Goal: Contribute content: Add original content to the website for others to see

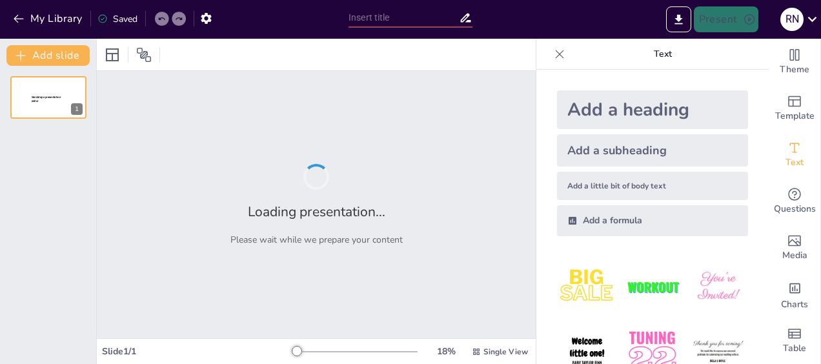
type input "Imported Emotional Intelligence Workshop deck [DATE].pptx"
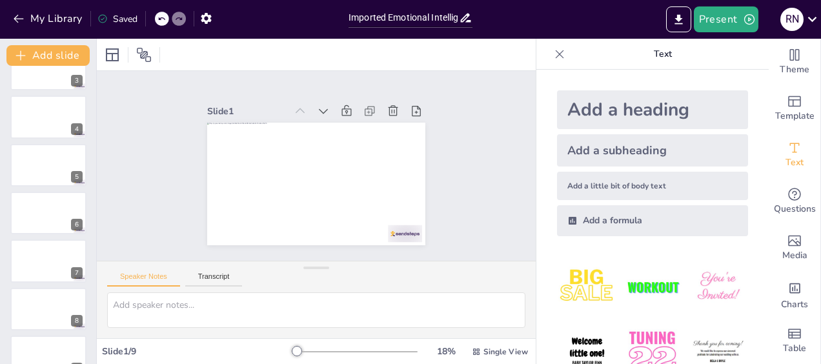
scroll to position [149, 0]
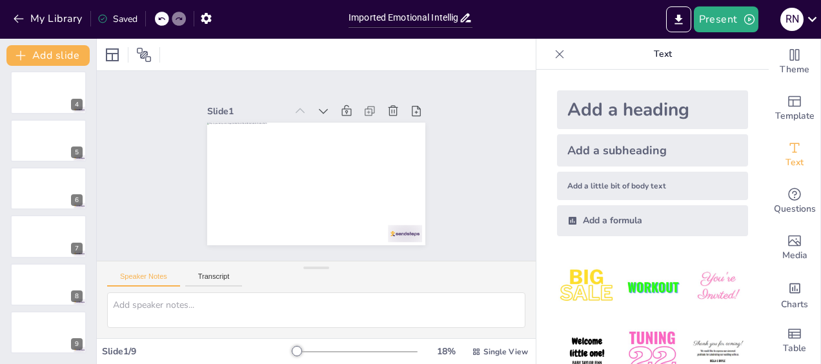
click at [553, 57] on icon at bounding box center [559, 54] width 13 height 13
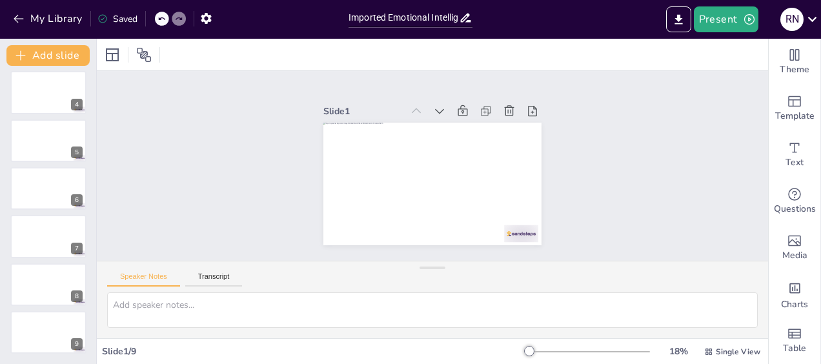
drag, startPoint x: 678, startPoint y: 21, endPoint x: 607, endPoint y: 23, distance: 71.0
click at [607, 23] on div "Present R N" at bounding box center [650, 19] width 342 height 26
click at [17, 21] on icon "button" at bounding box center [19, 19] width 10 height 8
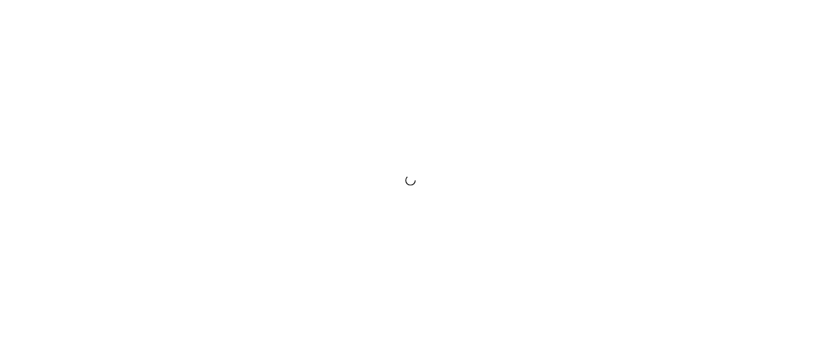
click at [745, 65] on div at bounding box center [410, 182] width 821 height 364
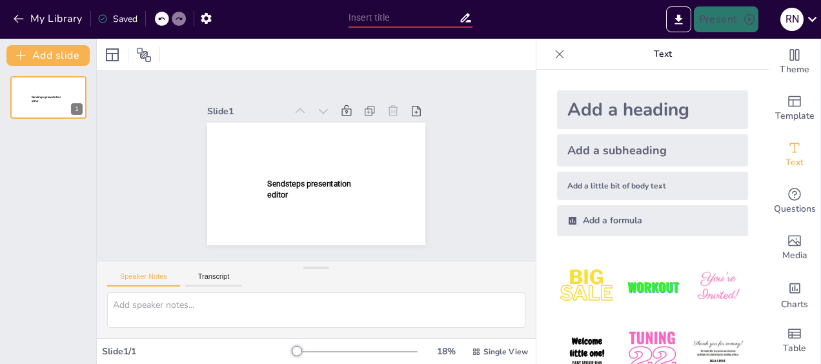
type input "Imported Emotional Intelligence Workshop deck [DATE].pptx"
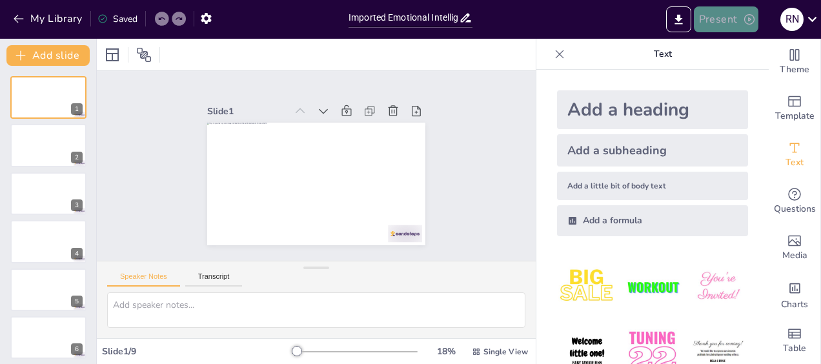
click at [721, 21] on button "Present" at bounding box center [726, 19] width 65 height 26
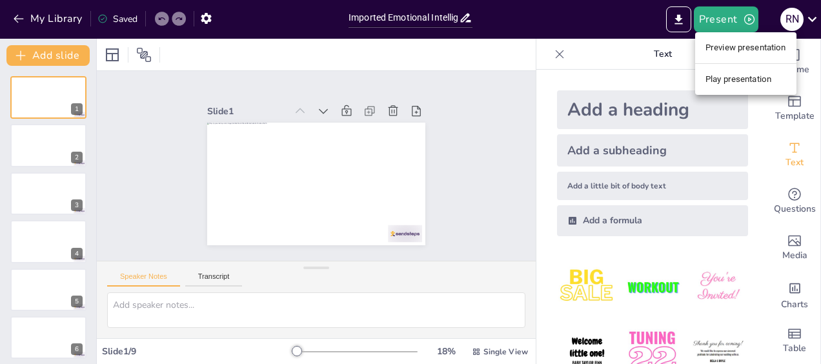
click at [719, 51] on li "Preview presentation" at bounding box center [745, 47] width 101 height 21
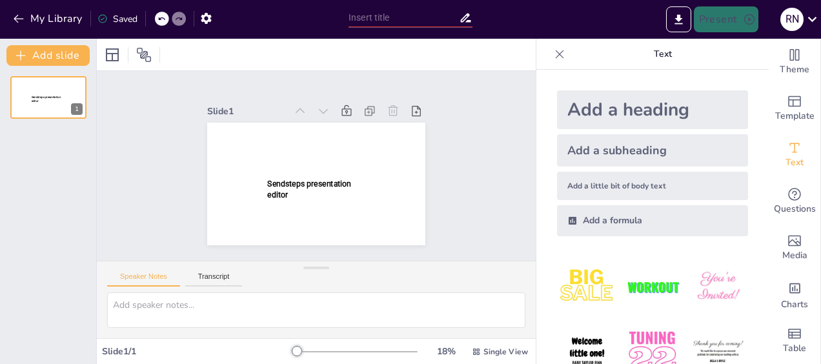
type input "Imported Emotional Intelligence Workshop deck [DATE].pptx"
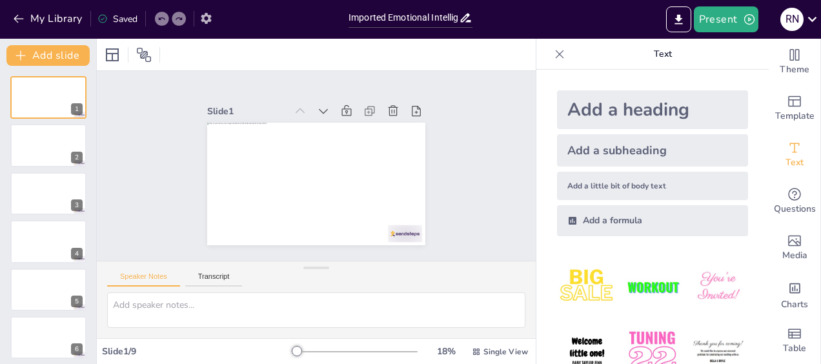
click at [206, 20] on icon "button" at bounding box center [206, 18] width 10 height 11
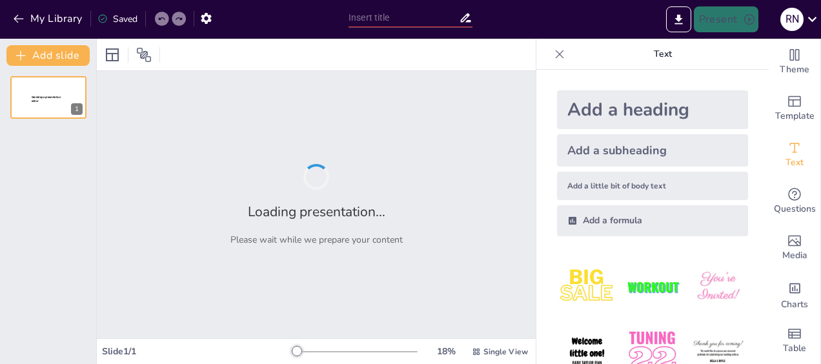
type input "Imported Emotional Intelligence Workshop deck [DATE].pptx"
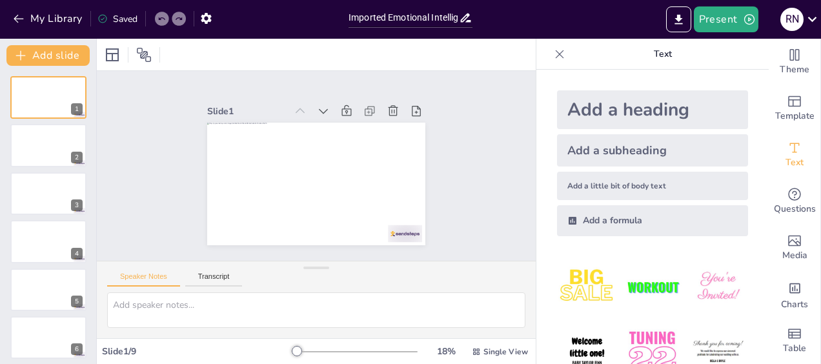
click at [553, 53] on icon at bounding box center [559, 54] width 13 height 13
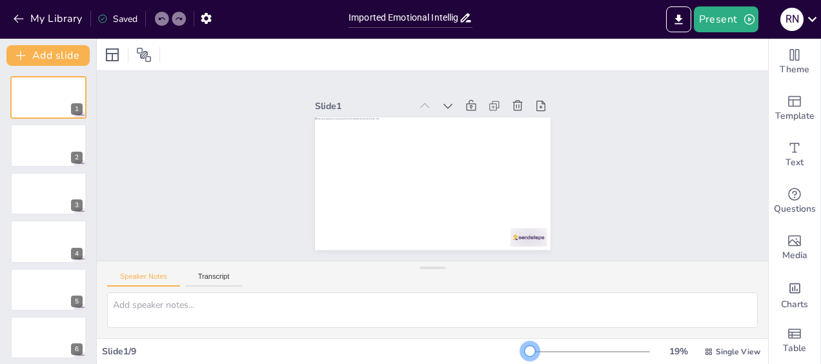
click at [525, 351] on div at bounding box center [530, 351] width 10 height 10
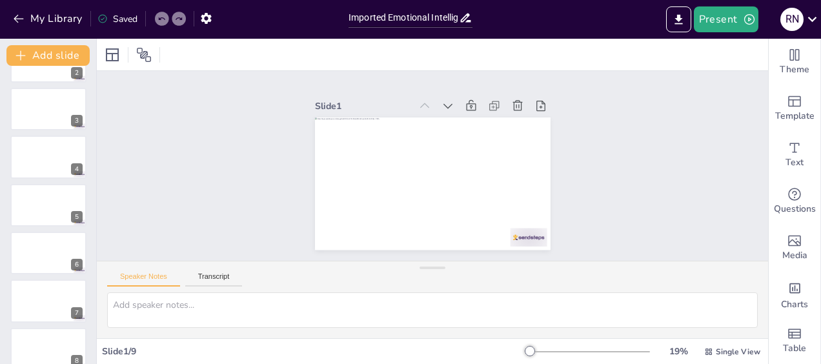
scroll to position [149, 0]
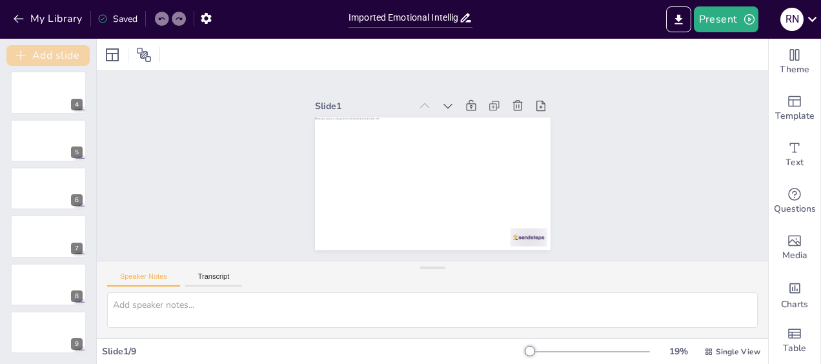
click at [46, 54] on button "Add slide" at bounding box center [47, 55] width 83 height 21
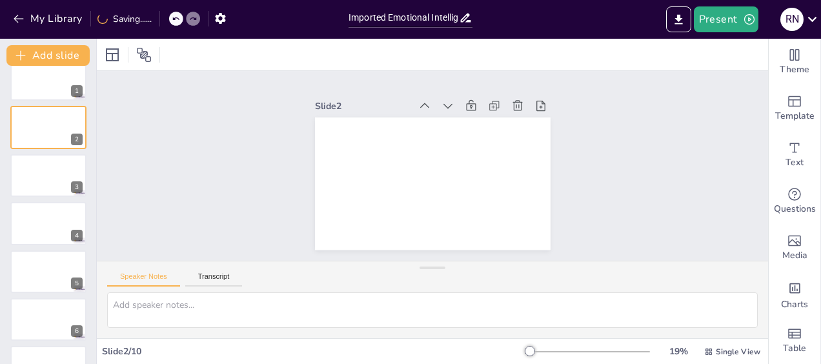
scroll to position [0, 0]
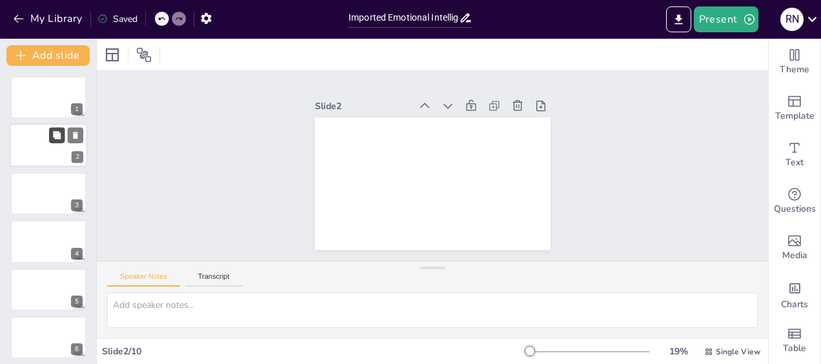
click at [57, 139] on icon at bounding box center [57, 136] width 8 height 8
click at [390, 28] on div "Imported Emotional Intelligence Workshop deck [DATE].pptx" at bounding box center [410, 16] width 137 height 32
click at [464, 20] on icon at bounding box center [466, 18] width 10 height 9
click at [537, 26] on div "Present R N" at bounding box center [650, 19] width 342 height 26
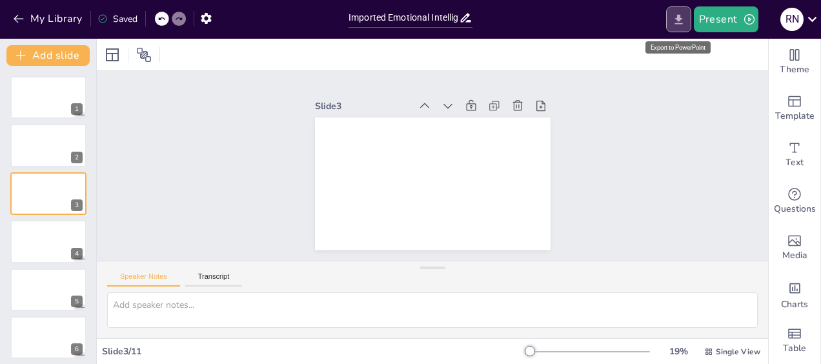
click at [679, 21] on icon "Export to PowerPoint" at bounding box center [679, 20] width 14 height 14
click at [475, 67] on div at bounding box center [432, 55] width 671 height 32
click at [813, 21] on icon at bounding box center [811, 18] width 17 height 17
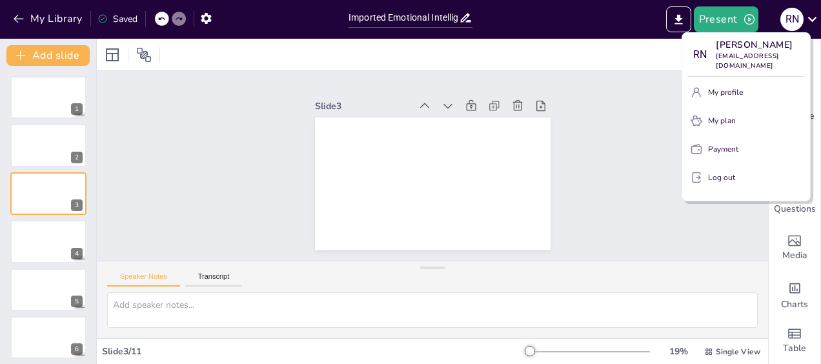
click at [627, 133] on div at bounding box center [410, 182] width 821 height 364
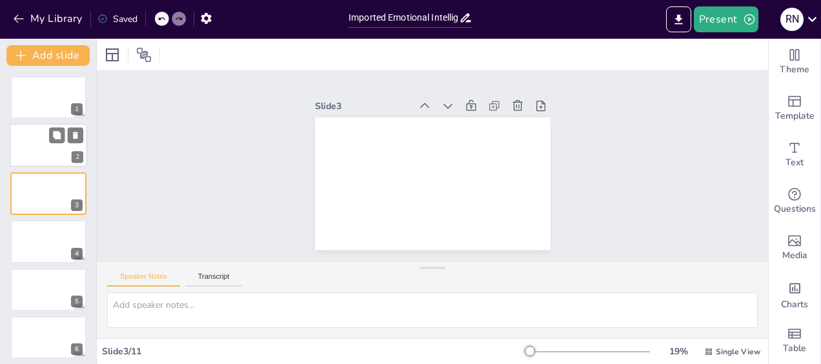
click at [51, 149] on div at bounding box center [48, 146] width 77 height 44
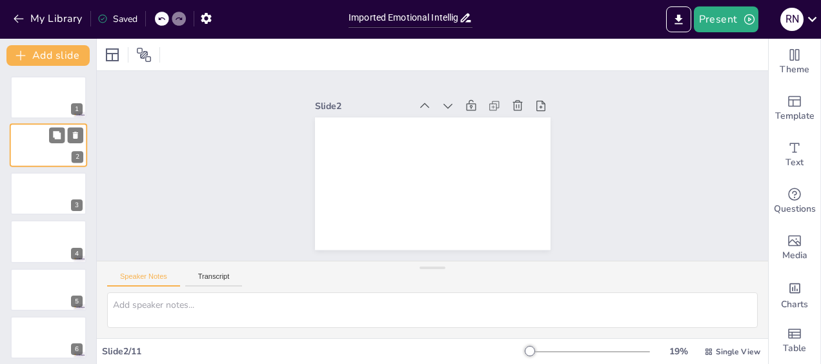
click at [52, 149] on div at bounding box center [48, 146] width 77 height 44
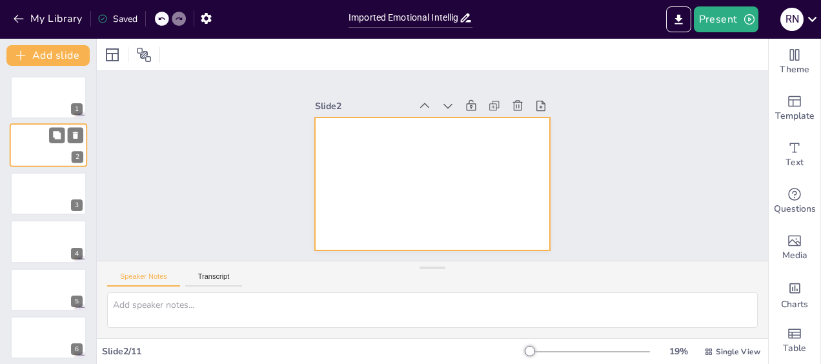
click at [32, 139] on div at bounding box center [48, 146] width 77 height 44
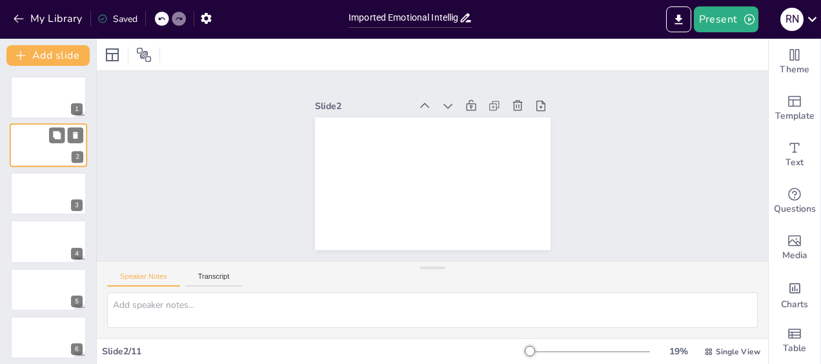
click at [32, 139] on div at bounding box center [48, 146] width 77 height 44
click at [23, 21] on icon "button" at bounding box center [18, 18] width 13 height 13
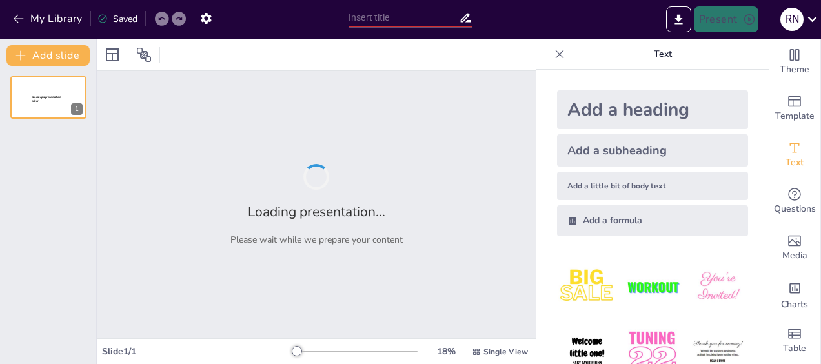
type input "Imported Emotional Intelligence Workshop deck [DATE].pptx"
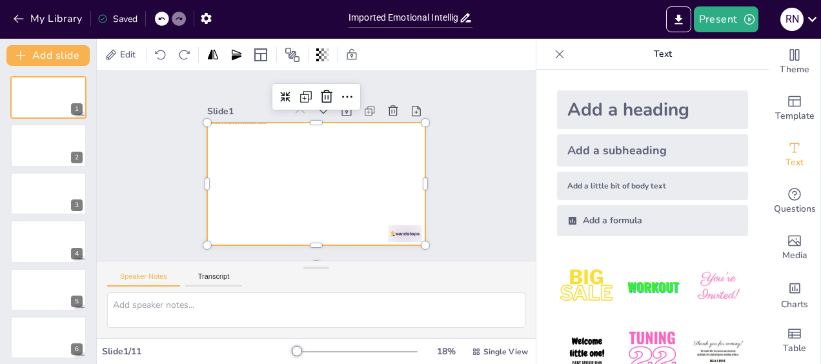
click at [248, 238] on div at bounding box center [312, 183] width 239 height 165
click at [354, 57] on icon at bounding box center [351, 54] width 13 height 13
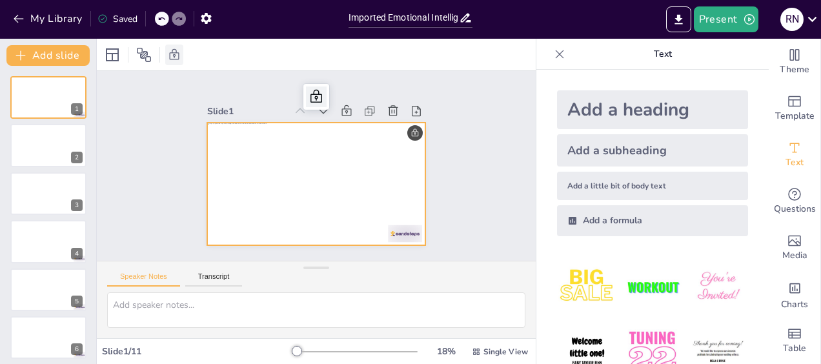
click at [364, 116] on icon at bounding box center [372, 124] width 17 height 17
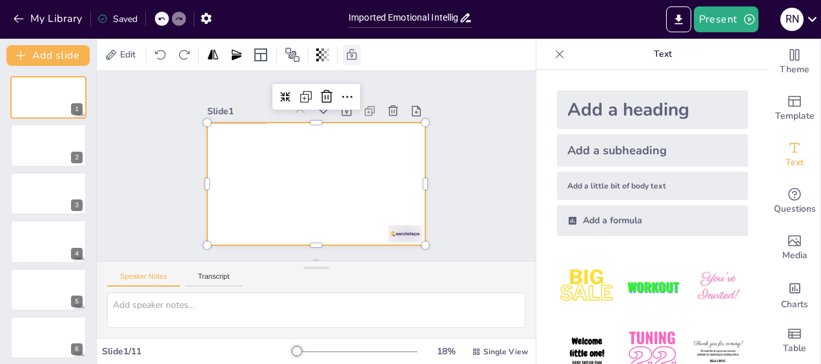
click at [472, 62] on div "Edit" at bounding box center [316, 55] width 439 height 32
click at [715, 22] on button "Present" at bounding box center [726, 19] width 65 height 26
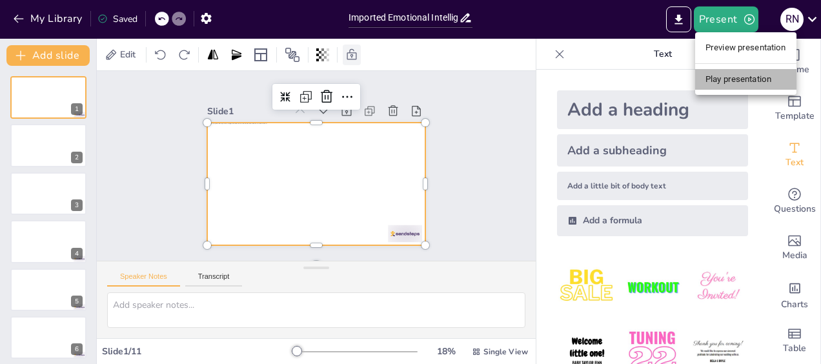
click at [715, 81] on li "Play presentation" at bounding box center [745, 79] width 101 height 21
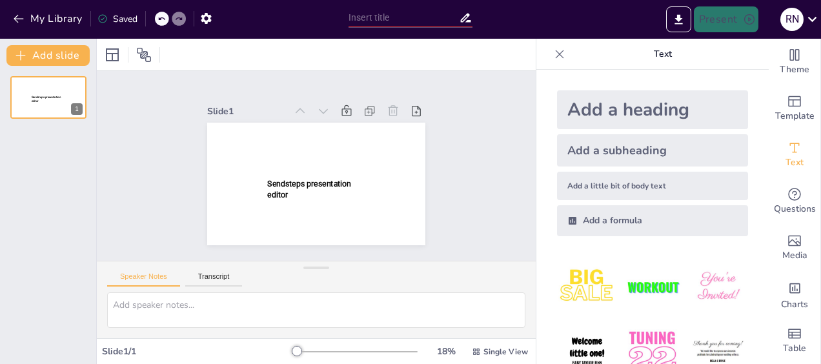
type input "Imported Emotional Intelligence Workshop deck [DATE].pptx"
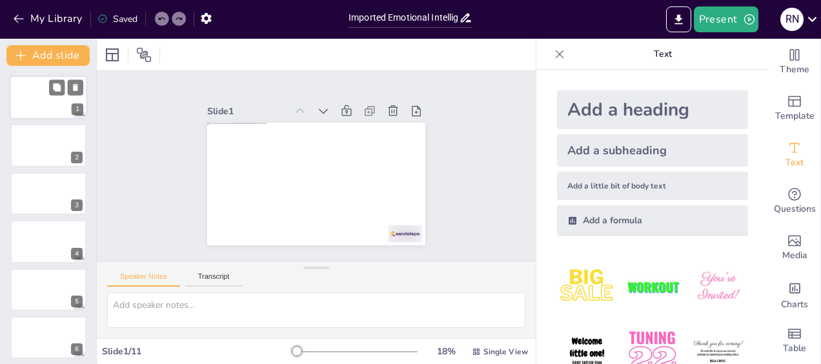
click at [82, 110] on div "1" at bounding box center [78, 110] width 12 height 12
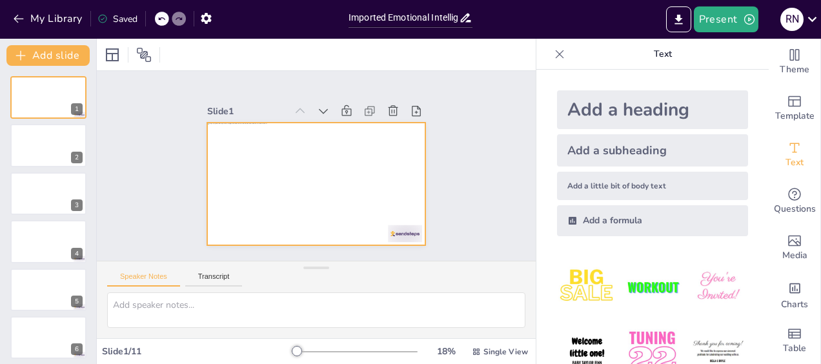
click at [350, 210] on div at bounding box center [316, 184] width 218 height 123
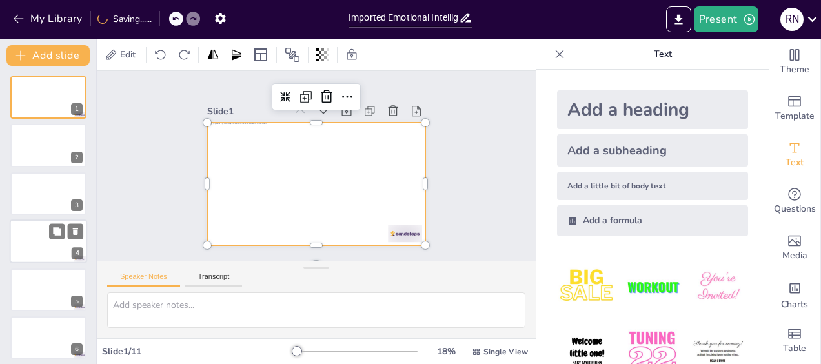
click at [72, 252] on div "4" at bounding box center [78, 254] width 12 height 12
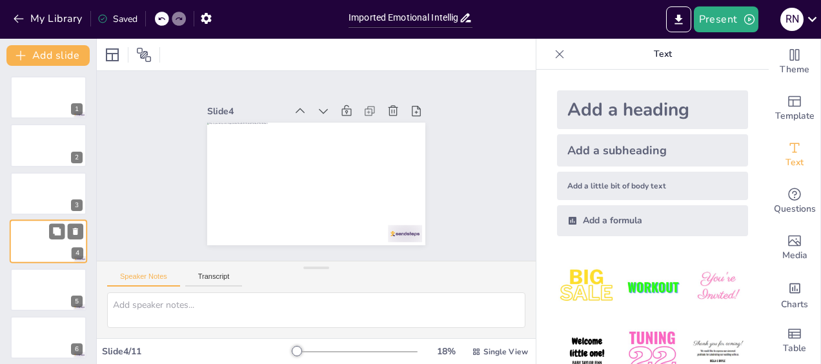
scroll to position [26, 0]
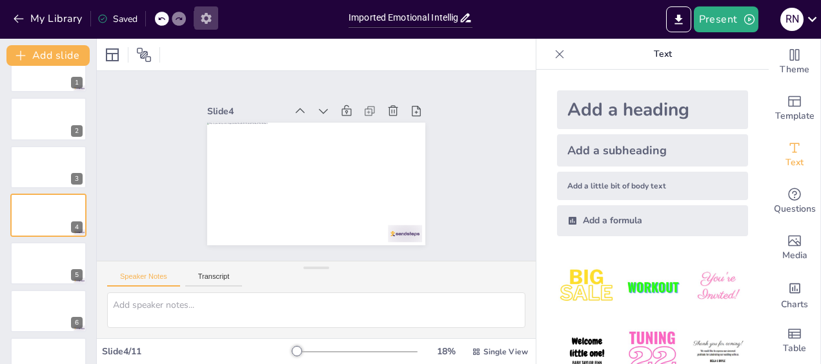
click at [206, 18] on icon "button" at bounding box center [206, 19] width 14 height 14
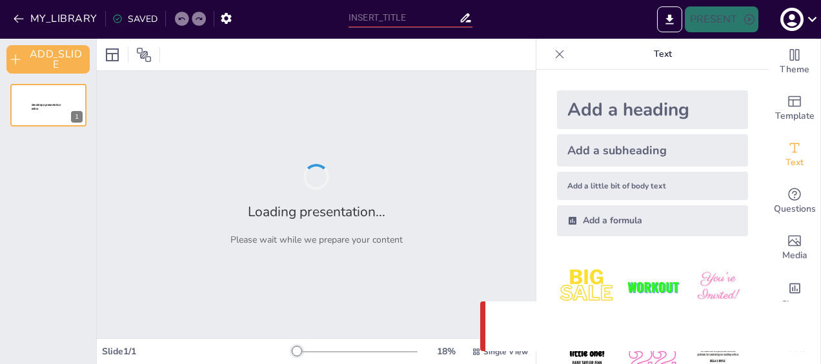
type input "Imported Emotional Intelligence Workshop deck [DATE].pptx"
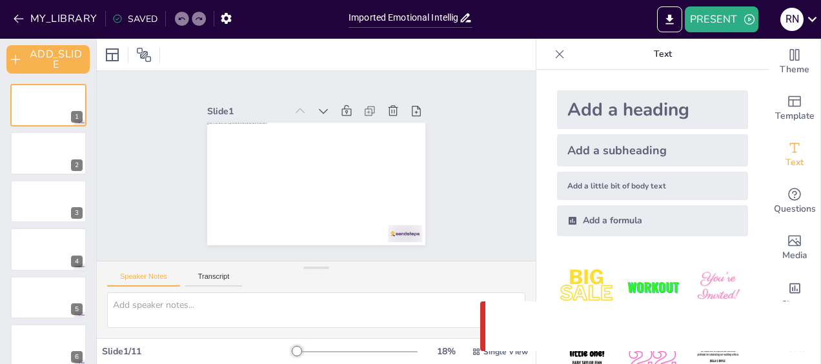
click at [554, 53] on icon at bounding box center [559, 54] width 13 height 13
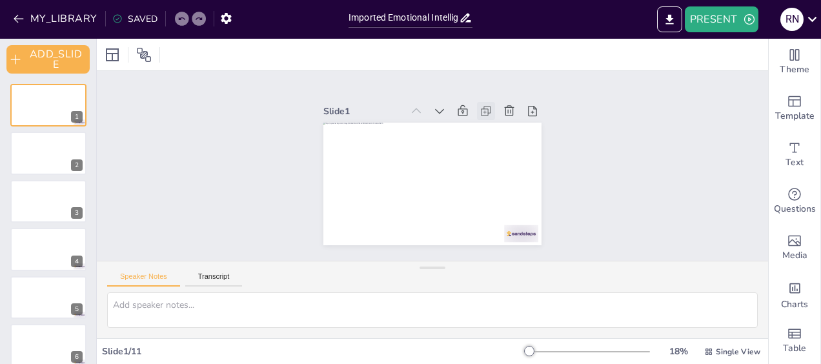
click at [498, 136] on icon at bounding box center [506, 144] width 17 height 17
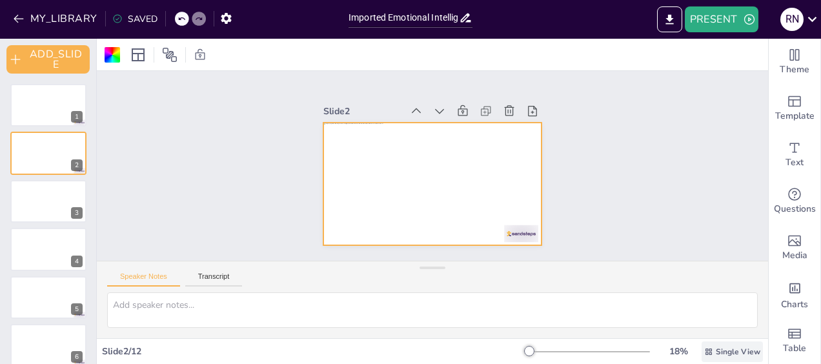
click at [716, 353] on span "Single View" at bounding box center [738, 352] width 45 height 10
click at [699, 297] on span "Single View" at bounding box center [709, 297] width 59 height 12
click at [57, 200] on div at bounding box center [48, 201] width 77 height 44
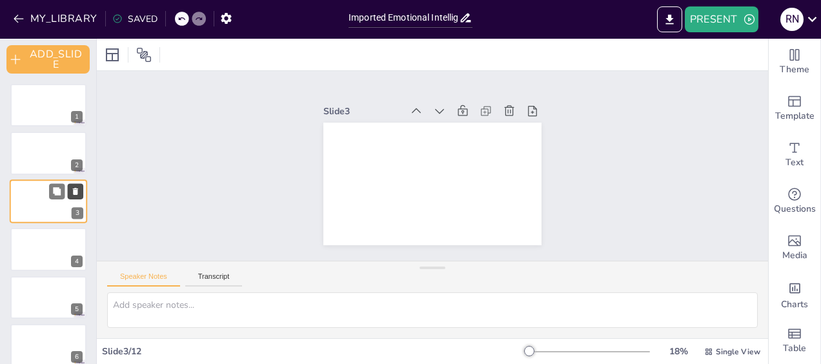
click at [76, 192] on icon at bounding box center [75, 191] width 5 height 7
click at [74, 141] on icon at bounding box center [75, 143] width 5 height 7
click at [168, 154] on div "Slide 1 Slide 2 Slide 3 Slide 4 Slide 5 Slide 6 Slide 7 Slide 8 Slide 9" at bounding box center [432, 166] width 676 height 500
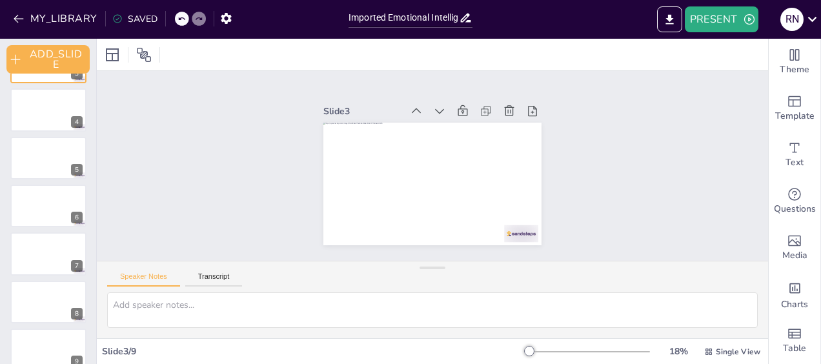
scroll to position [157, 0]
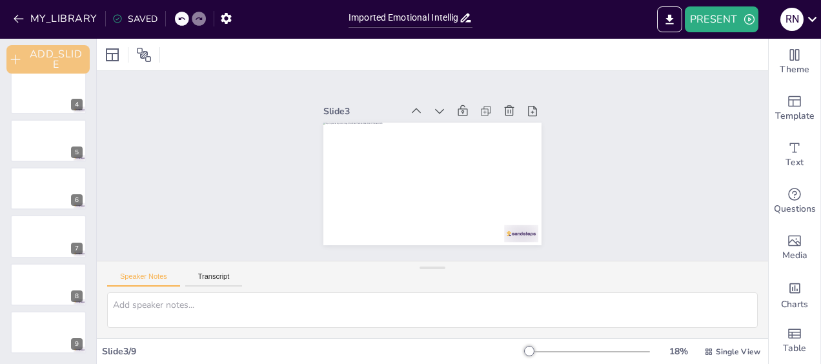
click at [36, 63] on button "ADD_SLIDE" at bounding box center [47, 59] width 83 height 28
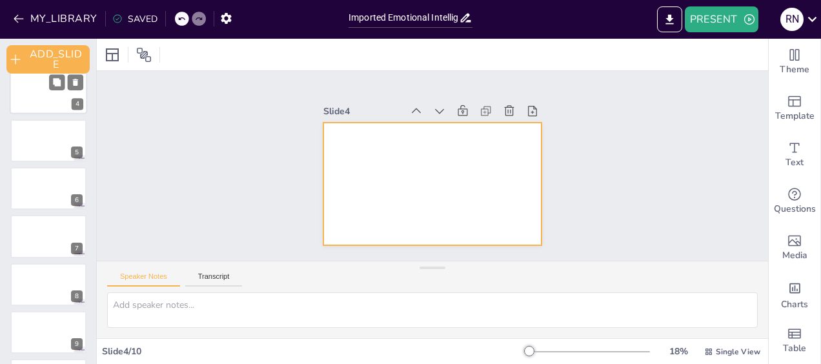
click at [50, 94] on div at bounding box center [48, 92] width 77 height 44
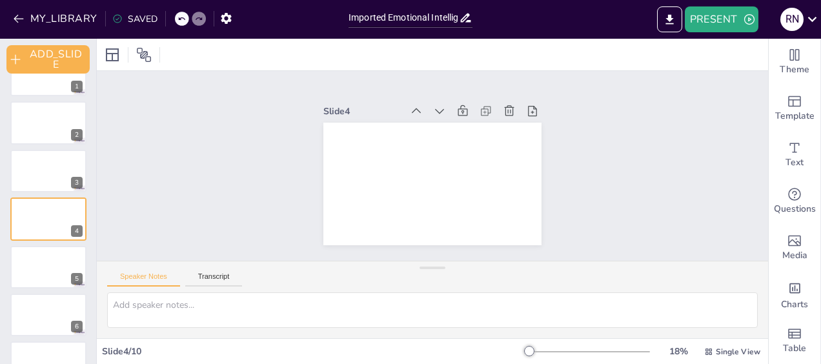
scroll to position [10, 0]
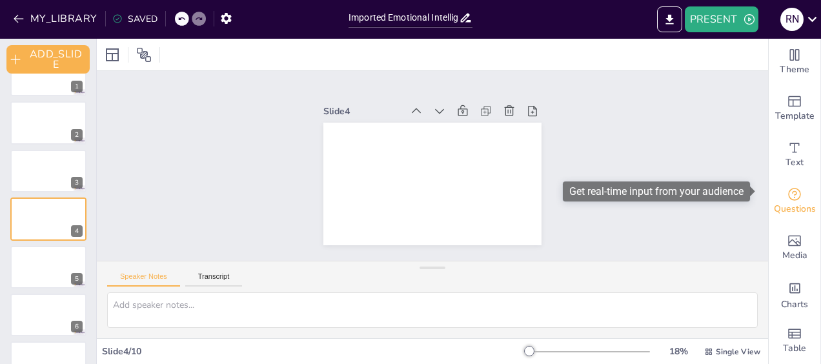
click at [787, 202] on span "Questions" at bounding box center [795, 209] width 42 height 14
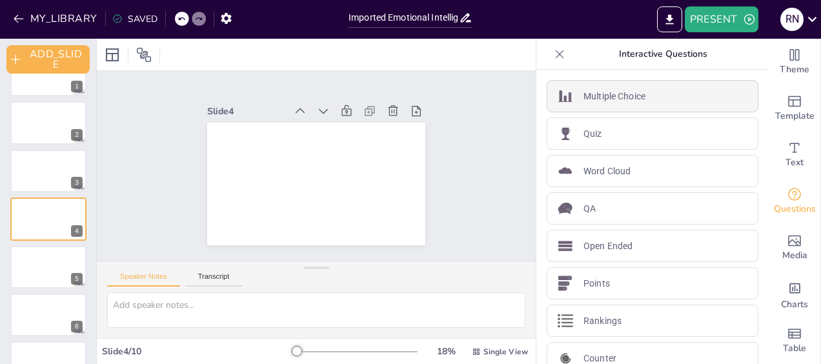
click at [604, 97] on p "Multiple Choice" at bounding box center [614, 97] width 62 height 14
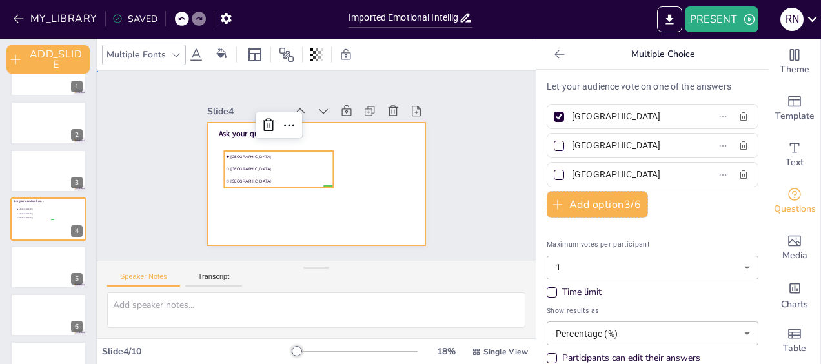
click at [384, 148] on div at bounding box center [309, 182] width 249 height 201
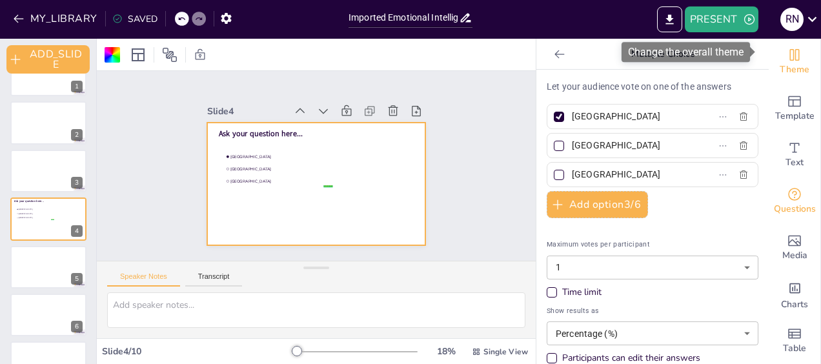
click at [787, 52] on icon "Change the overall theme" at bounding box center [794, 54] width 15 height 15
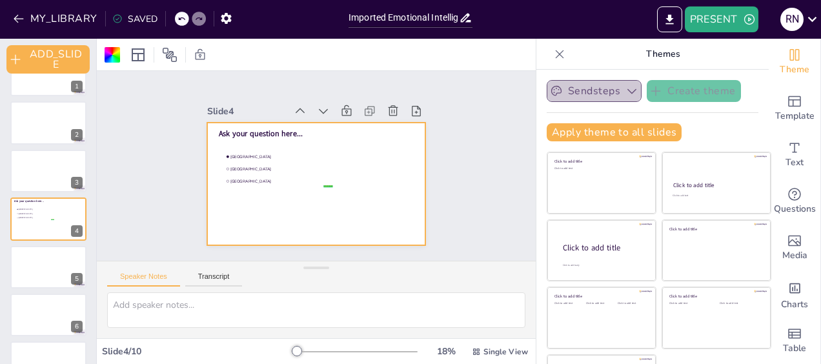
click at [625, 94] on icon "button" at bounding box center [631, 91] width 13 height 13
click at [369, 199] on div at bounding box center [309, 182] width 249 height 201
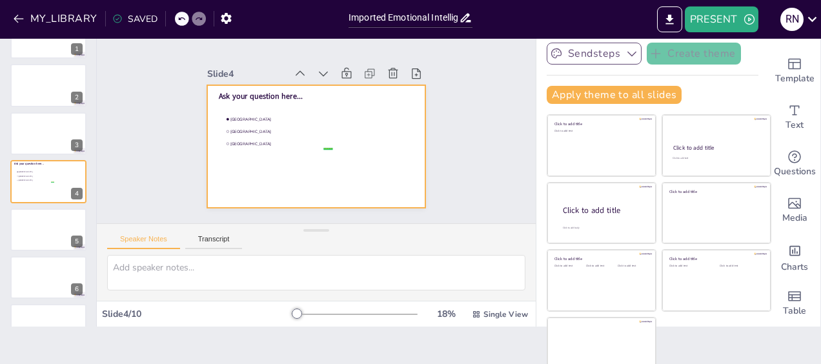
scroll to position [50, 0]
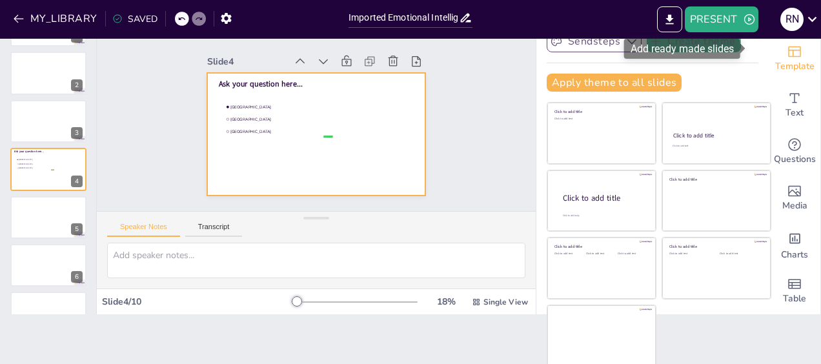
click at [778, 59] on span "Template" at bounding box center [794, 66] width 39 height 14
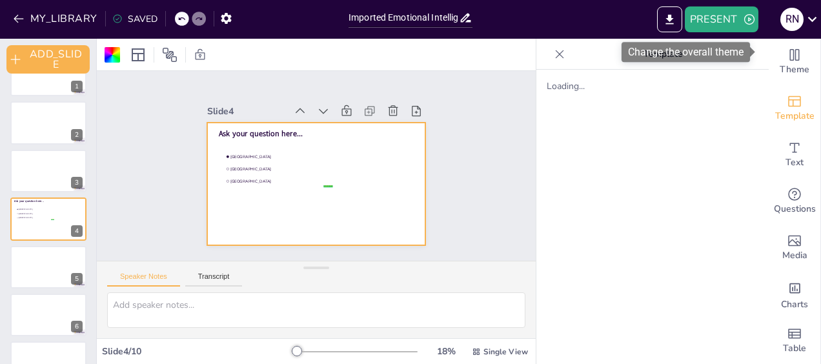
scroll to position [0, 0]
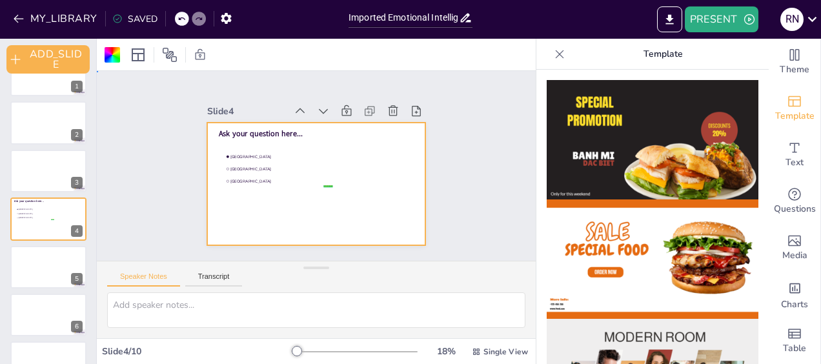
click at [317, 138] on div at bounding box center [310, 183] width 245 height 184
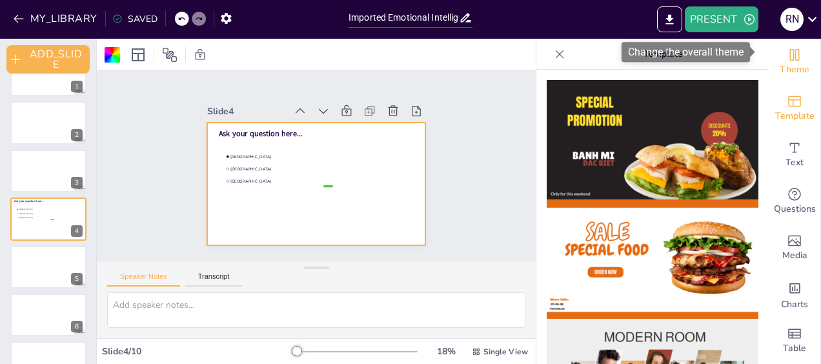
click at [780, 63] on span "Theme" at bounding box center [795, 70] width 30 height 14
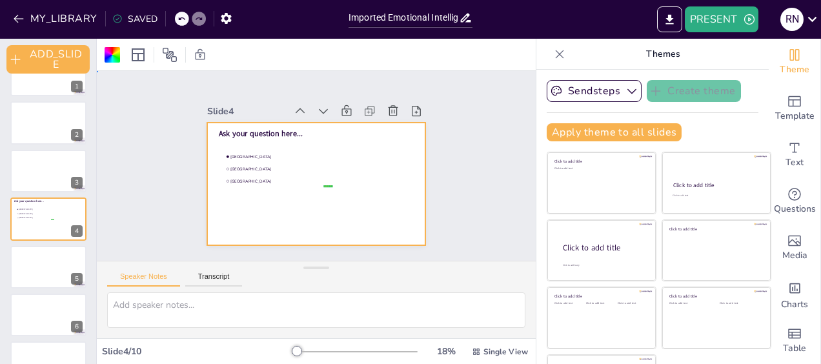
click at [228, 135] on div at bounding box center [312, 183] width 239 height 165
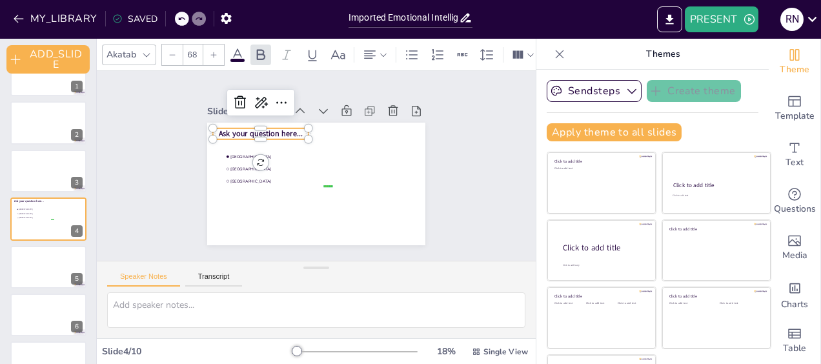
click at [271, 126] on span "Ask your question here..." at bounding box center [303, 103] width 64 height 70
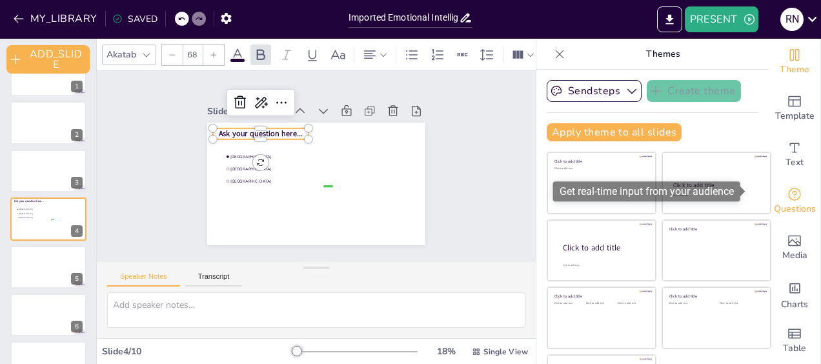
click at [787, 186] on icon "Get real-time input from your audience" at bounding box center [794, 193] width 15 height 15
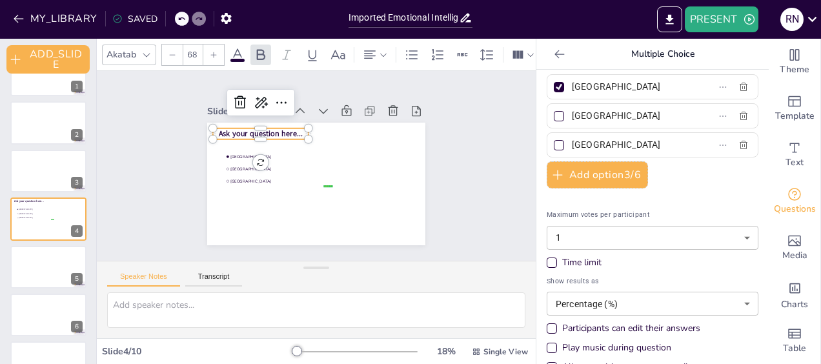
scroll to position [54, 0]
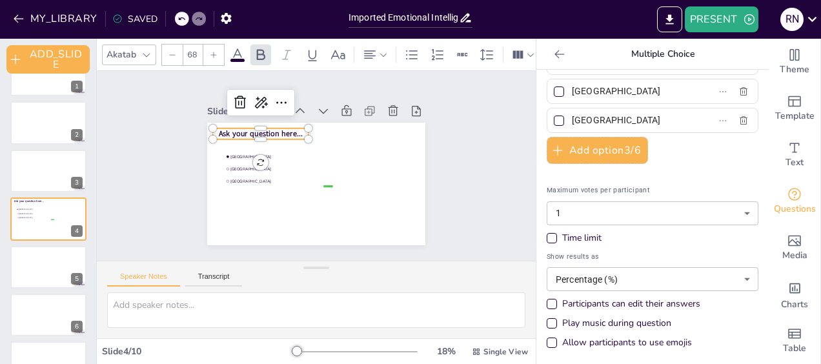
click at [547, 236] on div "Time limit" at bounding box center [552, 238] width 10 height 10
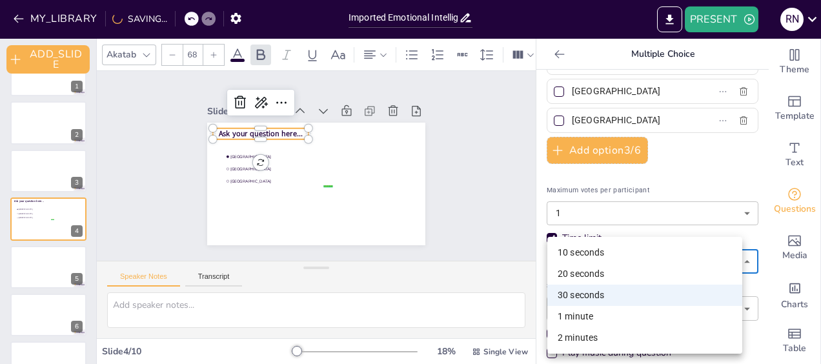
click at [730, 257] on body "MY_LIBRARY SAVING... Imported Emotional Intelligence Workshop deck 9-30-25.pptx…" at bounding box center [410, 182] width 821 height 364
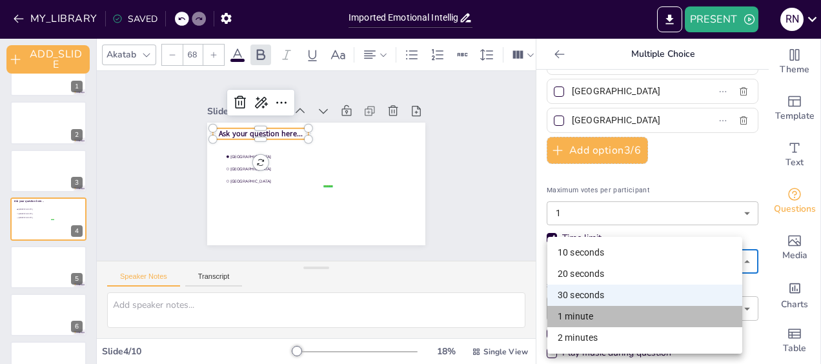
click at [569, 314] on li "1 minute" at bounding box center [644, 316] width 195 height 21
type input "60"
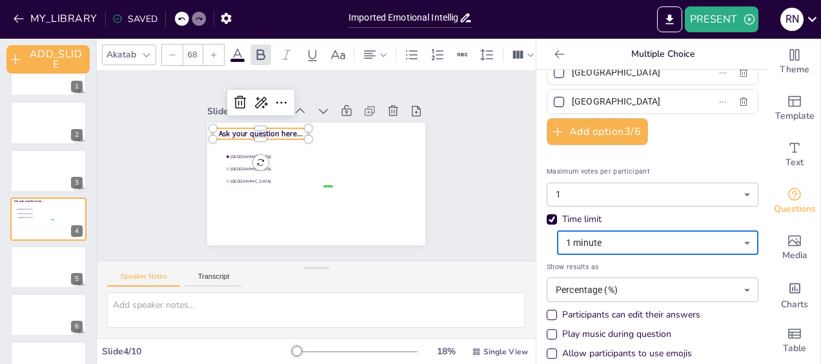
scroll to position [84, 0]
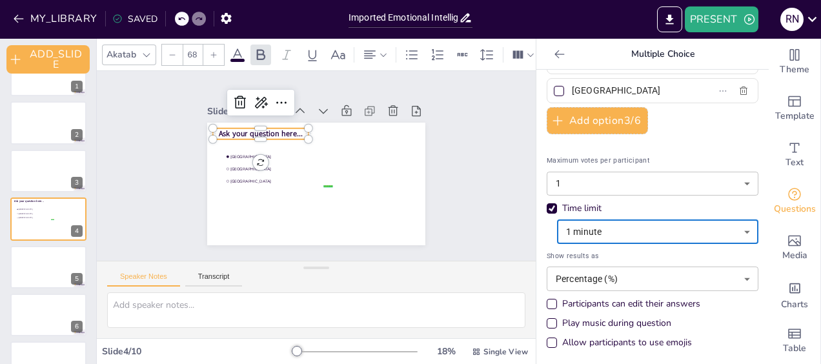
click at [548, 301] on div "Participants can edit their answers" at bounding box center [551, 304] width 6 height 6
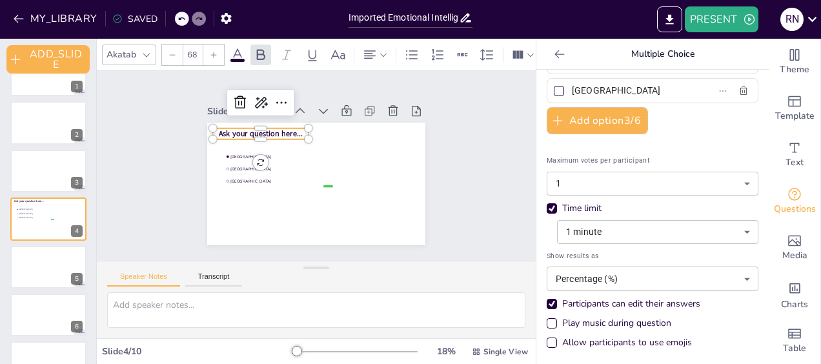
click at [548, 320] on div "Play music during question" at bounding box center [551, 323] width 6 height 6
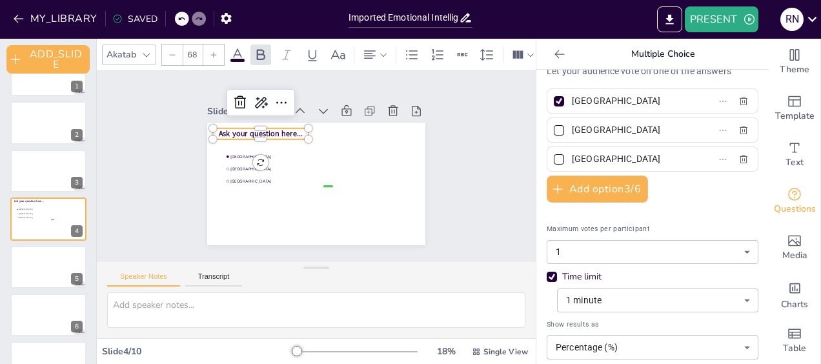
scroll to position [0, 0]
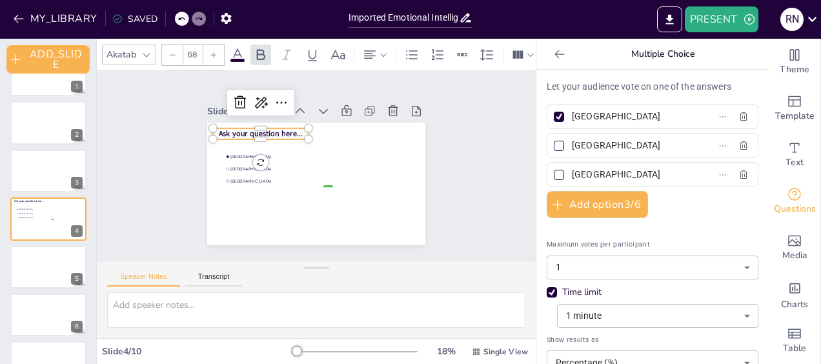
click at [556, 175] on div at bounding box center [559, 175] width 6 height 6
click at [572, 175] on input "The Hague" at bounding box center [632, 174] width 120 height 19
checkbox input "true"
drag, startPoint x: 756, startPoint y: 138, endPoint x: 751, endPoint y: 85, distance: 53.1
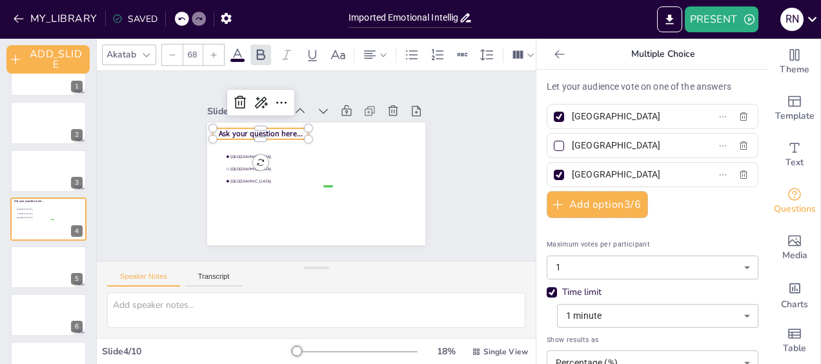
click at [288, 126] on span "Ask your question here..." at bounding box center [273, 118] width 83 height 36
click at [288, 133] on span "Ask your question here..." at bounding box center [284, 110] width 78 height 51
click at [301, 127] on span "Ask your question here..." at bounding box center [323, 101] width 44 height 81
click at [288, 127] on span "Ask your question here..." at bounding box center [273, 118] width 83 height 36
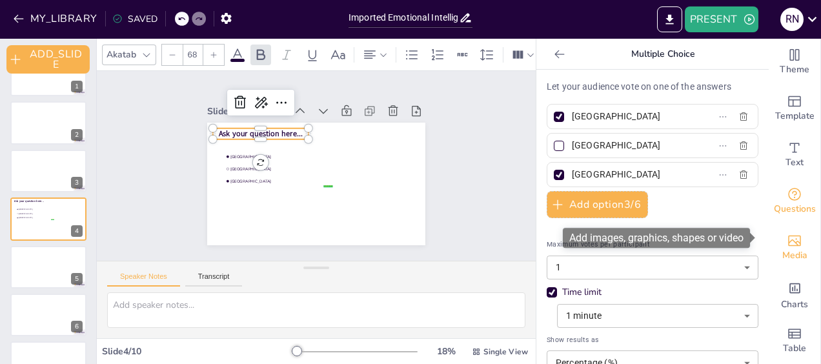
click at [788, 236] on icon "Add images, graphics, shapes or video" at bounding box center [794, 241] width 13 height 11
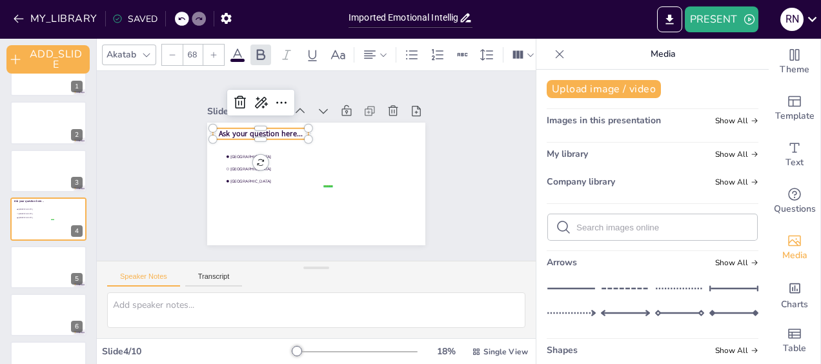
click at [598, 228] on input "text" at bounding box center [662, 228] width 173 height 10
drag, startPoint x: 756, startPoint y: 192, endPoint x: 758, endPoint y: 208, distance: 16.2
click at [608, 93] on button "Upload image / video" at bounding box center [604, 89] width 114 height 18
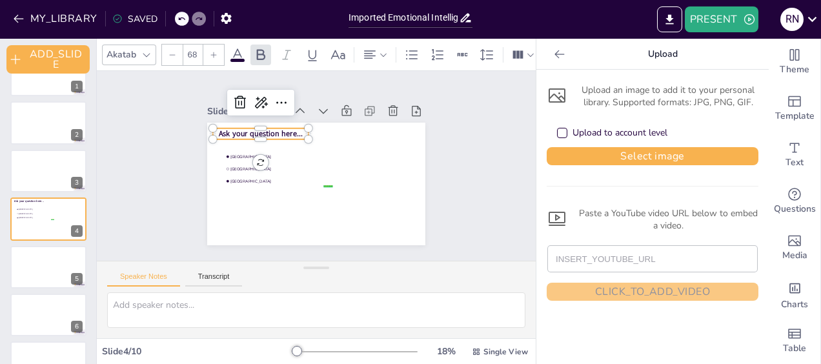
click at [599, 99] on div "Upload an image to add it to your personal library. Supported formats: JPG, PNG…" at bounding box center [653, 96] width 212 height 25
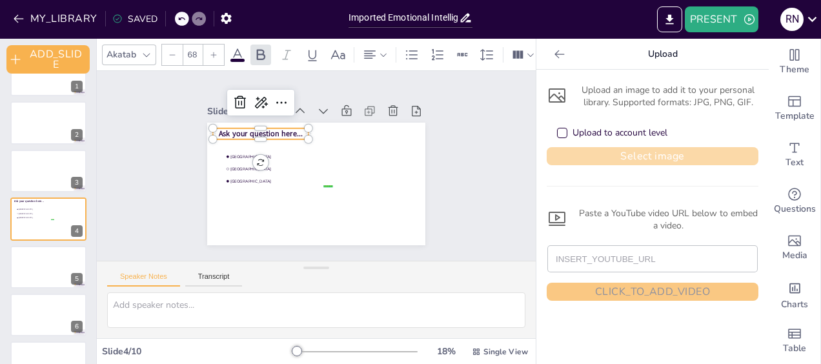
click at [656, 154] on button "Select image" at bounding box center [653, 156] width 212 height 18
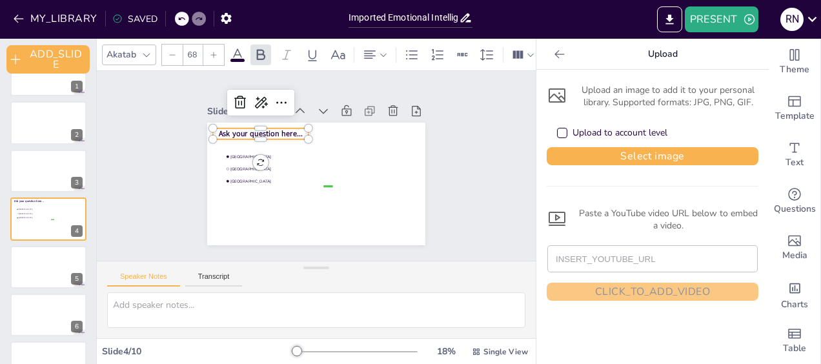
click at [554, 57] on icon at bounding box center [559, 54] width 13 height 13
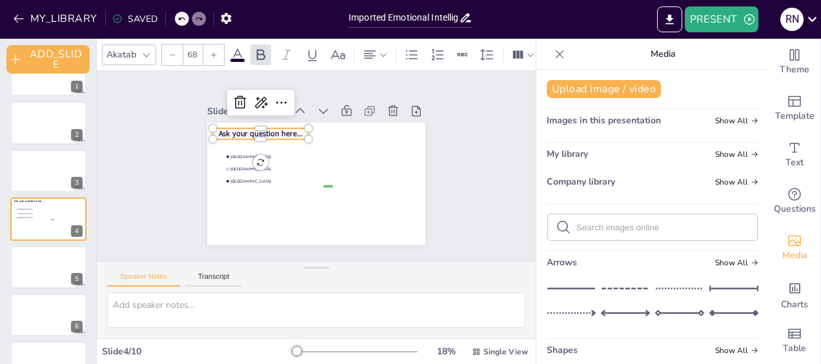
click at [554, 57] on icon at bounding box center [559, 54] width 13 height 13
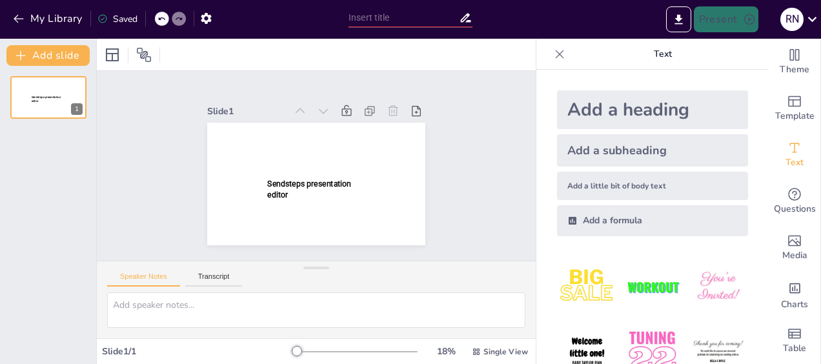
type input "Imported Emotional Intelligence Workshop deck [DATE].pptx"
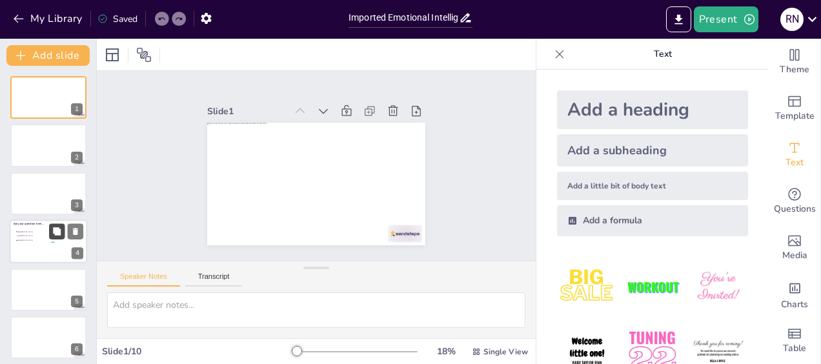
click at [50, 228] on button at bounding box center [56, 231] width 15 height 15
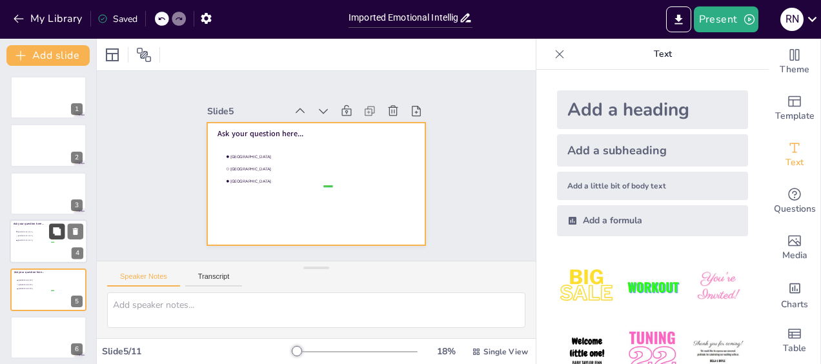
scroll to position [75, 0]
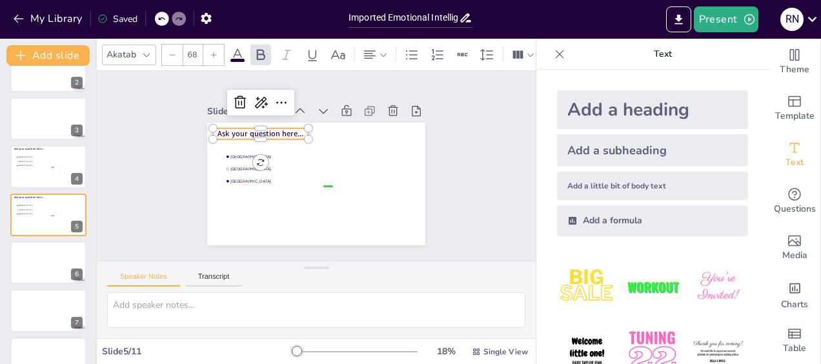
click at [267, 131] on span "Ask your question here..." at bounding box center [260, 133] width 86 height 10
click at [281, 129] on span "Ask your question here..." at bounding box center [260, 133] width 86 height 10
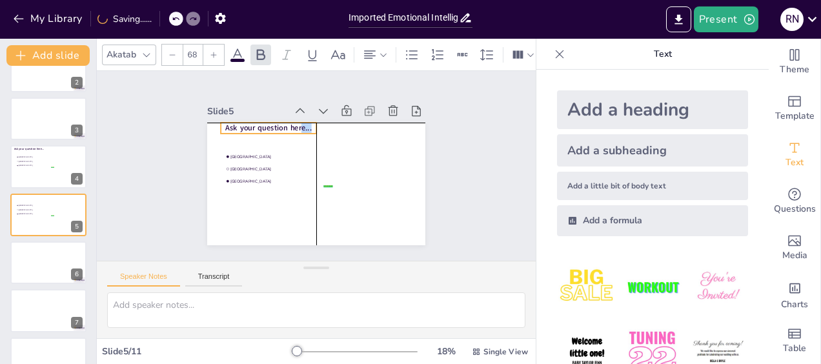
click at [295, 128] on span "Ask your question here..." at bounding box center [268, 128] width 86 height 10
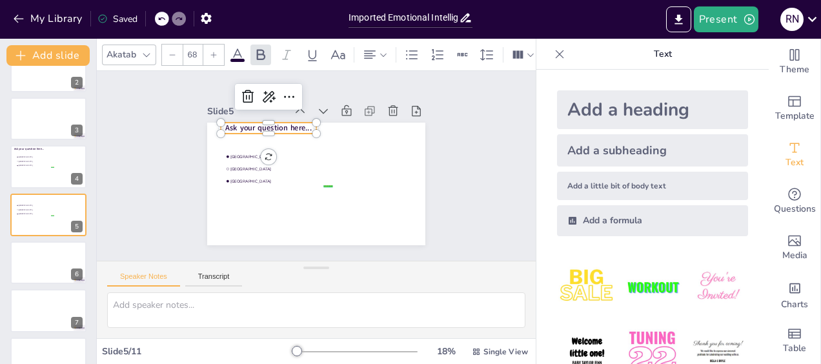
click at [225, 123] on span "Ask your question here..." at bounding box center [268, 128] width 86 height 10
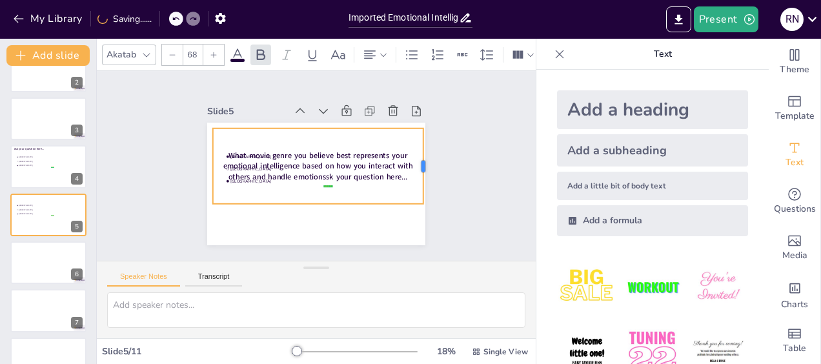
drag, startPoint x: 299, startPoint y: 162, endPoint x: 414, endPoint y: 145, distance: 116.2
click at [423, 145] on div at bounding box center [428, 165] width 10 height 75
click at [223, 151] on span "What movie genre you believe best represents your emotional intelligence based …" at bounding box center [318, 166] width 190 height 32
click at [223, 152] on span "What movie genre you believe best represents your emotional intelligence based …" at bounding box center [318, 166] width 190 height 32
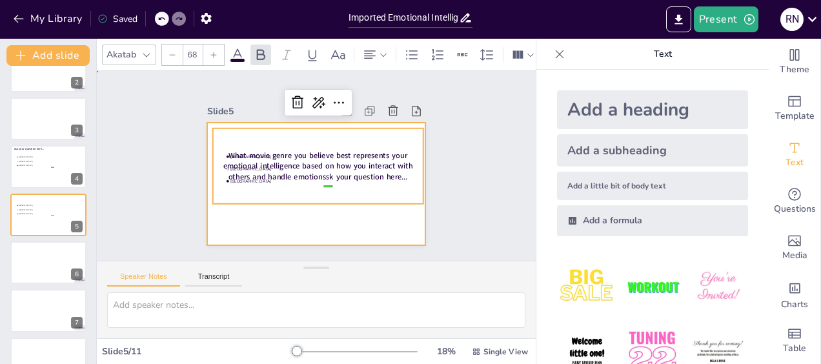
click at [250, 217] on div at bounding box center [316, 184] width 218 height 123
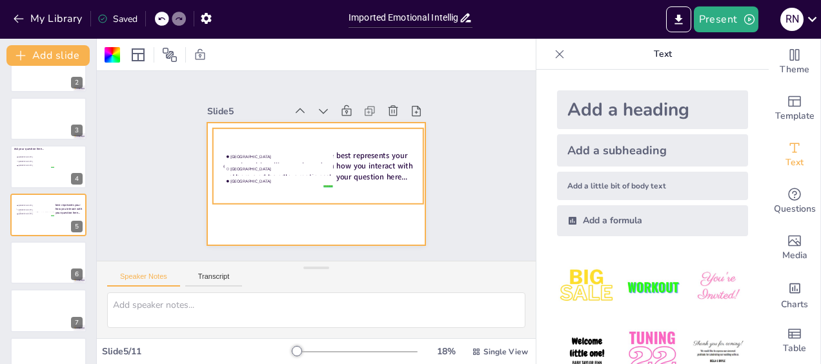
click at [315, 188] on div "What movie genre you believe best represents your emotional intelligence based …" at bounding box center [318, 165] width 210 height 75
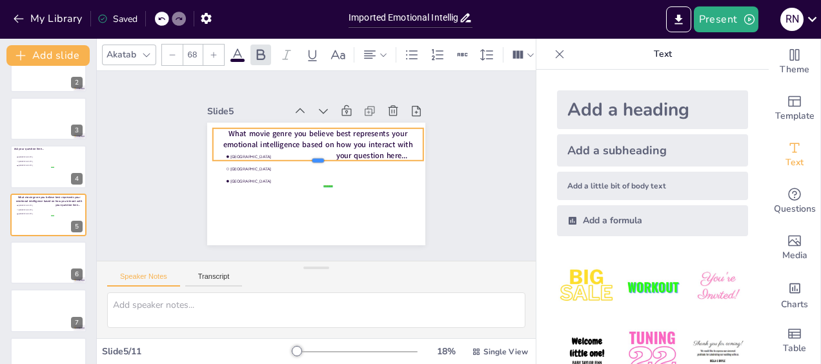
drag, startPoint x: 307, startPoint y: 202, endPoint x: 300, endPoint y: 140, distance: 62.4
click at [300, 140] on div "What movie genre you believe best represents your emotional intelligence based …" at bounding box center [316, 184] width 218 height 123
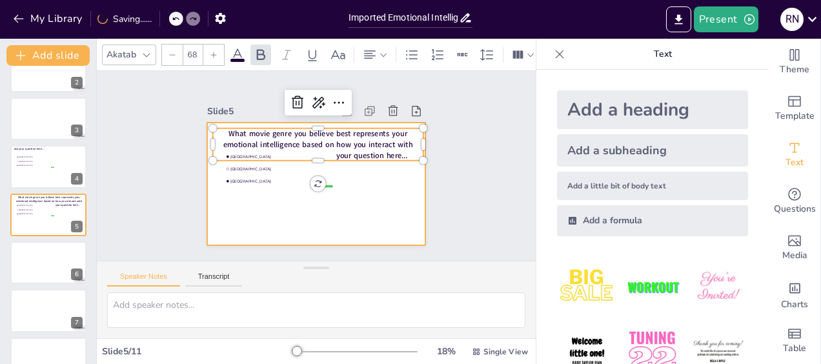
click at [377, 182] on div at bounding box center [316, 184] width 218 height 123
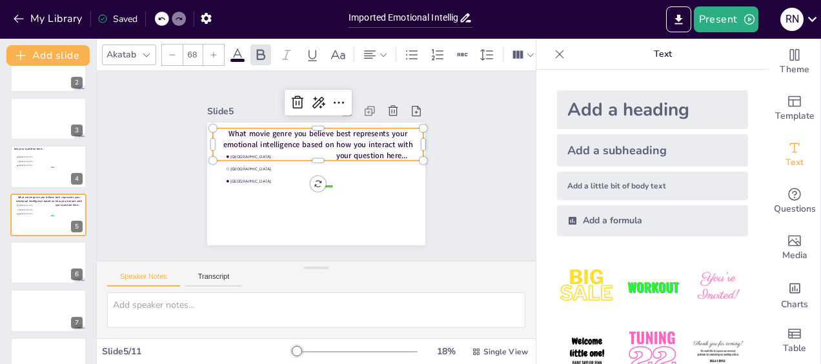
click at [325, 137] on span "What movie genre you believe best represents your emotional intelligence based …" at bounding box center [318, 144] width 190 height 32
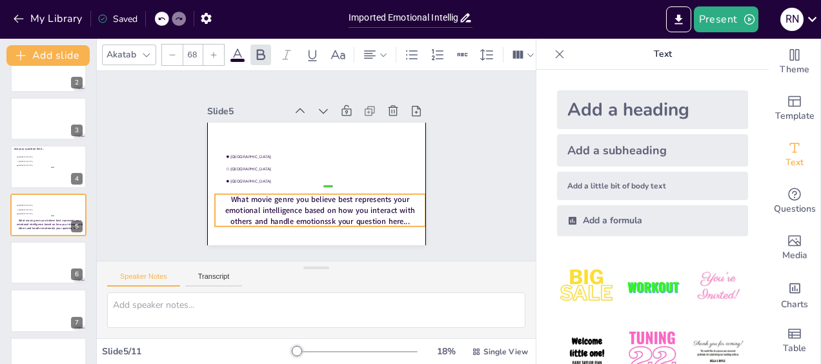
drag, startPoint x: 379, startPoint y: 132, endPoint x: 377, endPoint y: 197, distance: 65.8
click at [377, 197] on span "What movie genre you believe best represents your emotional intelligence based …" at bounding box center [320, 210] width 190 height 32
click at [376, 216] on span "What movie genre you believe best represents your emotional intelligence based …" at bounding box center [320, 210] width 190 height 32
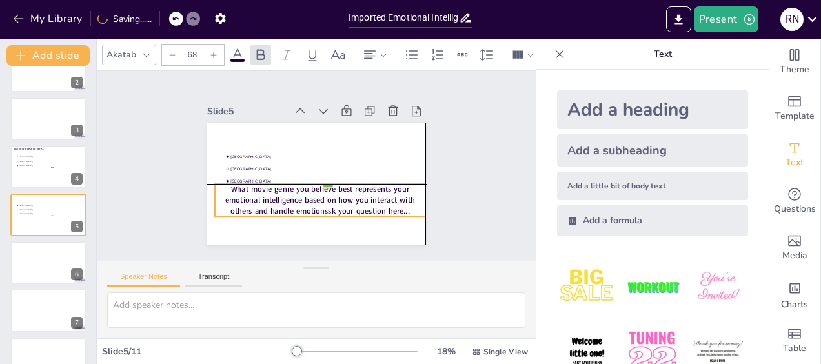
drag, startPoint x: 402, startPoint y: 216, endPoint x: 404, endPoint y: 205, distance: 11.1
click at [404, 205] on p "What movie genre you believe best represents your emotional intelligence based …" at bounding box center [320, 200] width 210 height 32
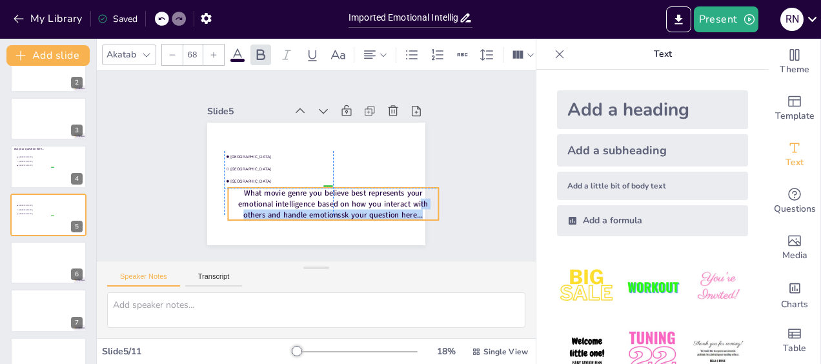
drag, startPoint x: 399, startPoint y: 208, endPoint x: 410, endPoint y: 203, distance: 12.1
click at [410, 203] on span "What movie genre you believe best represents your emotional intelligence based …" at bounding box center [333, 204] width 190 height 32
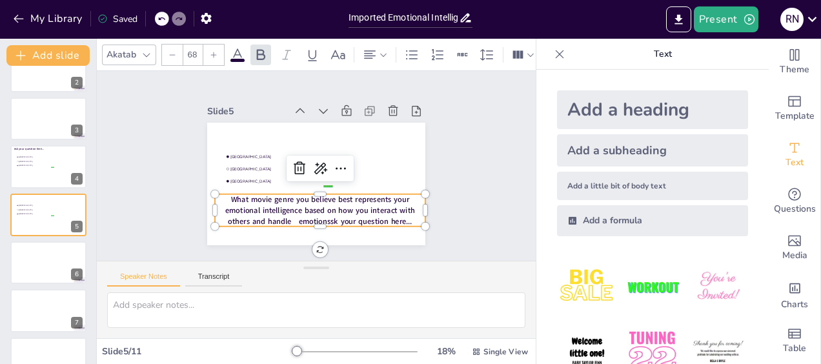
click at [401, 217] on span "What movie genre you believe best represents your emotional intelligence based …" at bounding box center [320, 210] width 190 height 32
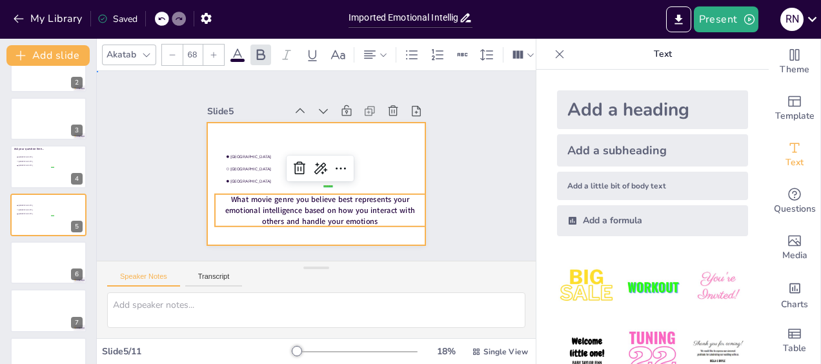
click at [265, 238] on div at bounding box center [316, 184] width 218 height 123
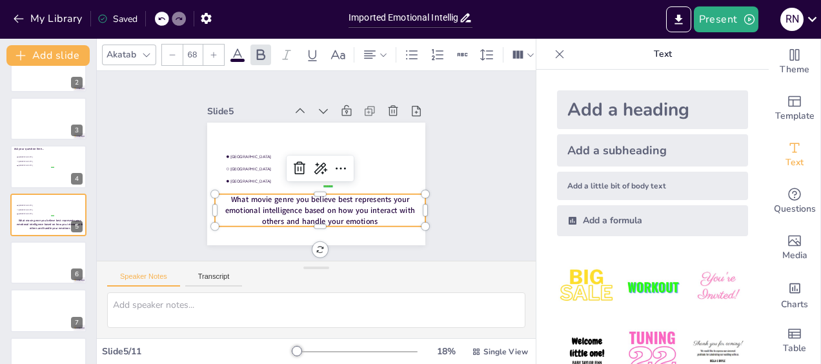
click at [289, 199] on span "What movie genre you believe best represents your emotional intelligence based …" at bounding box center [320, 210] width 190 height 32
click at [383, 50] on icon at bounding box center [383, 54] width 9 height 9
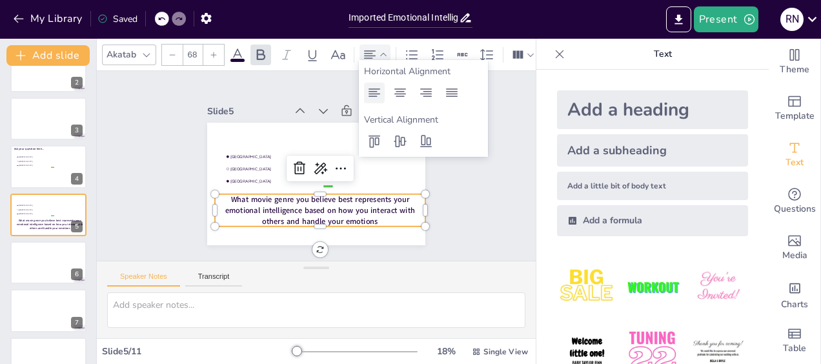
click at [373, 96] on icon at bounding box center [374, 92] width 12 height 8
click at [459, 212] on div "Slide 1 Slide 2 Slide 3 Slide 4 Ask your question here... false | editor Amster…" at bounding box center [316, 166] width 439 height 190
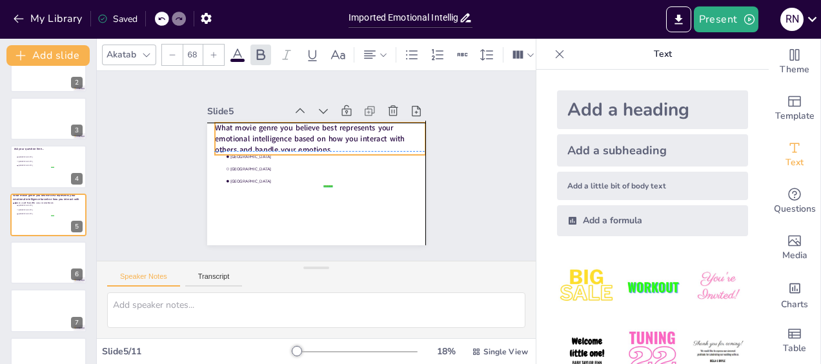
drag, startPoint x: 237, startPoint y: 212, endPoint x: 237, endPoint y: 138, distance: 73.6
click at [237, 138] on span "What movie genre you believe best represents your emotional intelligence based …" at bounding box center [310, 139] width 190 height 32
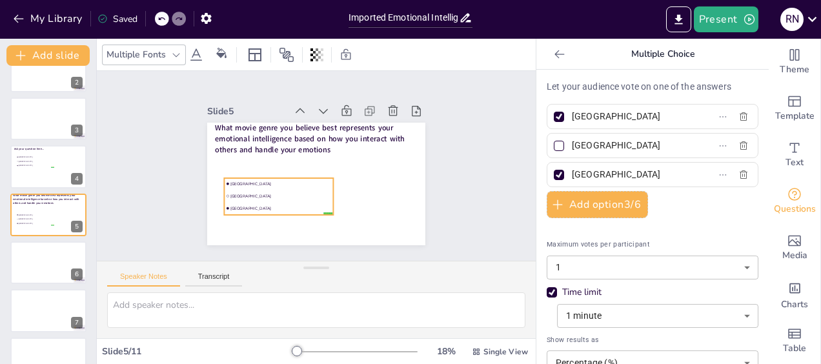
drag, startPoint x: 243, startPoint y: 166, endPoint x: 243, endPoint y: 194, distance: 27.1
click at [243, 194] on li "Rotterdam" at bounding box center [278, 196] width 109 height 12
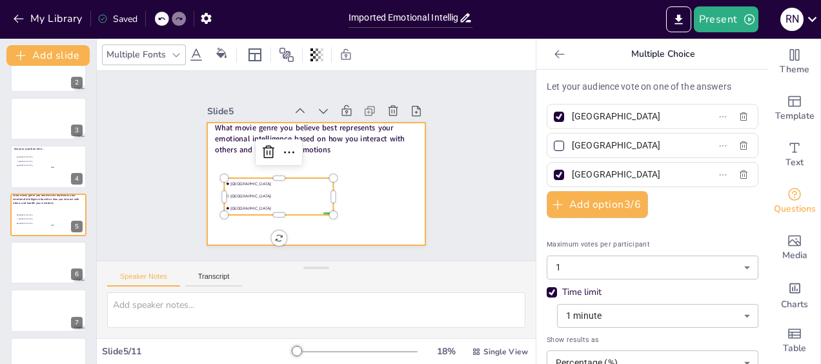
click at [378, 181] on div at bounding box center [316, 184] width 218 height 123
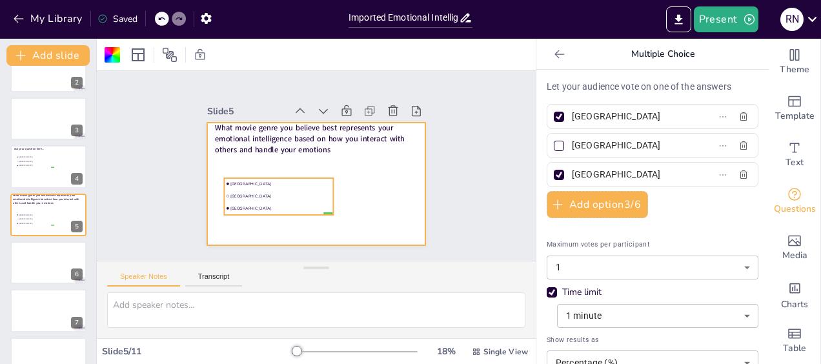
click at [230, 181] on span "Amsterdam" at bounding box center [280, 183] width 101 height 5
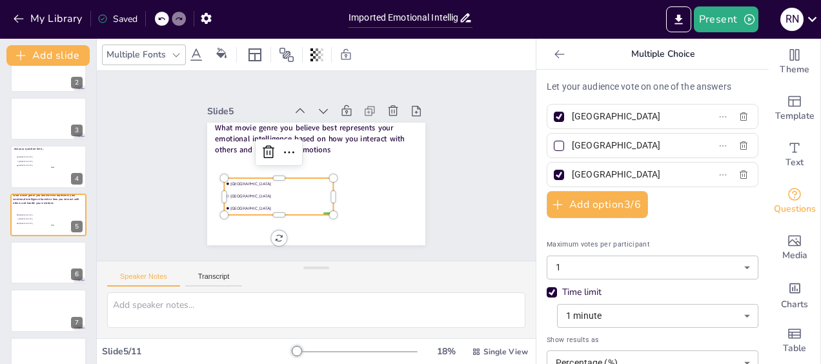
click at [230, 181] on span "Amsterdam" at bounding box center [280, 183] width 101 height 5
click at [242, 181] on span "Amsterdam" at bounding box center [280, 183] width 101 height 5
drag, startPoint x: 619, startPoint y: 116, endPoint x: 564, endPoint y: 120, distance: 55.6
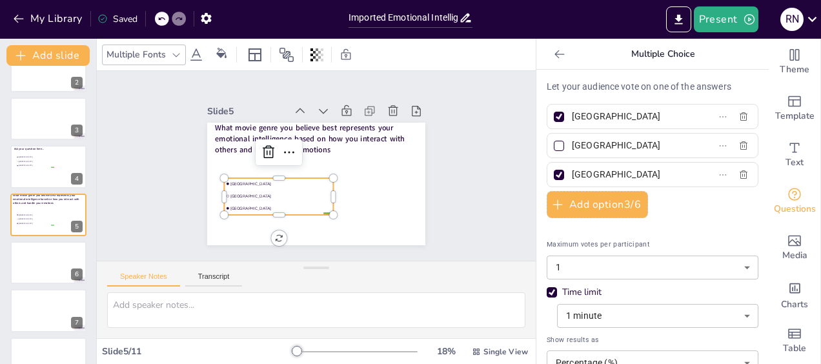
click at [572, 120] on input "Amsterdam" at bounding box center [632, 116] width 120 height 19
type input "Drama"
drag, startPoint x: 614, startPoint y: 148, endPoint x: 563, endPoint y: 146, distance: 51.7
click at [572, 146] on input "Rotterdam" at bounding box center [632, 145] width 120 height 19
click at [572, 146] on input "C" at bounding box center [632, 145] width 120 height 19
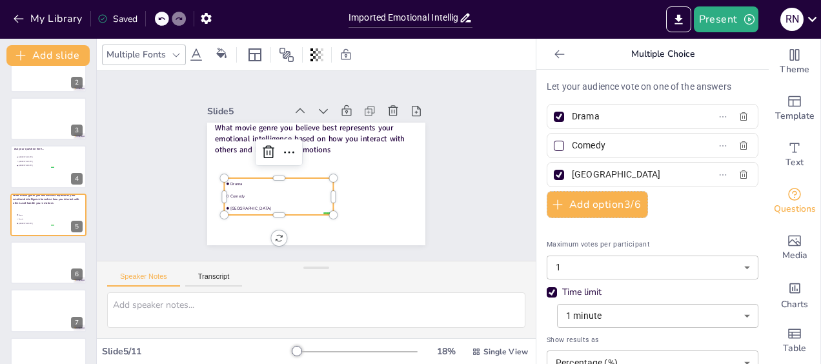
type input "Comedy"
drag, startPoint x: 612, startPoint y: 174, endPoint x: 563, endPoint y: 173, distance: 49.1
click at [572, 173] on input "The Hague" at bounding box center [632, 174] width 120 height 19
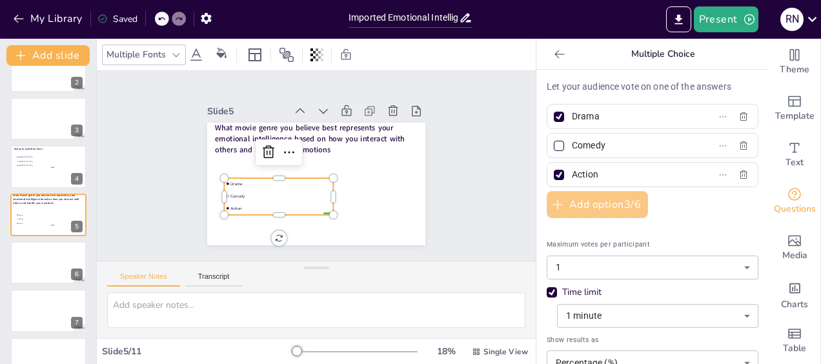
type input "Action"
click at [600, 203] on button "Add option 3 / 6" at bounding box center [597, 204] width 101 height 27
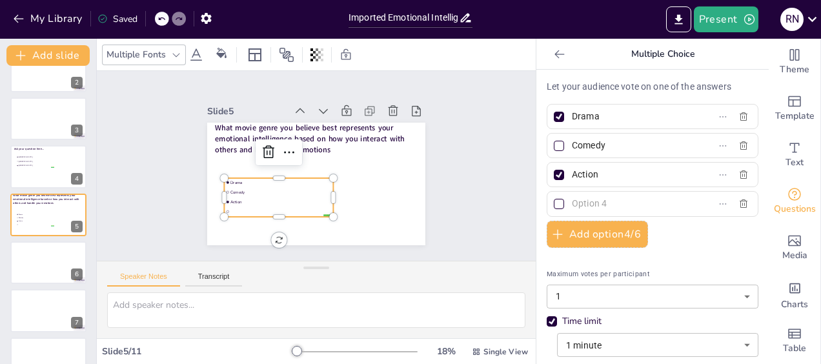
click at [572, 201] on input "text" at bounding box center [632, 203] width 120 height 19
type input "Horror"
click at [669, 248] on div "Let your audience vote on one of the answers Drama Comedy Action Horror Add opt…" at bounding box center [653, 274] width 212 height 388
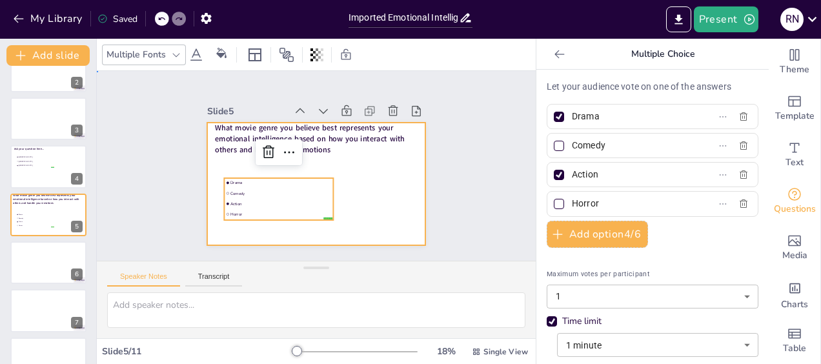
click at [363, 185] on div at bounding box center [316, 184] width 218 height 123
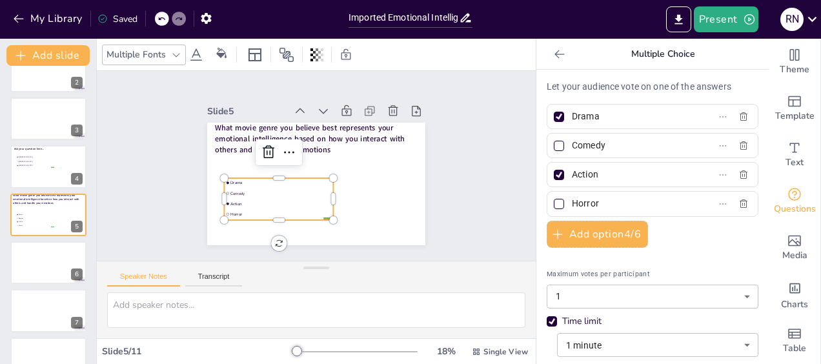
click at [315, 212] on span "Horror" at bounding box center [280, 214] width 101 height 5
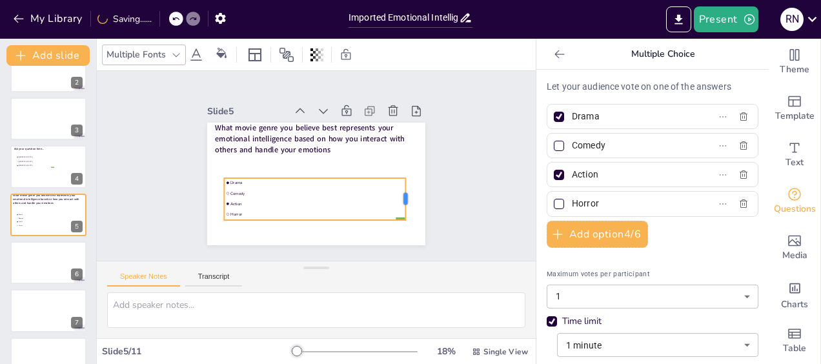
drag, startPoint x: 325, startPoint y: 193, endPoint x: 398, endPoint y: 192, distance: 72.3
click at [405, 192] on div at bounding box center [410, 199] width 10 height 42
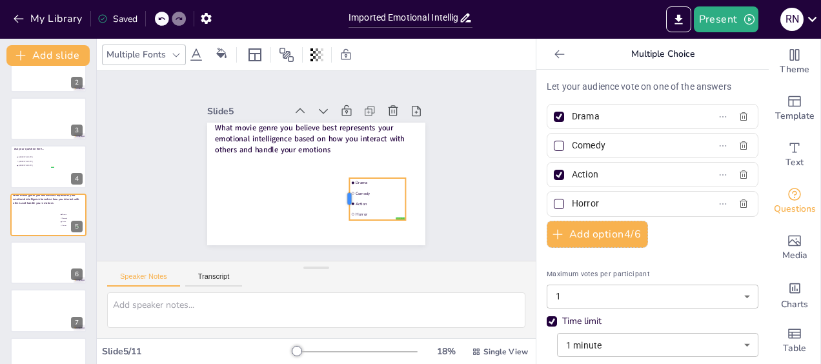
drag, startPoint x: 213, startPoint y: 193, endPoint x: 338, endPoint y: 195, distance: 125.2
click at [339, 195] on div at bounding box center [344, 199] width 10 height 42
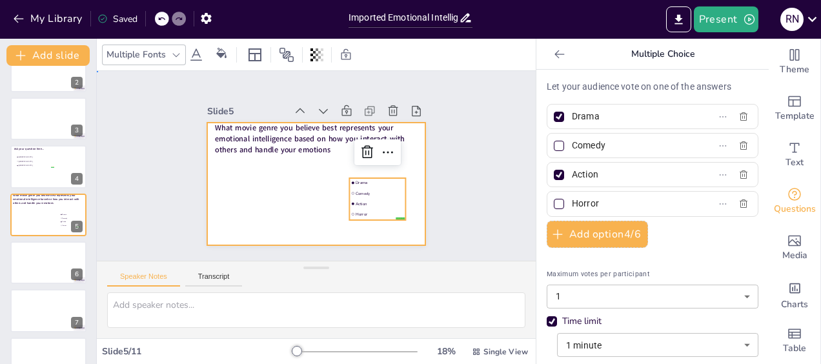
click at [409, 231] on div at bounding box center [316, 184] width 218 height 123
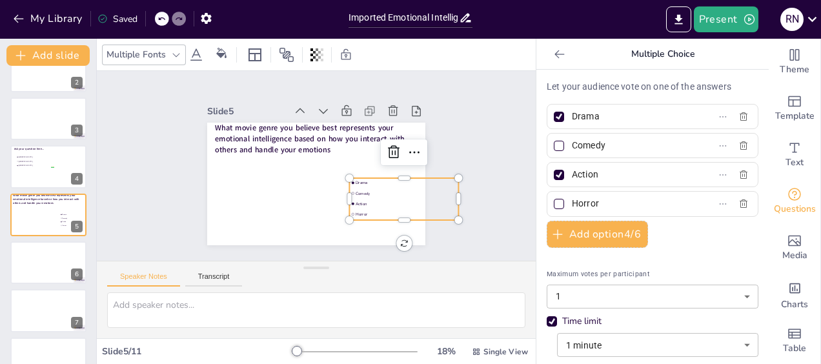
click at [387, 212] on span "Horror" at bounding box center [406, 214] width 101 height 5
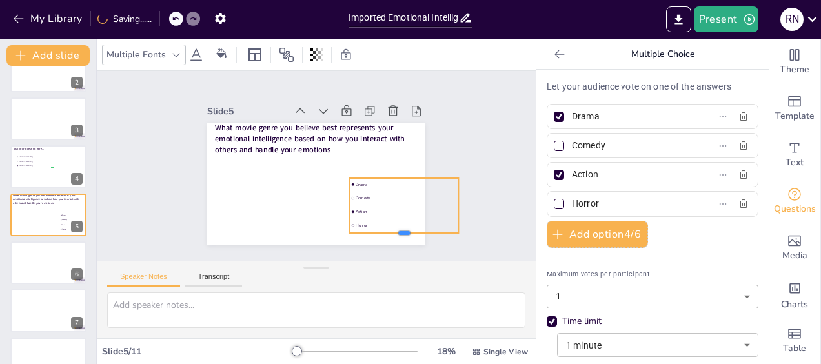
drag, startPoint x: 396, startPoint y: 216, endPoint x: 392, endPoint y: 228, distance: 13.5
click at [392, 233] on div at bounding box center [403, 238] width 109 height 10
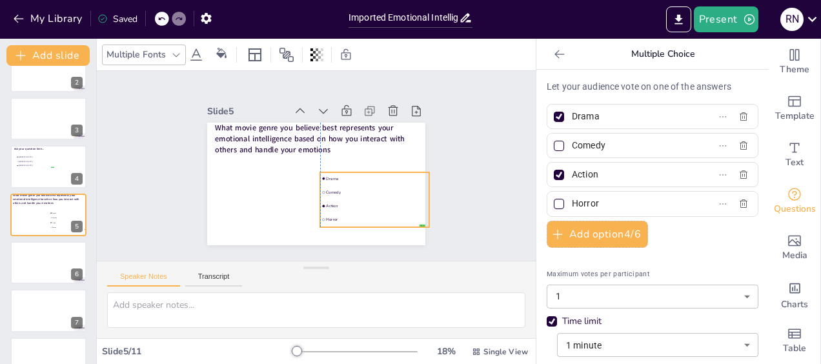
drag, startPoint x: 396, startPoint y: 201, endPoint x: 366, endPoint y: 195, distance: 30.9
click at [366, 199] on li "Action" at bounding box center [374, 205] width 109 height 13
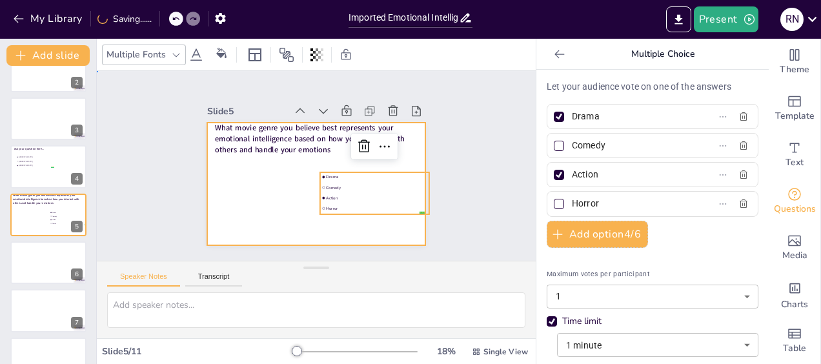
click at [387, 226] on div at bounding box center [316, 184] width 218 height 123
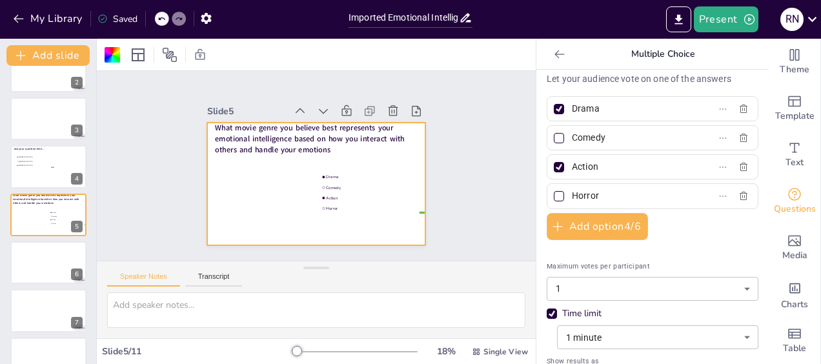
scroll to position [0, 0]
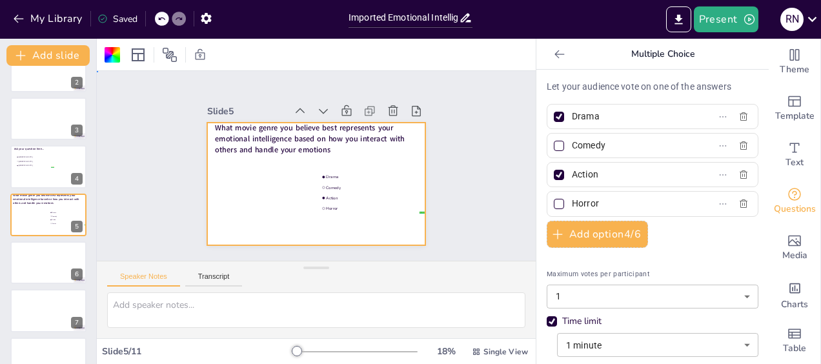
click at [274, 183] on div at bounding box center [316, 184] width 218 height 123
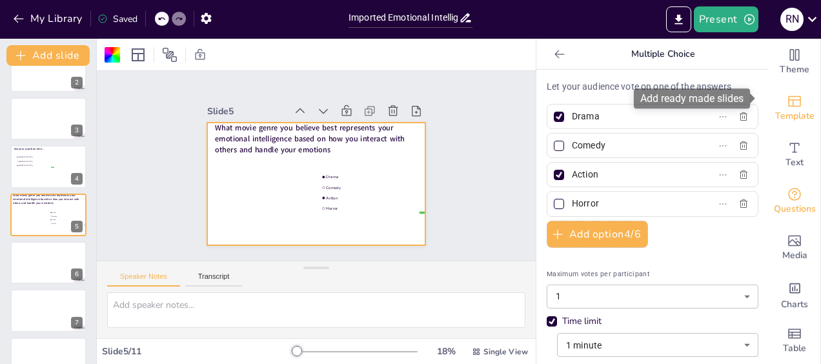
click at [781, 109] on span "Template" at bounding box center [794, 116] width 39 height 14
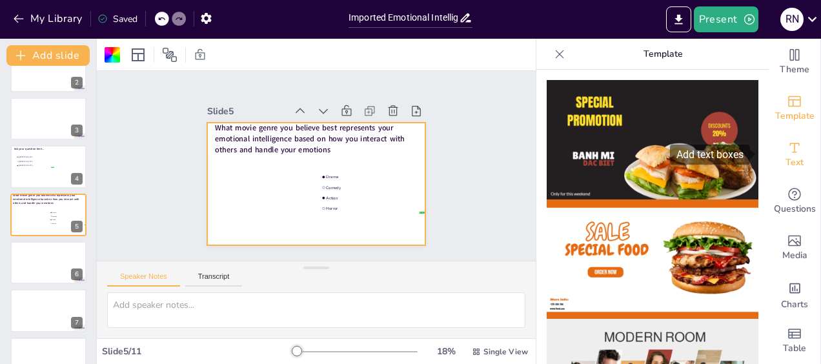
click at [790, 149] on icon "Add text boxes" at bounding box center [794, 147] width 15 height 15
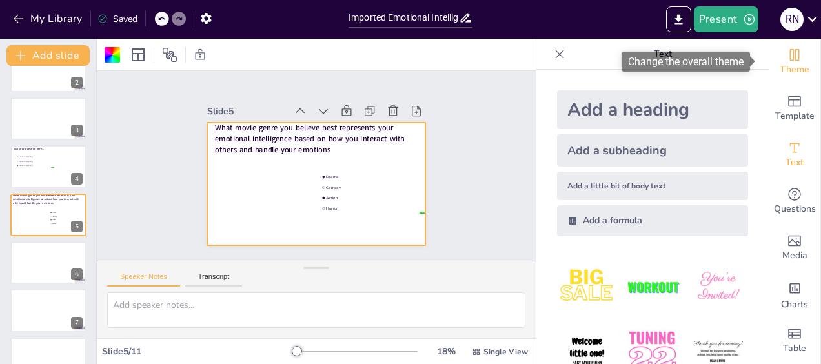
click at [807, 84] on div "Theme" at bounding box center [795, 62] width 52 height 46
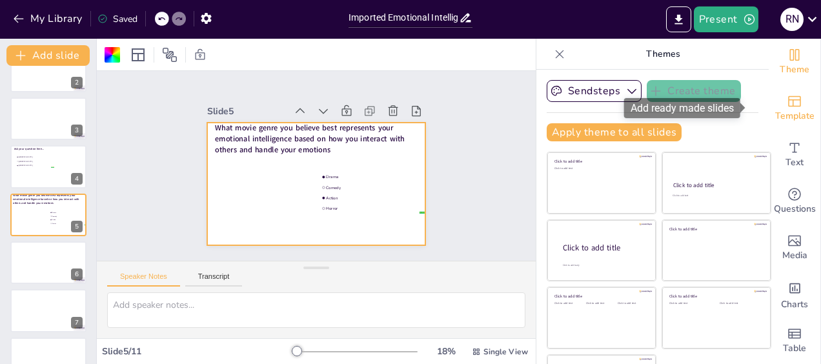
click at [787, 103] on icon "Add ready made slides" at bounding box center [794, 101] width 15 height 15
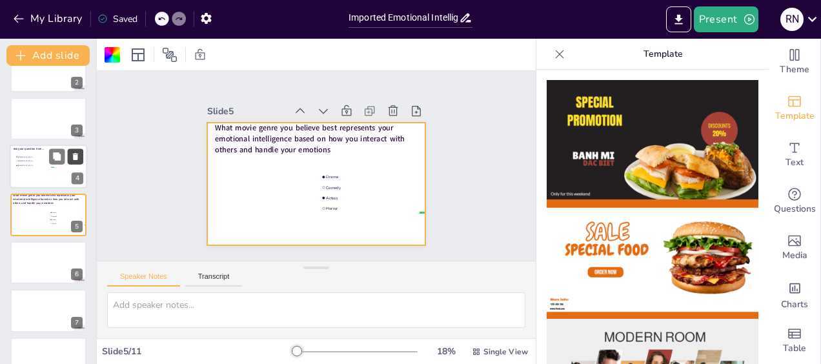
click at [77, 157] on icon at bounding box center [75, 156] width 5 height 7
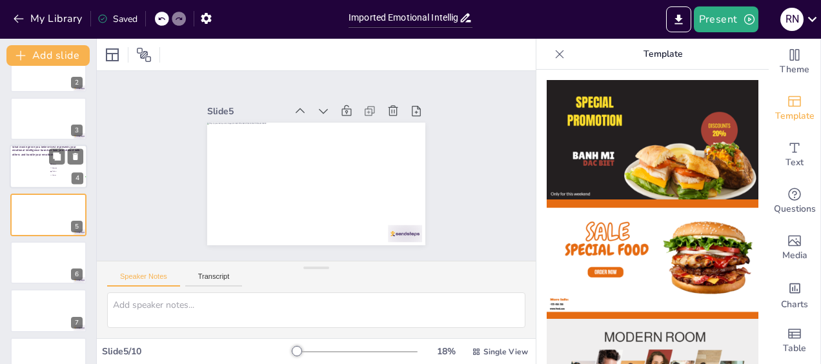
click at [18, 176] on div at bounding box center [48, 167] width 77 height 44
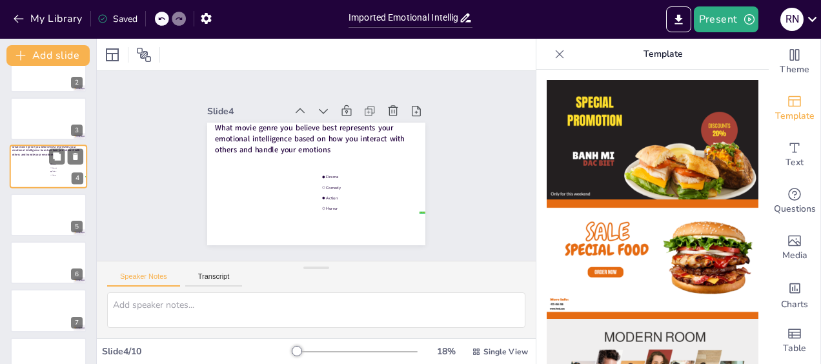
scroll to position [26, 0]
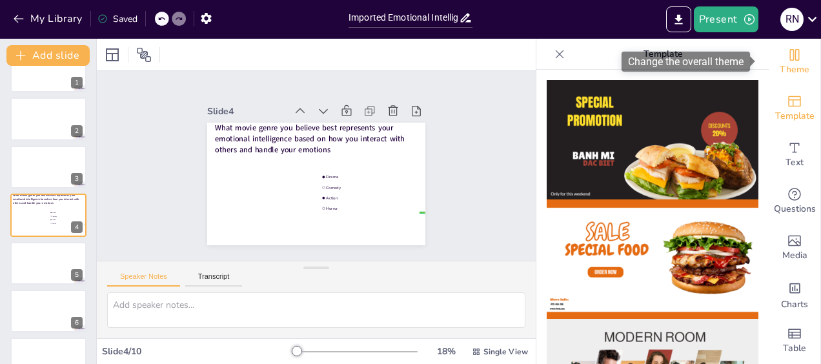
click at [786, 65] on span "Theme" at bounding box center [795, 70] width 30 height 14
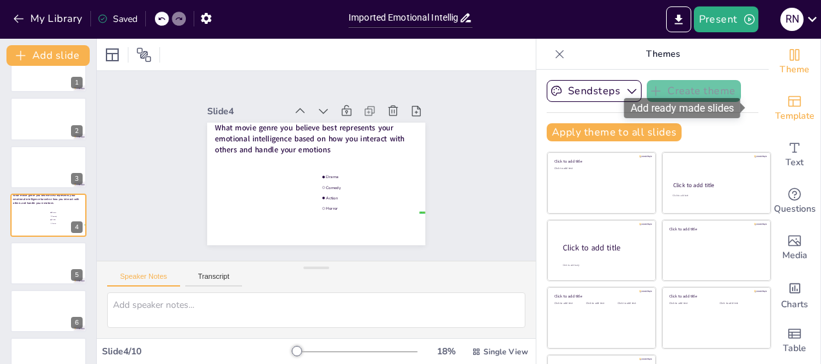
click at [781, 110] on span "Template" at bounding box center [794, 116] width 39 height 14
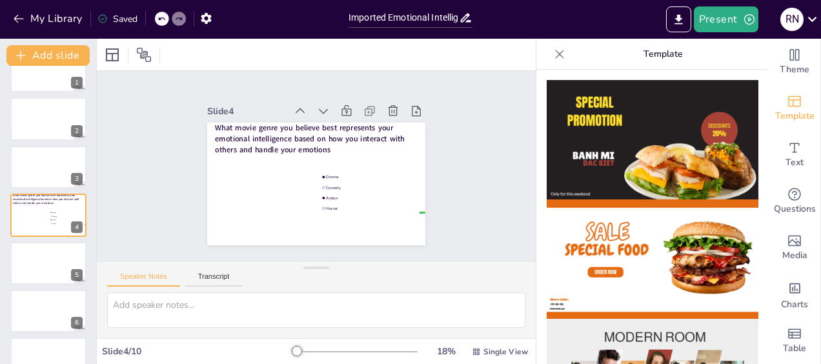
scroll to position [10, 0]
click at [647, 120] on img at bounding box center [653, 139] width 212 height 119
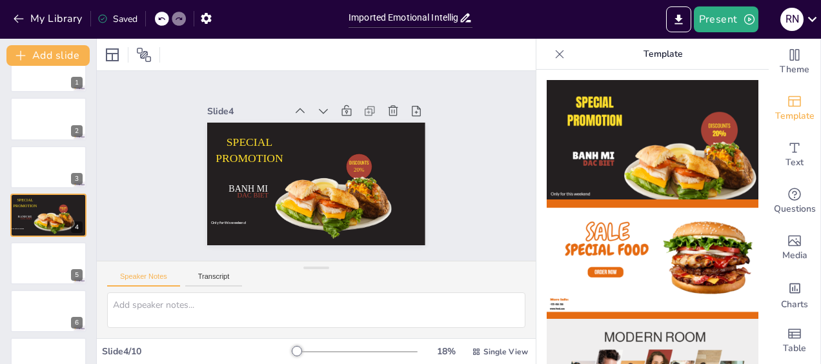
click at [205, 61] on div at bounding box center [316, 55] width 439 height 32
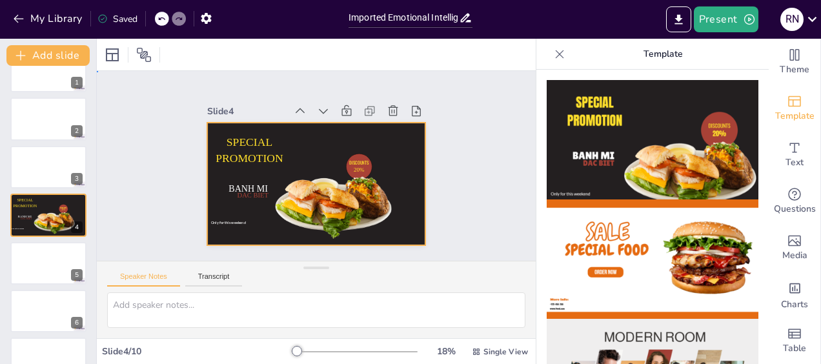
click at [334, 145] on div at bounding box center [316, 184] width 218 height 123
click at [17, 21] on icon "button" at bounding box center [19, 19] width 10 height 8
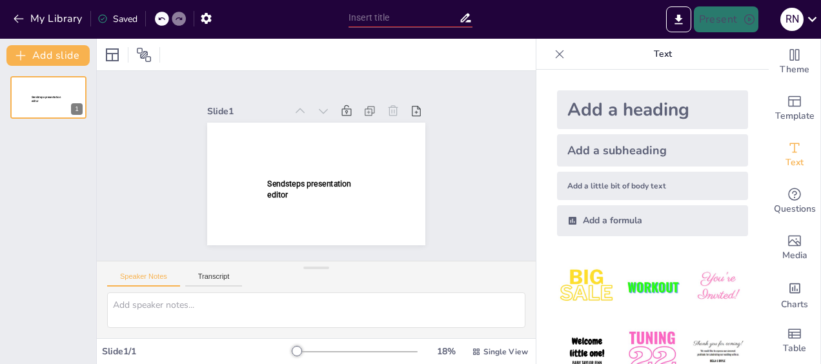
type input "Imported Emotional Intelligence Workshop deck [DATE].pptx"
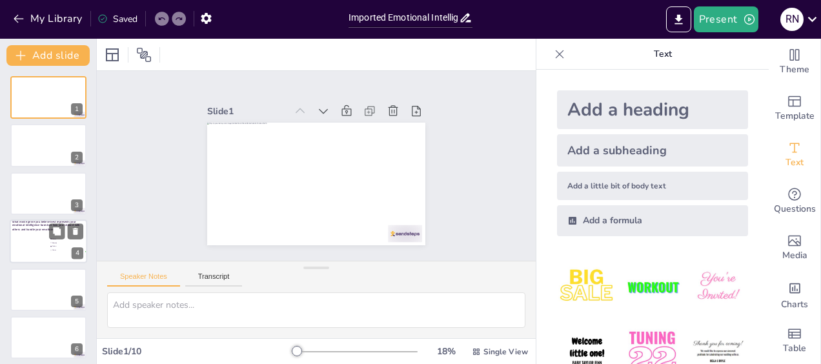
click at [37, 245] on div at bounding box center [48, 241] width 77 height 44
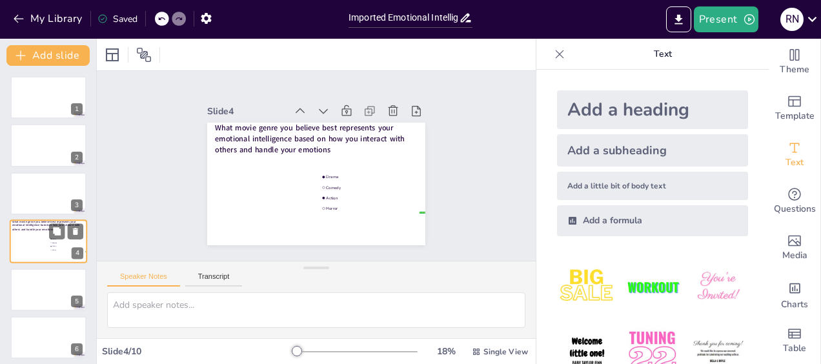
scroll to position [26, 0]
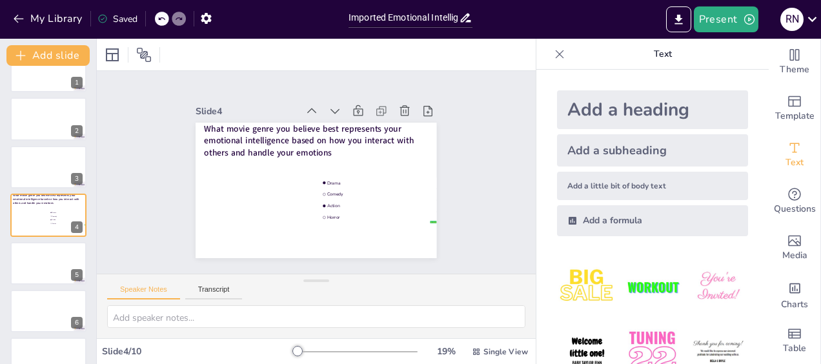
drag, startPoint x: 314, startPoint y: 268, endPoint x: 312, endPoint y: 327, distance: 58.8
click at [312, 327] on div "Speaker Notes Transcript" at bounding box center [316, 306] width 439 height 65
click at [483, 205] on div "Slide 1 Slide 2 Slide 3 Slide 4 What movie genre you believe best represents yo…" at bounding box center [316, 172] width 439 height 203
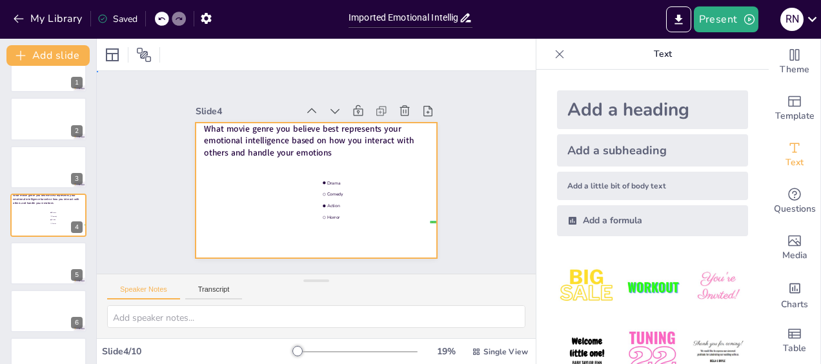
click at [243, 190] on div at bounding box center [316, 191] width 241 height 136
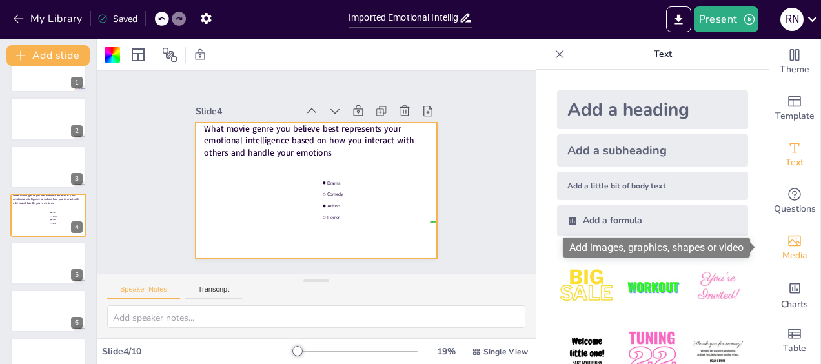
click at [788, 245] on icon "Add images, graphics, shapes or video" at bounding box center [794, 241] width 13 height 11
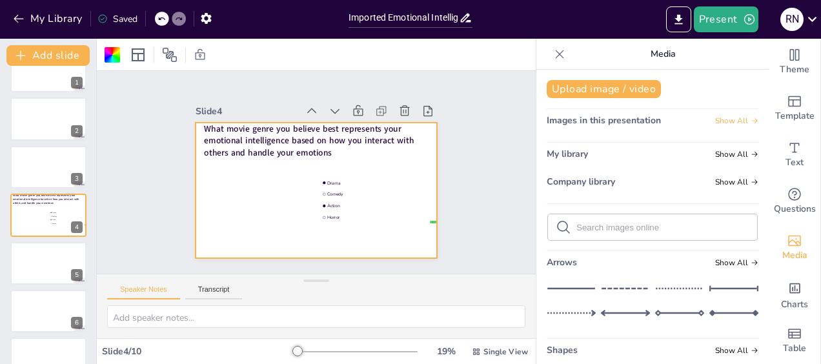
click at [750, 122] on icon at bounding box center [754, 121] width 8 height 8
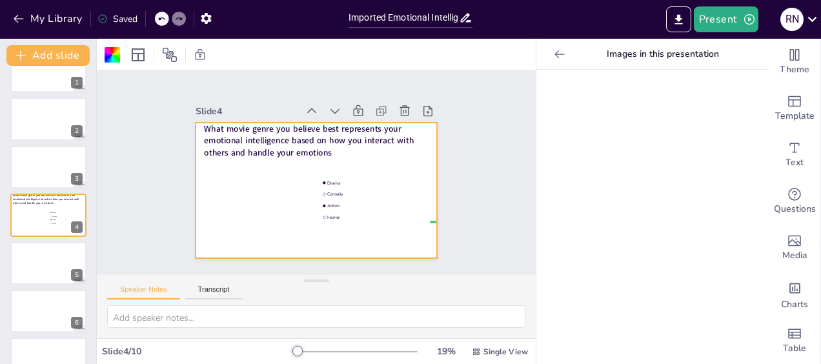
click at [554, 54] on icon at bounding box center [559, 54] width 10 height 8
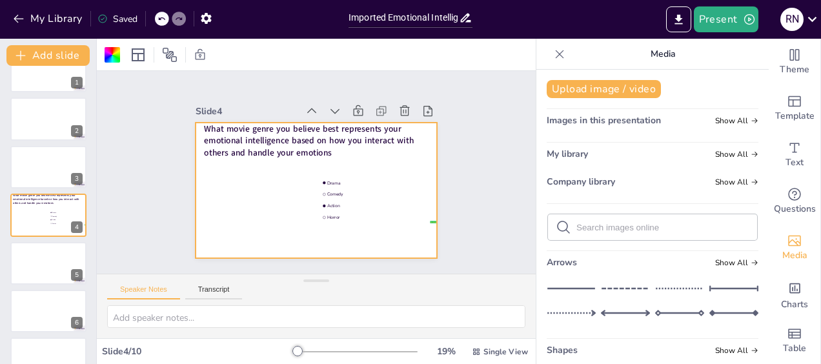
click at [578, 225] on input "text" at bounding box center [662, 228] width 173 height 10
type input "move theater"
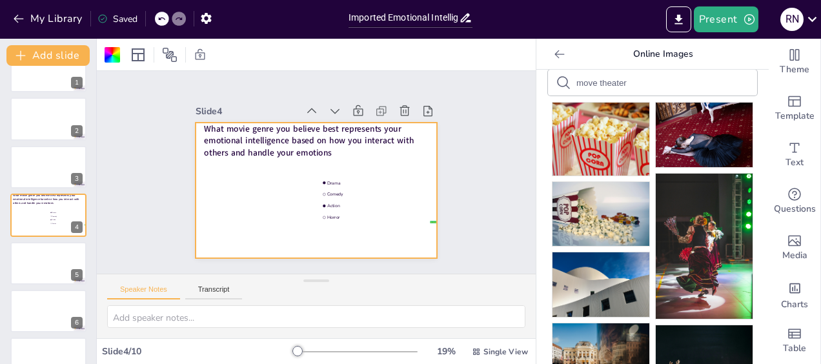
scroll to position [0, 0]
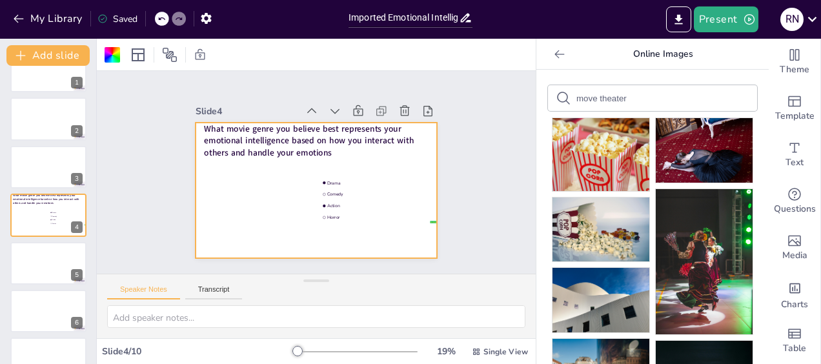
click at [624, 94] on input "move theater" at bounding box center [630, 99] width 109 height 10
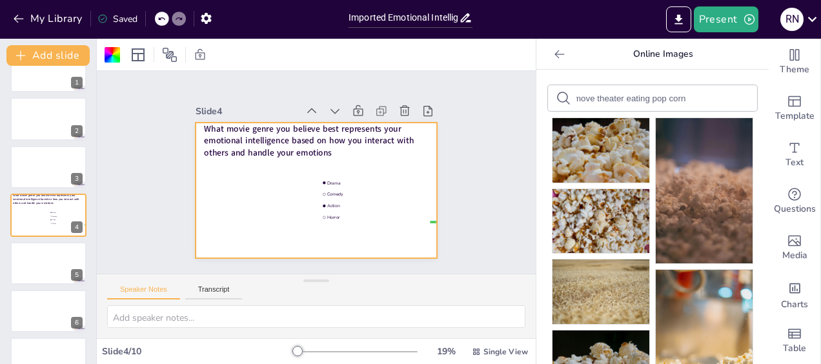
click at [582, 96] on input "move theater eating pop corn" at bounding box center [630, 99] width 109 height 10
click at [623, 97] on input "movie theater eating pop corn" at bounding box center [630, 99] width 109 height 10
click at [692, 96] on div "movie theater lady eating pop corn" at bounding box center [652, 98] width 209 height 26
click at [677, 99] on div "movie theater lady eating pop corn" at bounding box center [652, 98] width 209 height 26
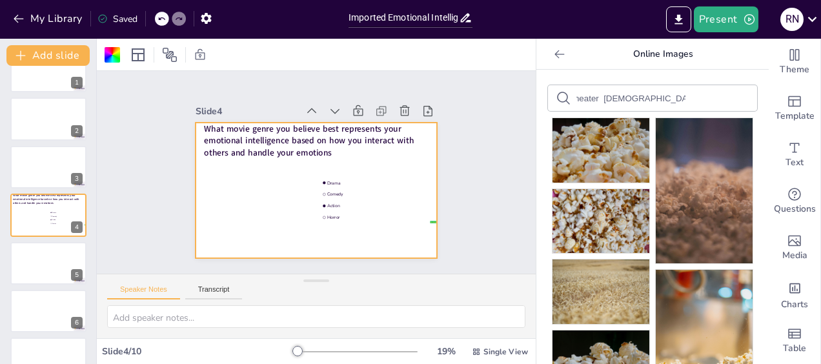
drag, startPoint x: 669, startPoint y: 97, endPoint x: 684, endPoint y: 97, distance: 15.5
click at [684, 97] on div "movie theater lady eating pop corn" at bounding box center [652, 98] width 209 height 26
click at [685, 96] on div "movie theater lady eating pop corn" at bounding box center [652, 98] width 209 height 26
drag, startPoint x: 752, startPoint y: 114, endPoint x: 746, endPoint y: 188, distance: 73.8
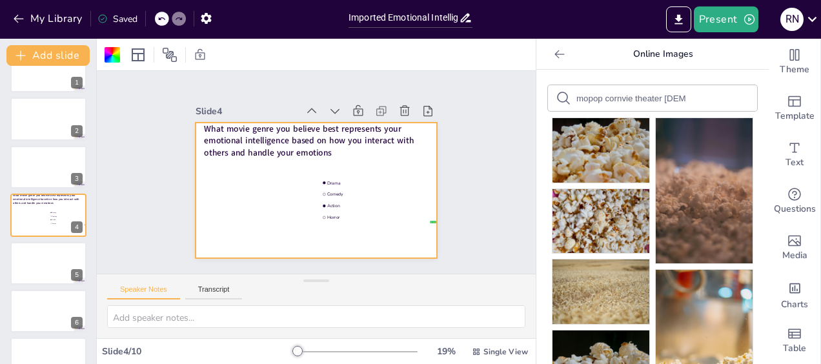
drag, startPoint x: 623, startPoint y: 97, endPoint x: 566, endPoint y: 96, distance: 56.8
click at [566, 96] on div "mopop cornvie theater lady eating" at bounding box center [652, 98] width 209 height 26
click at [641, 98] on input "theater lady eating" at bounding box center [630, 99] width 109 height 10
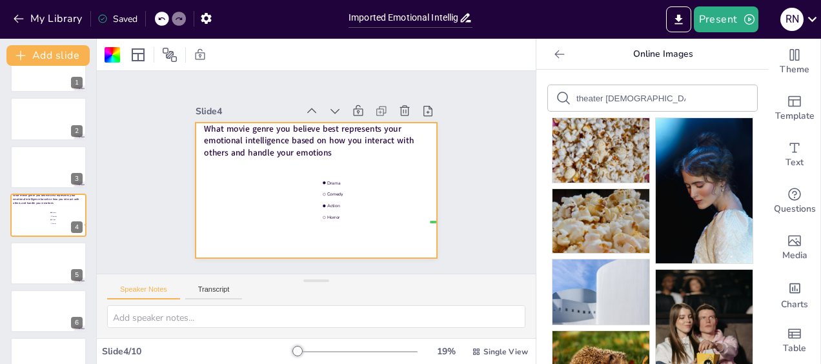
drag, startPoint x: 641, startPoint y: 96, endPoint x: 563, endPoint y: 98, distance: 78.7
click at [563, 98] on div "theater lady eating" at bounding box center [652, 98] width 209 height 26
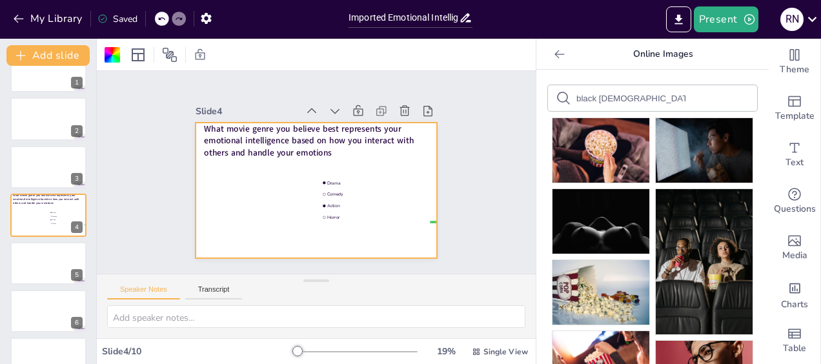
drag, startPoint x: 665, startPoint y: 96, endPoint x: 608, endPoint y: 98, distance: 56.8
click at [608, 98] on input "black lady eating popcorn" at bounding box center [630, 99] width 109 height 10
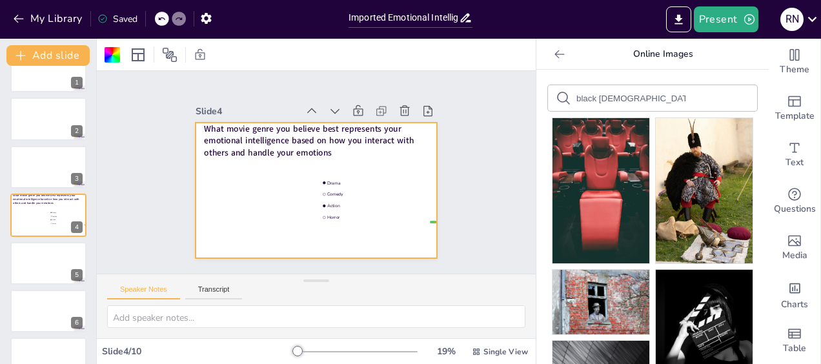
drag, startPoint x: 663, startPoint y: 97, endPoint x: 563, endPoint y: 99, distance: 100.7
click at [563, 99] on div "black lady movie theater" at bounding box center [652, 98] width 209 height 26
type input "s"
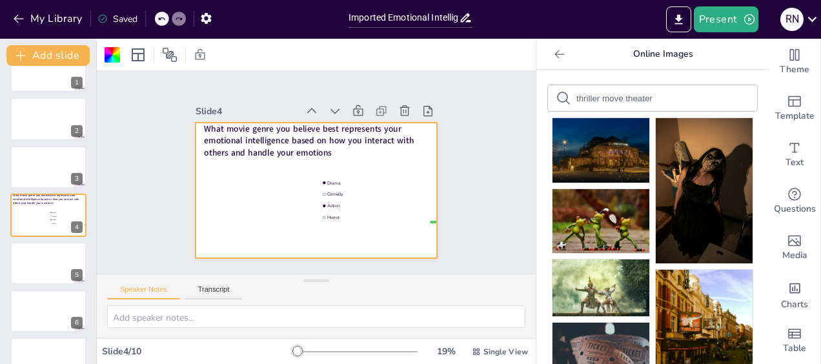
click at [564, 99] on div "thriller move theater" at bounding box center [652, 98] width 209 height 26
click at [610, 96] on input "thriller move theater" at bounding box center [630, 99] width 109 height 10
click at [590, 94] on input "thriller movie theater" at bounding box center [630, 99] width 109 height 10
click at [665, 96] on input "suspence movie theater" at bounding box center [630, 99] width 109 height 10
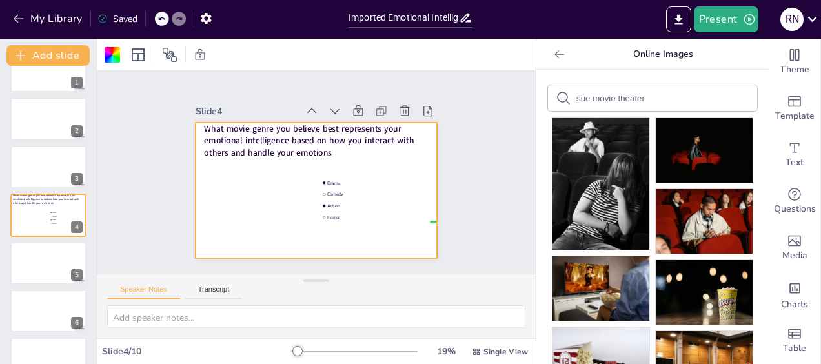
click at [579, 95] on input "sue movie theater" at bounding box center [630, 99] width 109 height 10
click at [624, 99] on input "movie theater" at bounding box center [630, 99] width 109 height 10
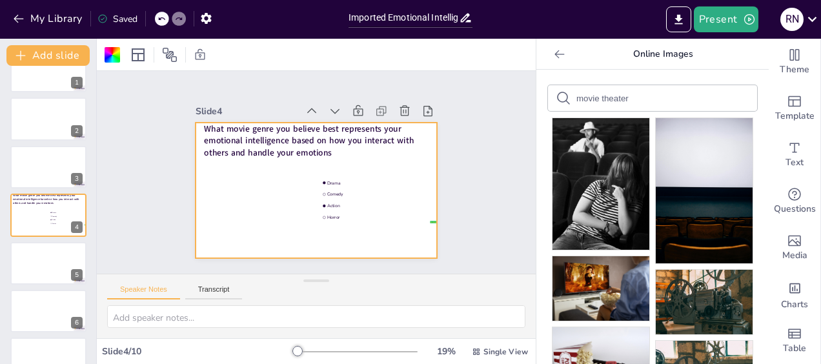
drag, startPoint x: 756, startPoint y: 105, endPoint x: 758, endPoint y: 194, distance: 89.7
click at [576, 97] on input "movie theater" at bounding box center [630, 99] width 109 height 10
click at [679, 103] on div "person at the movie theater" at bounding box center [652, 98] width 209 height 26
click at [678, 96] on div "person at the movie theater" at bounding box center [652, 98] width 209 height 26
click at [671, 96] on div "person at the movie theater" at bounding box center [652, 98] width 209 height 26
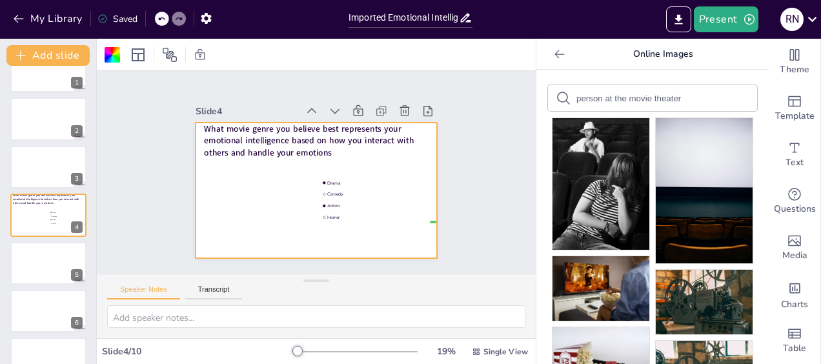
drag, startPoint x: 672, startPoint y: 96, endPoint x: 560, endPoint y: 101, distance: 111.8
click at [560, 101] on div "person at the movie theater" at bounding box center [652, 98] width 209 height 26
click at [670, 101] on input "person at the movie theater" at bounding box center [630, 99] width 109 height 10
click at [667, 101] on input "person at the movie theater" at bounding box center [630, 99] width 109 height 10
drag, startPoint x: 667, startPoint y: 101, endPoint x: 563, endPoint y: 100, distance: 103.2
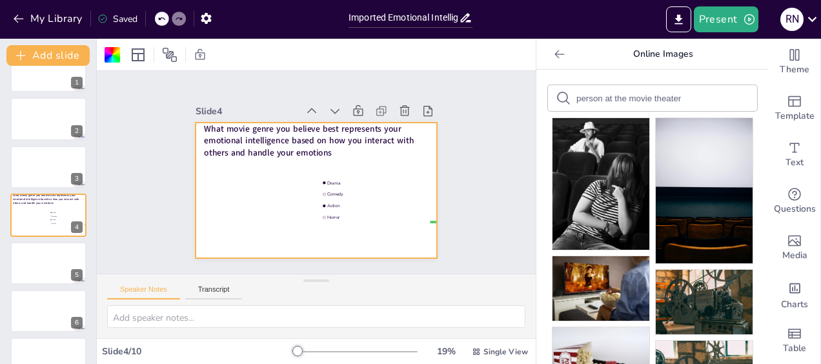
click at [563, 100] on div "person at the movie theater" at bounding box center [652, 98] width 209 height 26
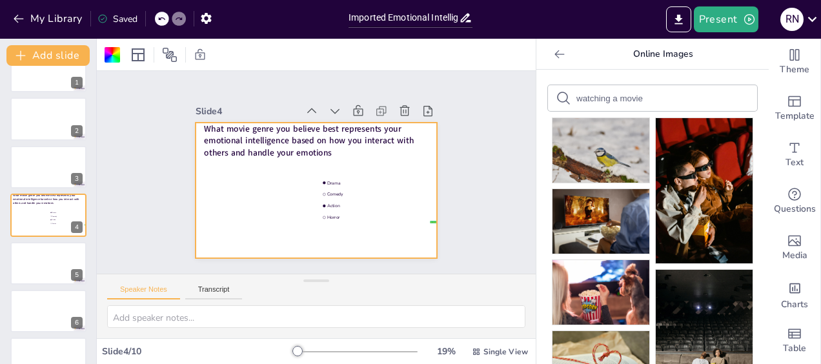
click at [576, 94] on input "watching a movie" at bounding box center [630, 99] width 109 height 10
click at [663, 98] on input "woman watching a movie" at bounding box center [630, 99] width 109 height 10
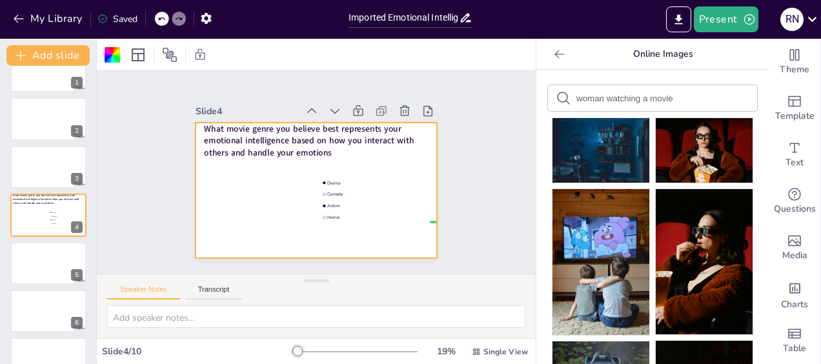
click at [663, 99] on input "woman watching a movie" at bounding box center [630, 99] width 109 height 10
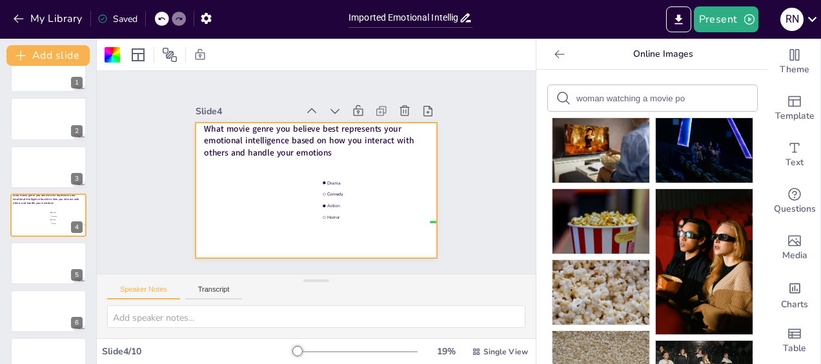
drag, startPoint x: 670, startPoint y: 98, endPoint x: 559, endPoint y: 98, distance: 111.0
click at [559, 98] on div "woman watching a movie popcorn" at bounding box center [652, 98] width 209 height 26
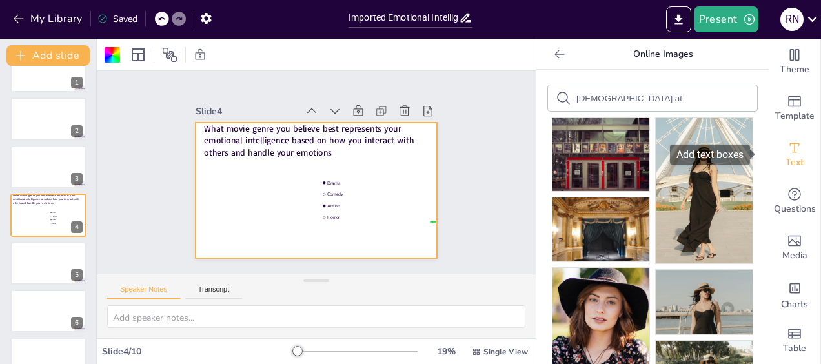
drag, startPoint x: 756, startPoint y: 103, endPoint x: 760, endPoint y: 159, distance: 56.3
drag, startPoint x: 674, startPoint y: 98, endPoint x: 574, endPoint y: 98, distance: 100.0
click at [574, 98] on div "Lady at the movie theater with a hat on" at bounding box center [652, 98] width 209 height 26
drag, startPoint x: 567, startPoint y: 96, endPoint x: 720, endPoint y: 88, distance: 153.1
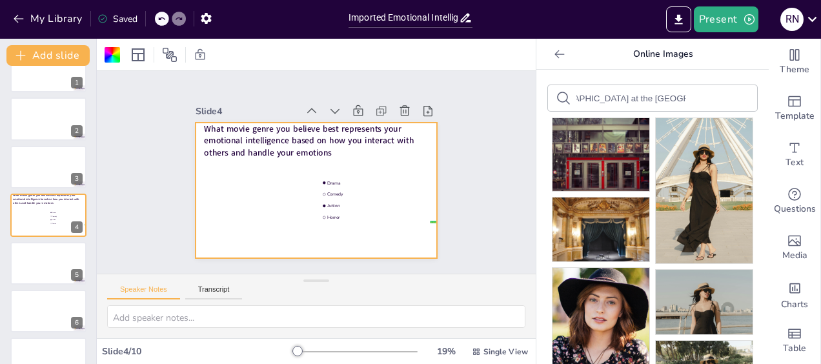
click at [720, 88] on div "Lady at the movie theater with a hat on" at bounding box center [652, 98] width 209 height 26
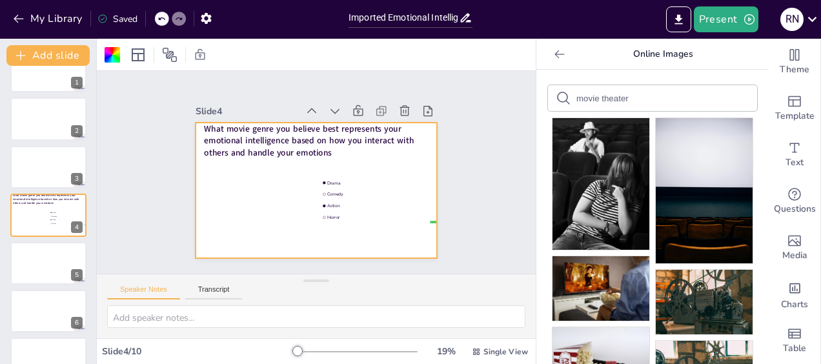
drag, startPoint x: 758, startPoint y: 103, endPoint x: 757, endPoint y: 132, distance: 29.0
click at [614, 96] on input "movie theater" at bounding box center [630, 99] width 109 height 10
drag, startPoint x: 630, startPoint y: 99, endPoint x: 564, endPoint y: 100, distance: 66.5
click at [564, 100] on div "movie theater" at bounding box center [652, 98] width 209 height 26
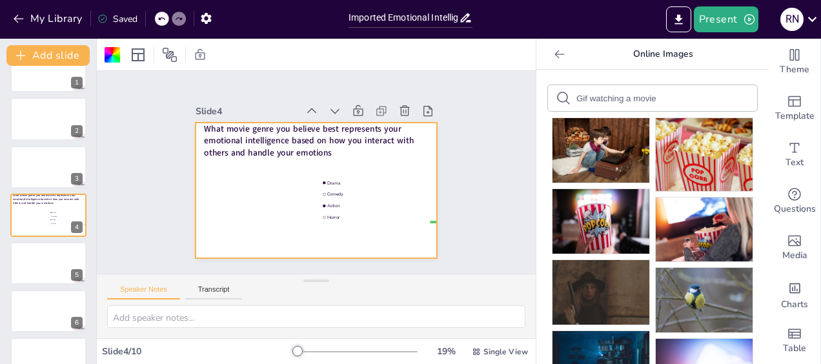
drag, startPoint x: 752, startPoint y: 115, endPoint x: 752, endPoint y: 148, distance: 33.6
click at [583, 99] on input "Gif watching a movie" at bounding box center [630, 99] width 109 height 10
click at [579, 96] on input "Gif watching a movie" at bounding box center [630, 99] width 109 height 10
click at [667, 97] on input "Gif lady watching a movie" at bounding box center [630, 99] width 109 height 10
type input "Gif lady watching a movie"
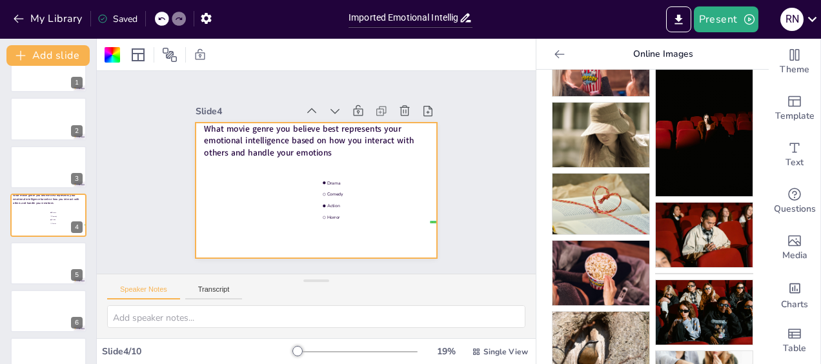
scroll to position [800, 0]
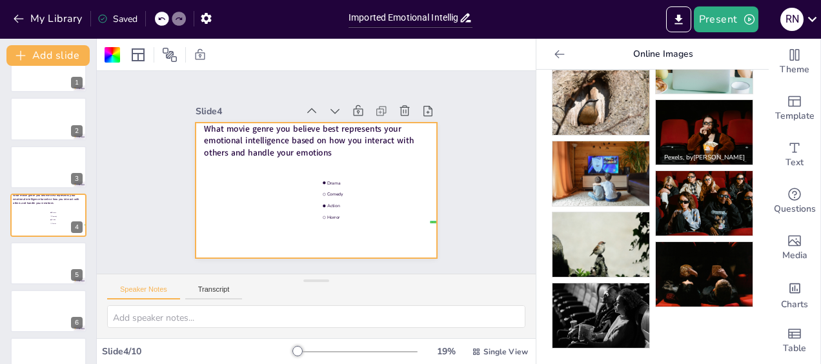
click at [695, 147] on img at bounding box center [704, 132] width 97 height 65
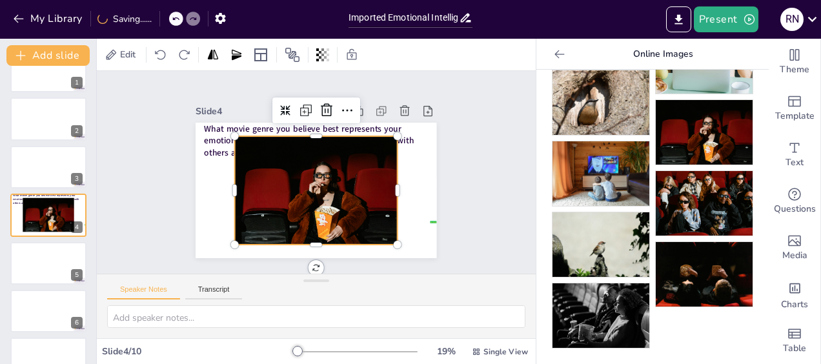
click at [320, 179] on div at bounding box center [316, 190] width 163 height 108
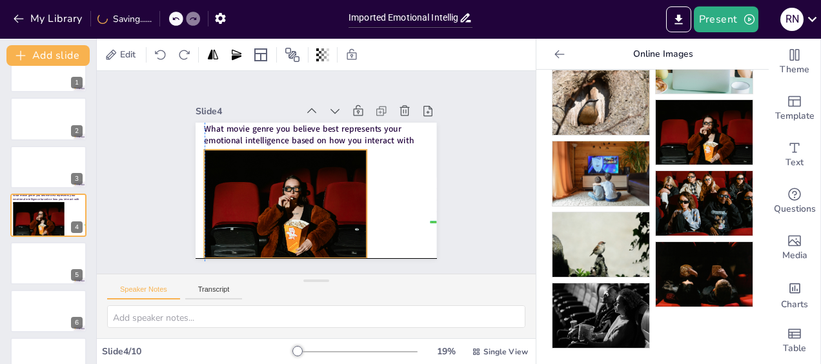
drag, startPoint x: 297, startPoint y: 166, endPoint x: 269, endPoint y: 183, distance: 32.4
click at [269, 183] on div at bounding box center [286, 204] width 163 height 108
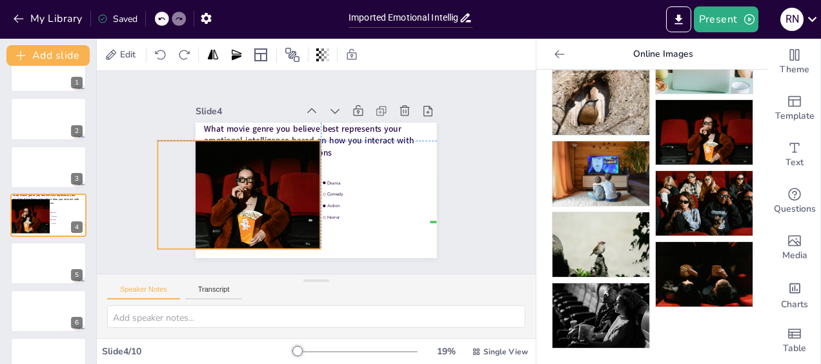
drag, startPoint x: 356, startPoint y: 199, endPoint x: 309, endPoint y: 188, distance: 48.2
click at [309, 188] on div at bounding box center [239, 195] width 163 height 108
drag, startPoint x: 145, startPoint y: 186, endPoint x: 187, endPoint y: 195, distance: 43.5
click at [190, 195] on div at bounding box center [195, 195] width 10 height 108
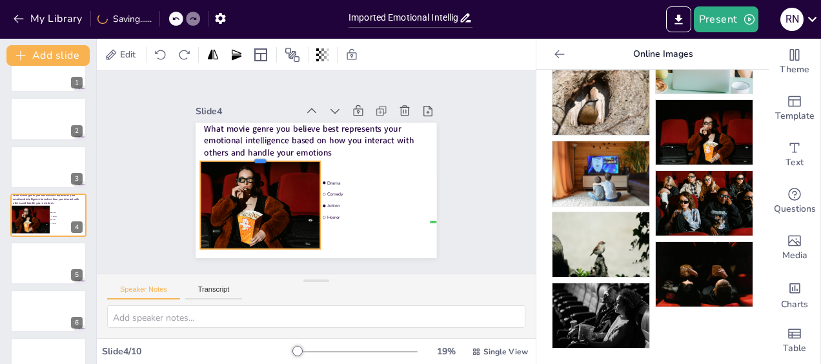
drag, startPoint x: 250, startPoint y: 132, endPoint x: 246, endPoint y: 153, distance: 21.0
click at [246, 153] on div at bounding box center [261, 156] width 120 height 10
click at [465, 211] on div "Slide 1 Slide 2 Slide 3 Slide 4 What movie genre you believe best represents yo…" at bounding box center [316, 172] width 439 height 203
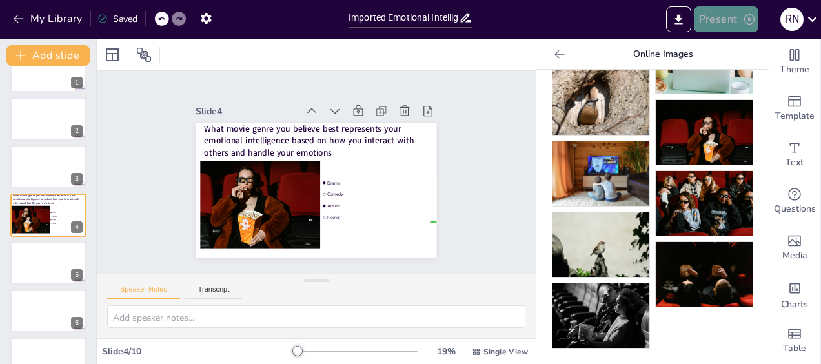
click at [725, 23] on button "Present" at bounding box center [726, 19] width 65 height 26
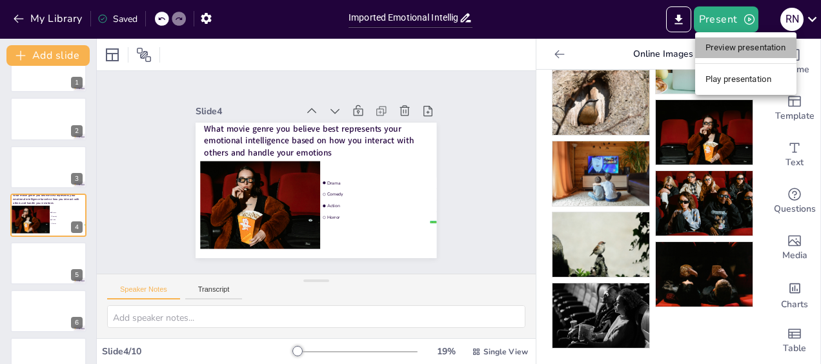
click at [727, 45] on li "Preview presentation" at bounding box center [745, 47] width 101 height 21
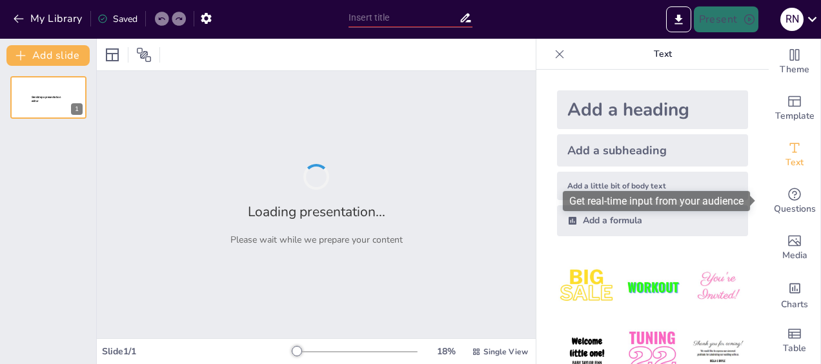
type input "Imported Emotional Intelligence Workshop deck [DATE].pptx"
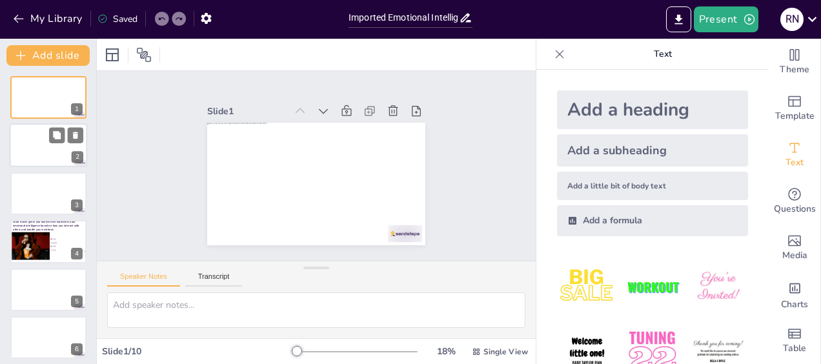
click at [43, 147] on div at bounding box center [48, 146] width 77 height 44
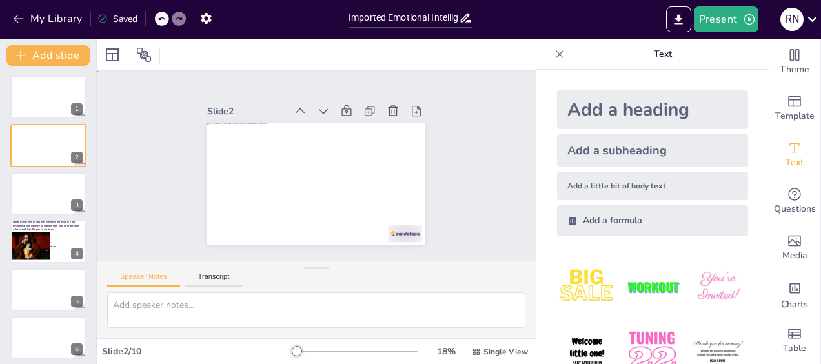
click at [159, 120] on div "Slide 1 Slide 2 Slide 3 Slide 4 What movie genre you believe best represents yo…" at bounding box center [316, 166] width 468 height 277
click at [52, 119] on div "1" at bounding box center [48, 97] width 77 height 44
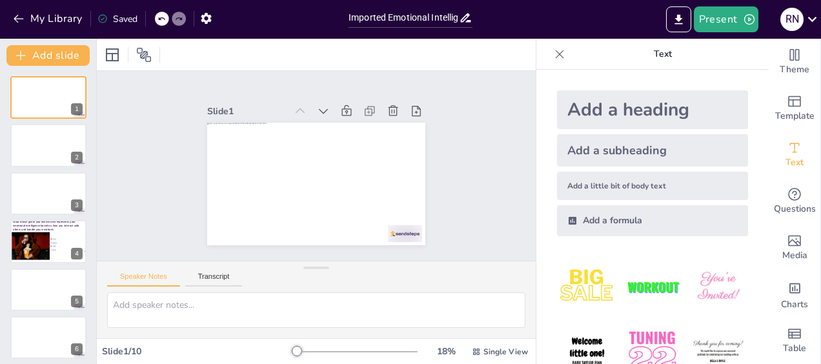
scroll to position [10, 0]
click at [483, 351] on span "Single View" at bounding box center [505, 352] width 45 height 10
click at [477, 327] on span "List View" at bounding box center [482, 323] width 68 height 12
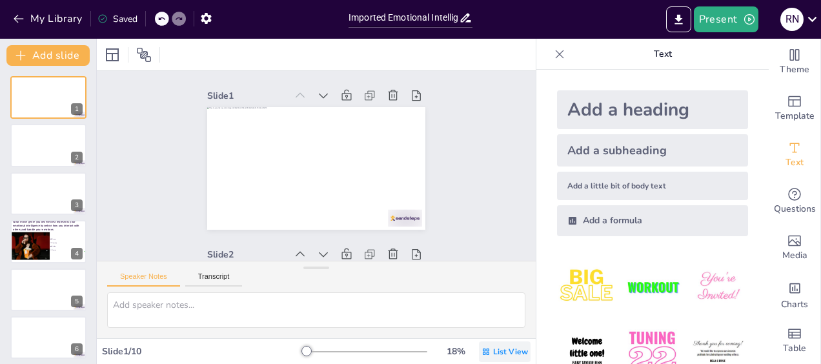
click at [493, 353] on span "List View" at bounding box center [510, 352] width 35 height 10
click at [491, 299] on span "Single View" at bounding box center [486, 297] width 59 height 12
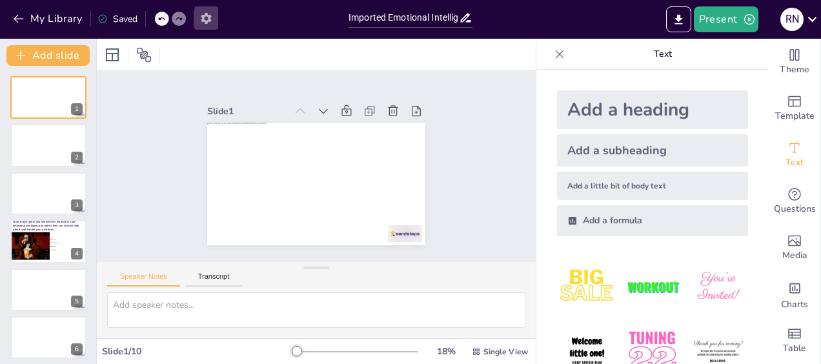
click at [204, 15] on icon "button" at bounding box center [206, 18] width 10 height 11
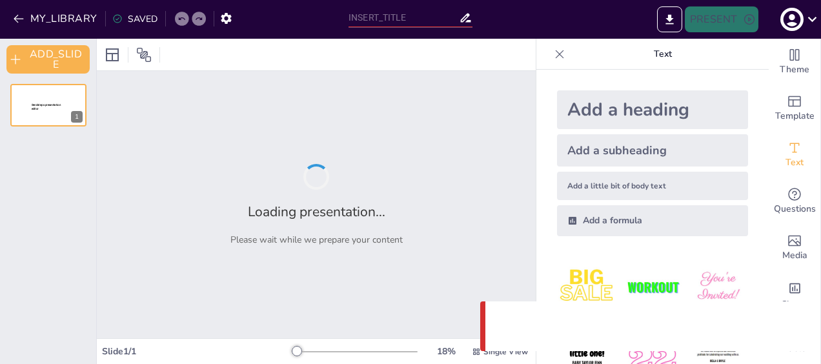
type input "Imported Emotional Intelligence Workshop deck [DATE].pptx"
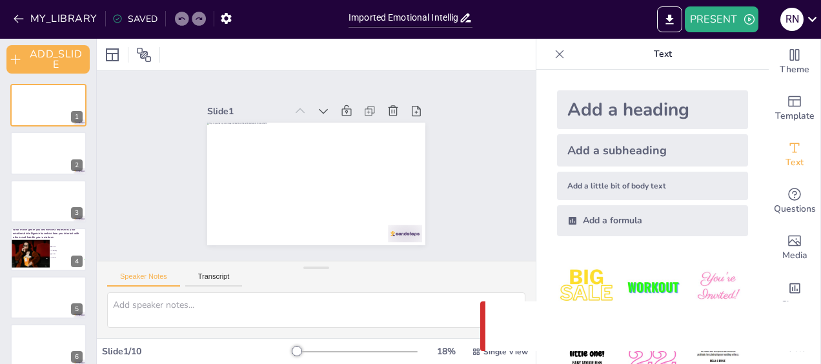
click at [727, 34] on div "PRESENT R N" at bounding box center [650, 19] width 342 height 39
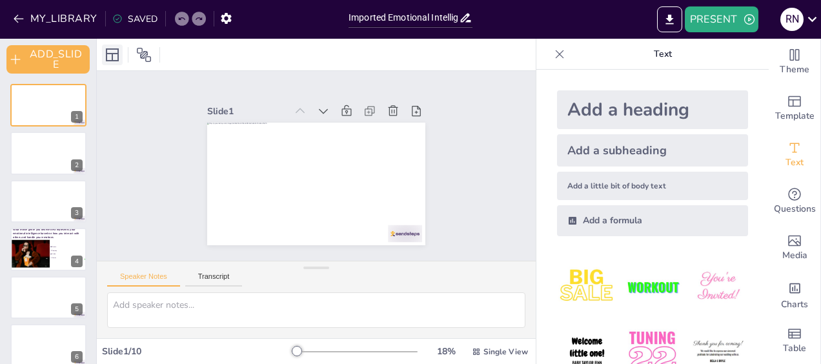
click at [112, 54] on icon at bounding box center [112, 54] width 13 height 13
click at [143, 54] on icon at bounding box center [143, 54] width 15 height 15
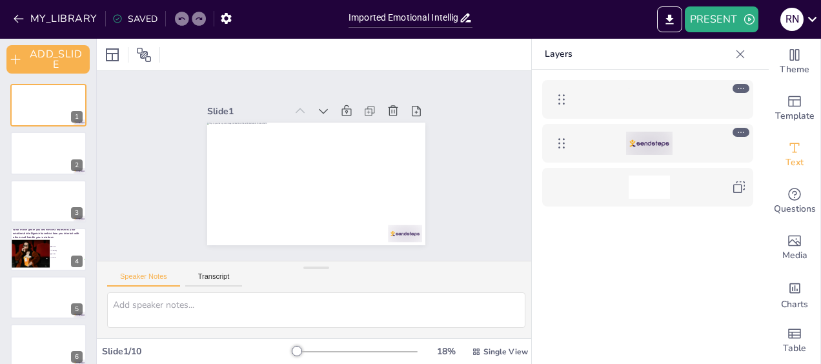
click at [738, 130] on icon at bounding box center [740, 132] width 9 height 9
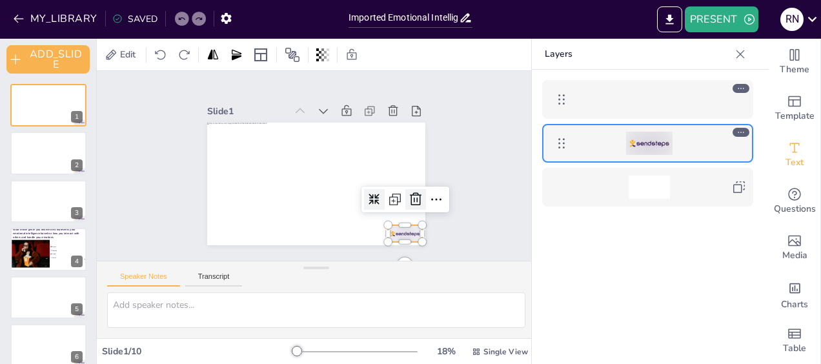
click at [263, 240] on icon at bounding box center [253, 249] width 19 height 19
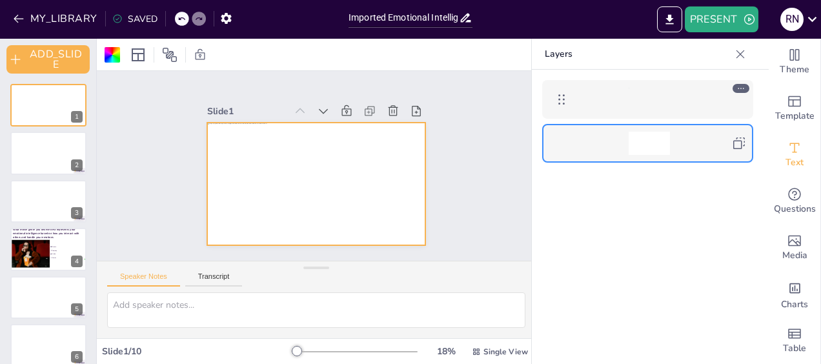
click at [740, 141] on icon at bounding box center [739, 143] width 12 height 12
click at [714, 201] on div at bounding box center [648, 236] width 232 height 333
click at [741, 88] on icon at bounding box center [740, 88] width 9 height 9
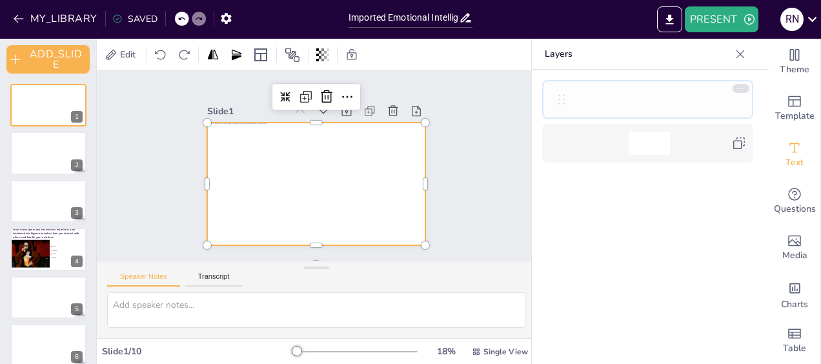
click at [561, 101] on icon at bounding box center [561, 99] width 15 height 15
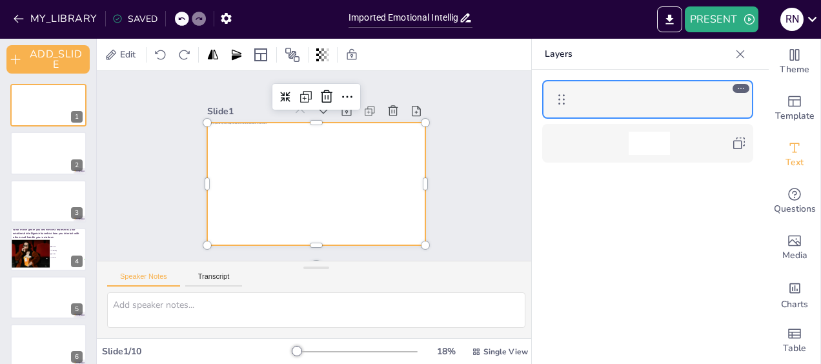
click at [627, 240] on div at bounding box center [648, 236] width 232 height 333
click at [472, 212] on div "Slide 1 Slide 2 Slide 3 Slide 4 What movie genre you believe best represents yo…" at bounding box center [316, 165] width 475 height 383
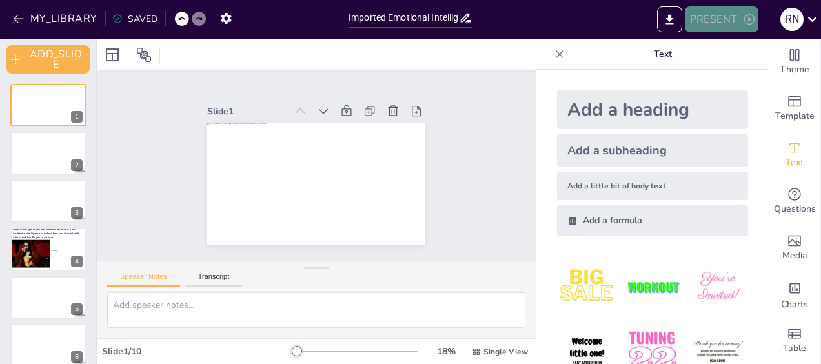
click at [705, 31] on button "PRESENT" at bounding box center [722, 19] width 74 height 26
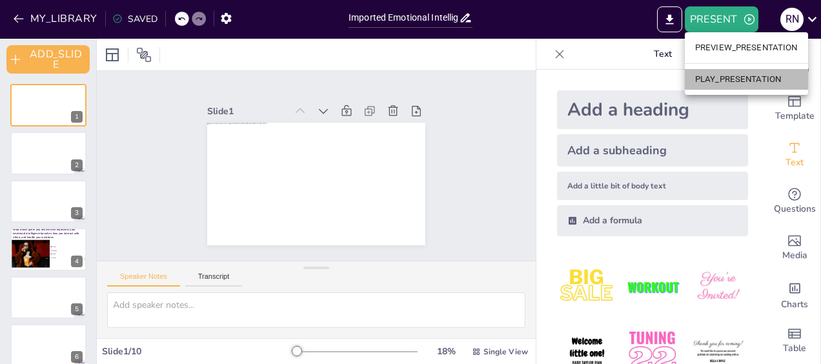
click at [735, 79] on li "PLAY_PRESENTATION" at bounding box center [746, 79] width 123 height 21
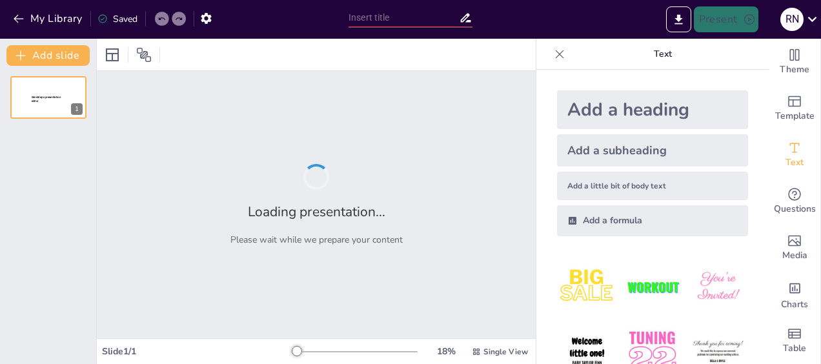
type input "Imported Emotional Intelligence Workshop deck [DATE].pptx"
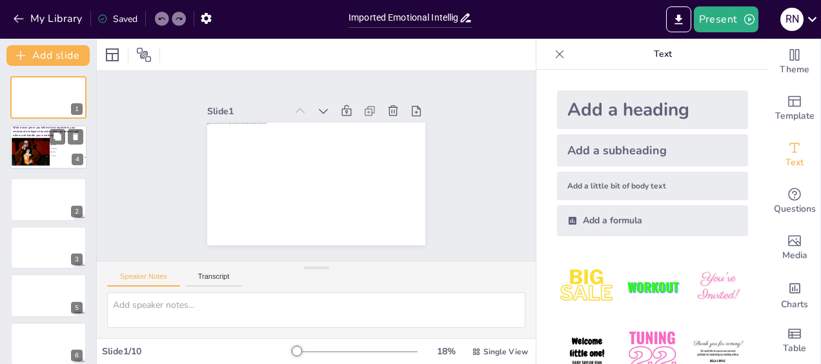
drag, startPoint x: 21, startPoint y: 245, endPoint x: 21, endPoint y: 147, distance: 98.1
click at [21, 147] on div at bounding box center [24, 149] width 52 height 34
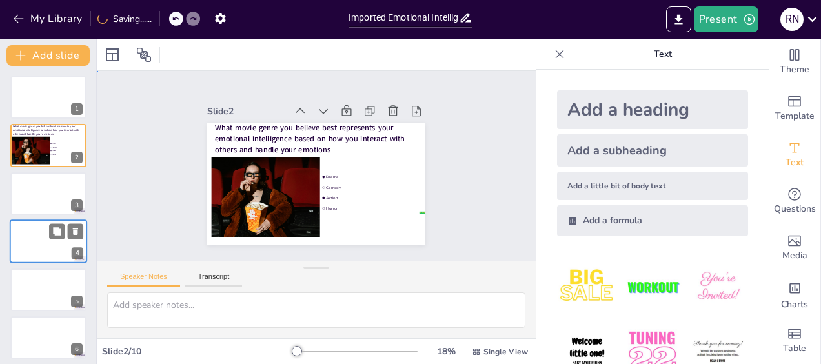
click at [125, 179] on div "Slide 1 Slide 2 What movie genre you believe best represents your emotional int…" at bounding box center [317, 165] width 384 height 475
click at [177, 134] on div "Slide 1 Slide 2 What movie genre you believe best represents your emotional int…" at bounding box center [315, 166] width 277 height 468
click at [676, 19] on icon "Export to PowerPoint" at bounding box center [679, 20] width 14 height 14
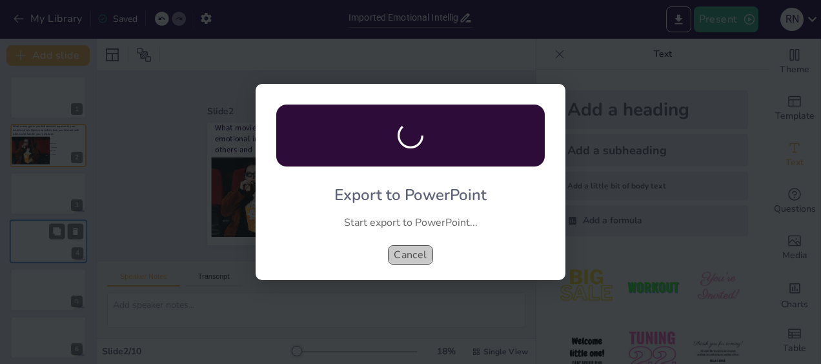
click at [423, 252] on button "Cancel" at bounding box center [410, 254] width 45 height 19
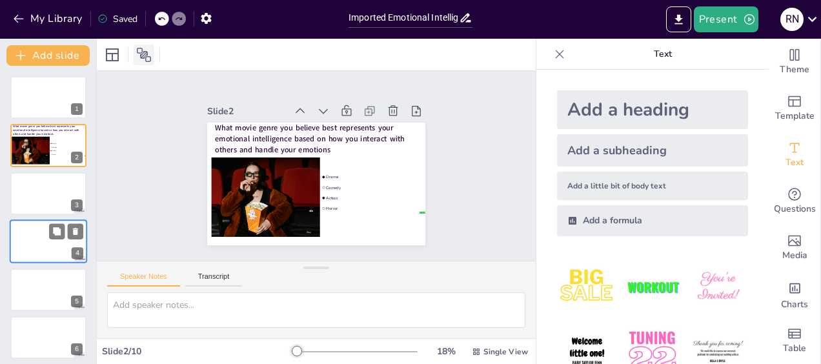
click at [148, 55] on icon at bounding box center [143, 54] width 15 height 15
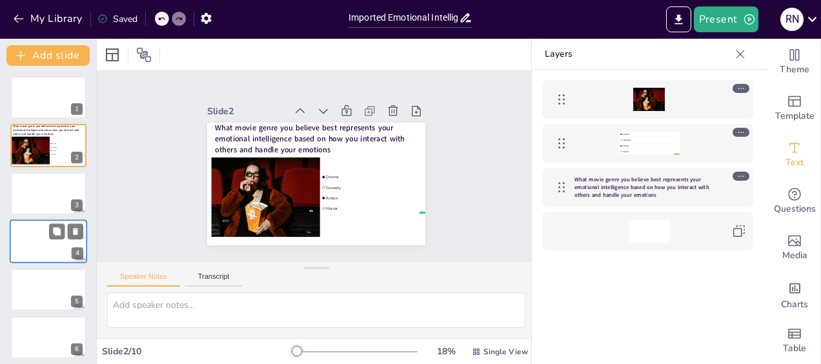
click at [560, 96] on icon at bounding box center [561, 99] width 15 height 15
click at [561, 146] on icon at bounding box center [561, 143] width 15 height 15
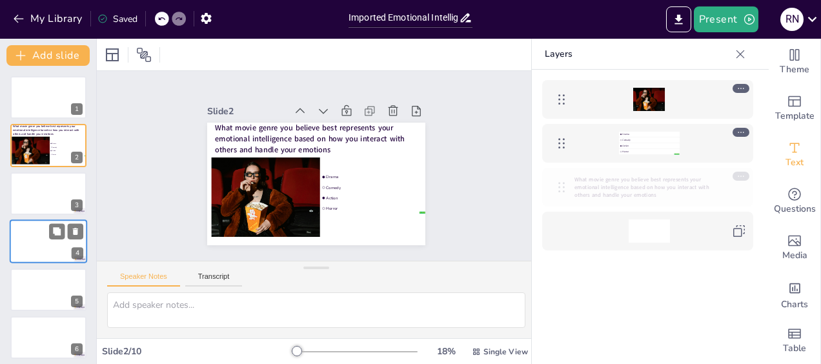
click at [559, 192] on icon at bounding box center [561, 187] width 6 height 10
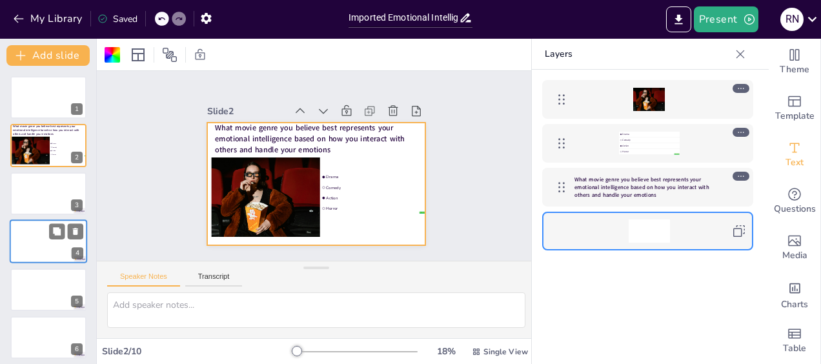
click at [739, 228] on icon at bounding box center [739, 231] width 12 height 12
click at [704, 292] on div "false | editor Drama Comedy Action Horror What movie genre you believe best rep…" at bounding box center [648, 236] width 232 height 333
click at [199, 141] on div "Slide 1 Slide 2 What movie genre you believe best represents your emotional int…" at bounding box center [316, 165] width 235 height 456
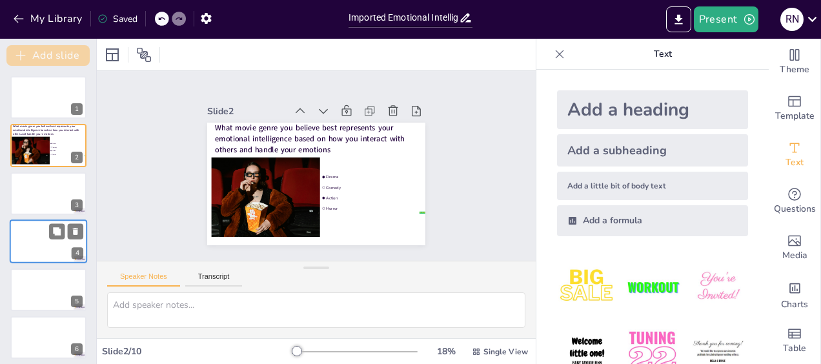
click at [43, 55] on button "Add slide" at bounding box center [47, 55] width 83 height 21
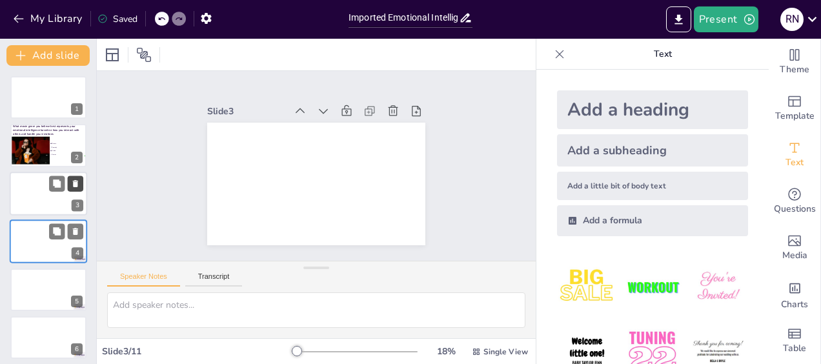
click at [77, 183] on icon at bounding box center [75, 183] width 5 height 7
click at [149, 154] on div "Slide 1 Slide 2 What movie genre you believe best represents your emotional int…" at bounding box center [316, 165] width 475 height 383
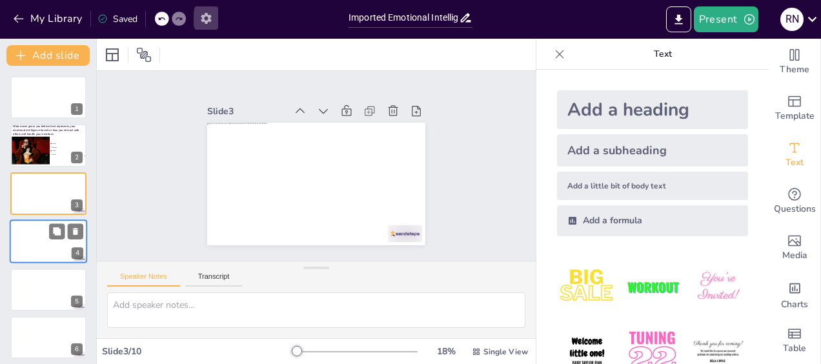
click at [208, 20] on icon "button" at bounding box center [206, 18] width 10 height 11
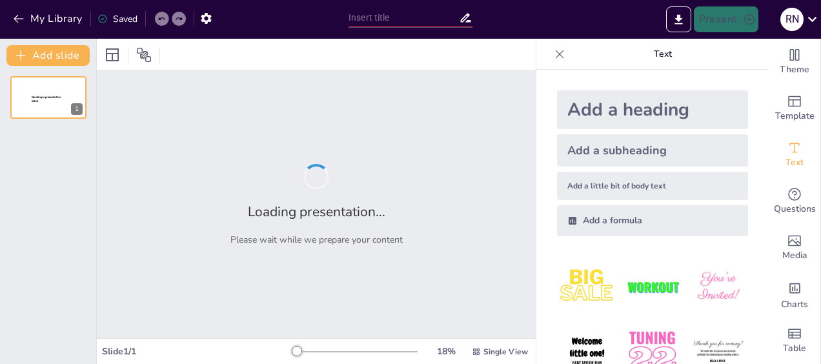
type input "Imported Emotional Intelligence Workshop deck [DATE].pptx"
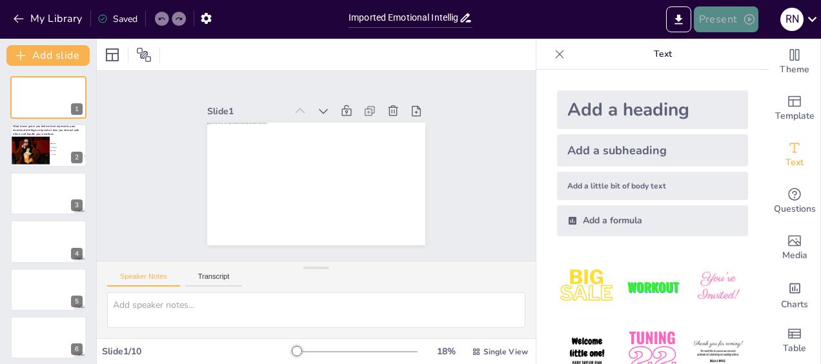
click at [726, 25] on button "Present" at bounding box center [726, 19] width 65 height 26
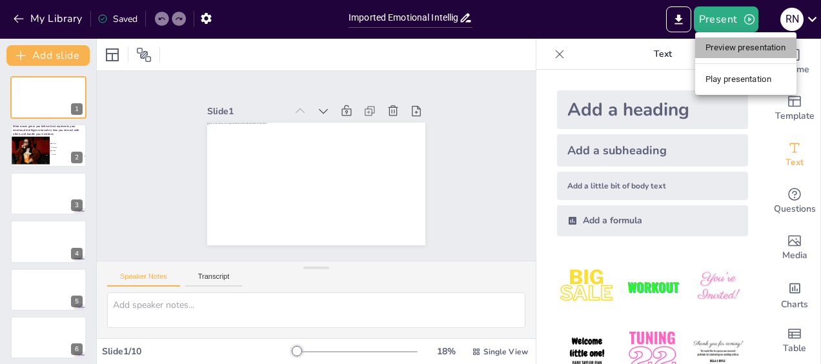
click at [723, 48] on li "Preview presentation" at bounding box center [745, 47] width 101 height 21
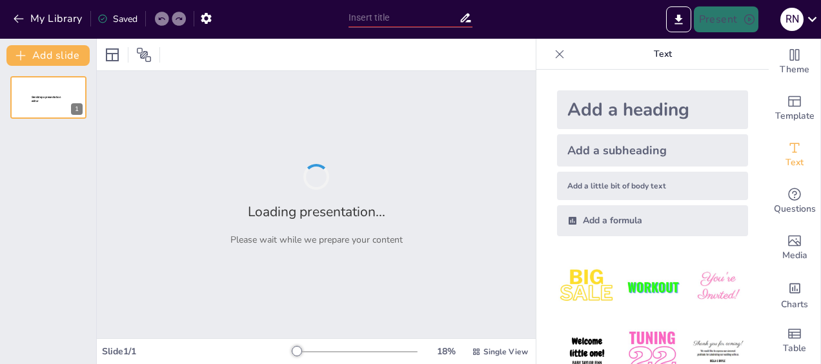
type input "Imported Emotional Intelligence Workshop deck [DATE].pptx"
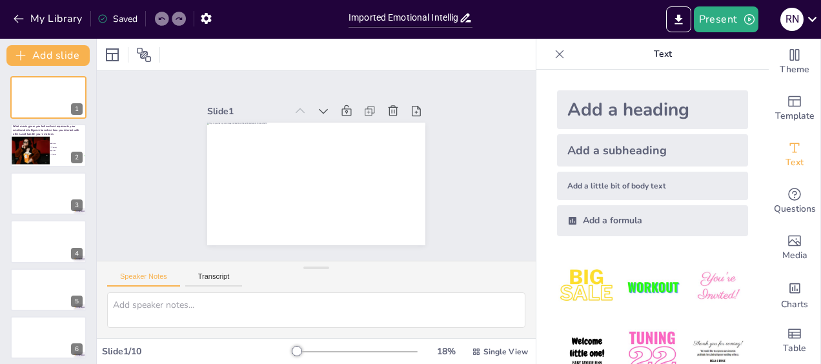
click at [66, 121] on div "1 What movie genre you believe best represents your emotional intelligence base…" at bounding box center [48, 313] width 96 height 475
click at [205, 25] on button "button" at bounding box center [206, 17] width 24 height 23
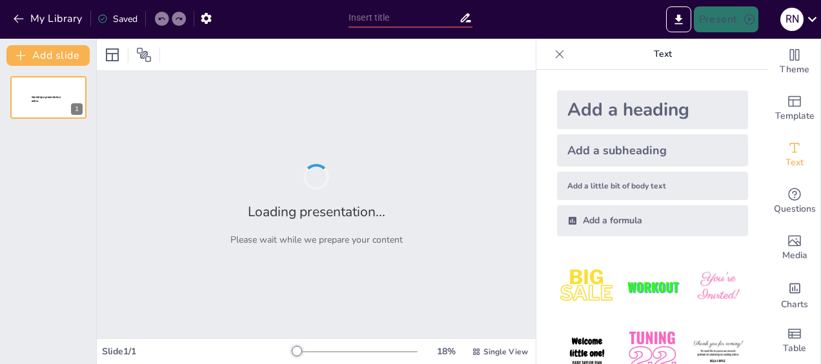
type input "Imported Emotional Intelligence Workshop deck [DATE].pptx"
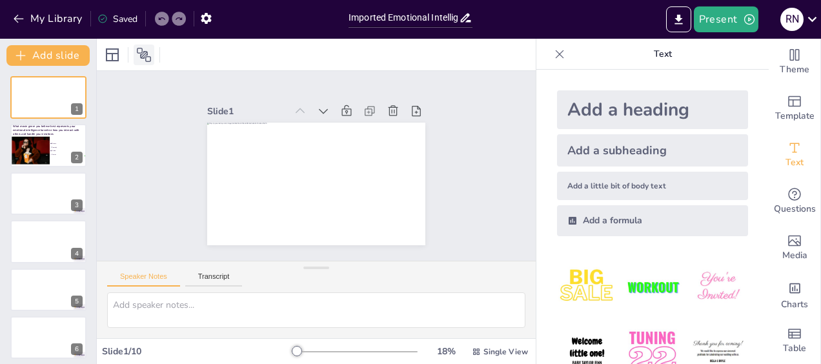
click at [145, 54] on icon at bounding box center [144, 55] width 14 height 14
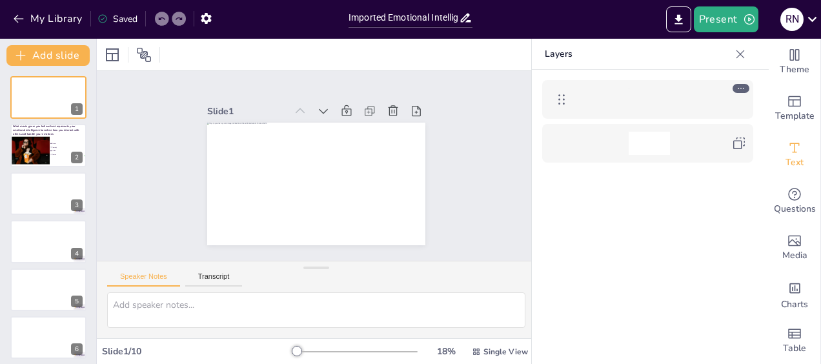
click at [66, 119] on div "1 What movie genre you believe best represents your emotional intelligence base…" at bounding box center [48, 313] width 96 height 475
click at [71, 123] on div "1 What movie genre you believe best represents your emotional intelligence base…" at bounding box center [48, 313] width 96 height 475
click at [809, 22] on icon at bounding box center [811, 18] width 17 height 17
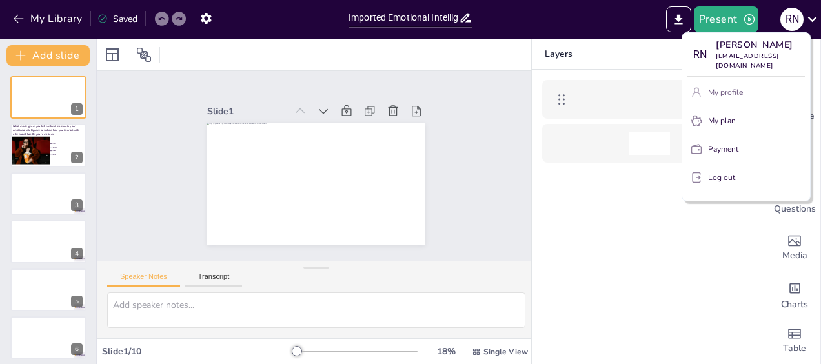
click at [732, 88] on button "My profile" at bounding box center [745, 92] width 117 height 21
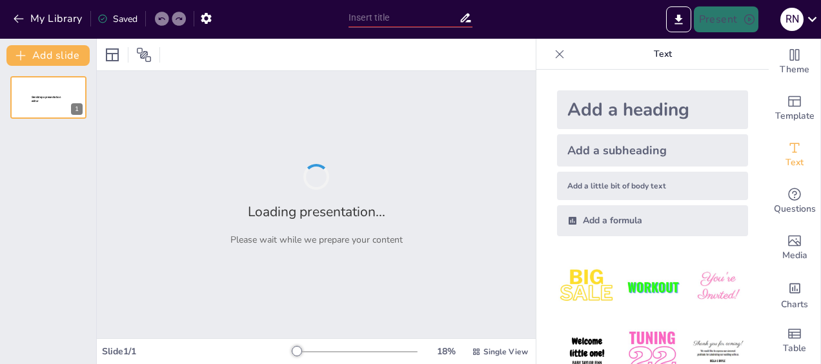
type input "Imported Emotional Intelligence Workshop deck [DATE].pptx"
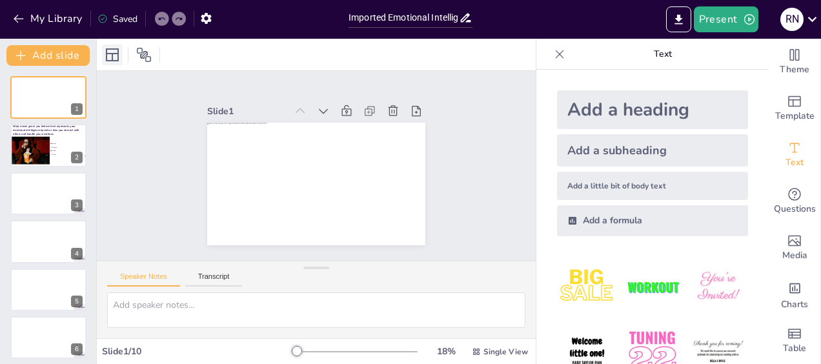
click at [112, 52] on icon at bounding box center [112, 54] width 15 height 15
click at [51, 57] on button "Add slide" at bounding box center [47, 55] width 83 height 21
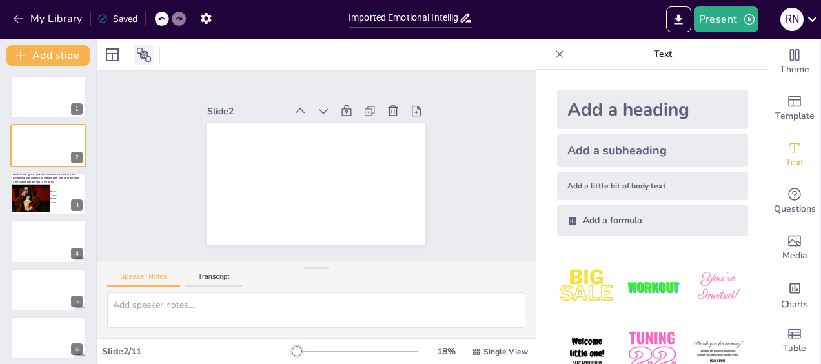
click at [147, 55] on icon at bounding box center [143, 54] width 15 height 15
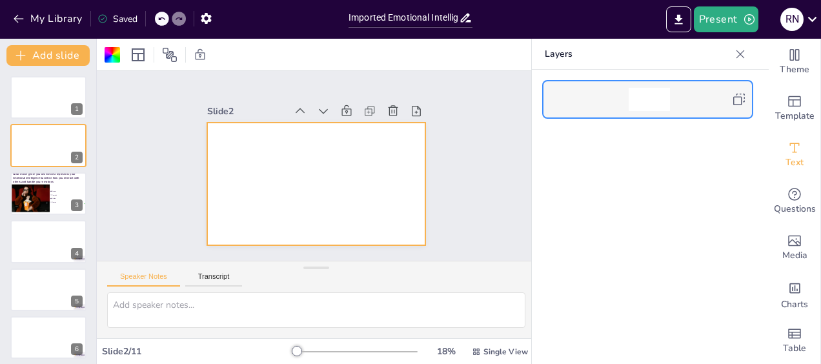
click at [741, 101] on icon at bounding box center [739, 100] width 12 height 12
click at [369, 193] on div at bounding box center [300, 175] width 215 height 250
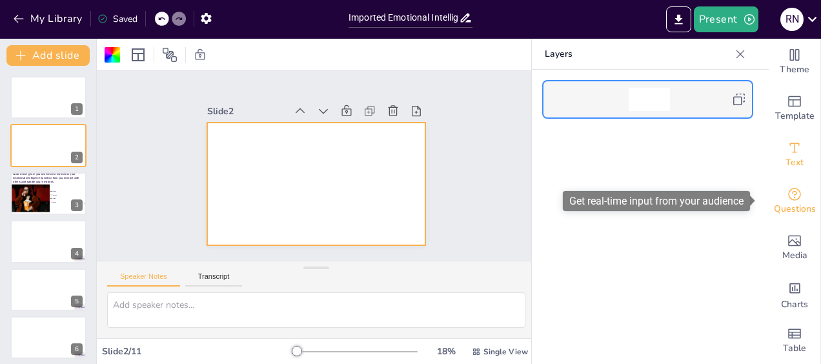
click at [787, 197] on icon "Get real-time input from your audience" at bounding box center [794, 193] width 15 height 15
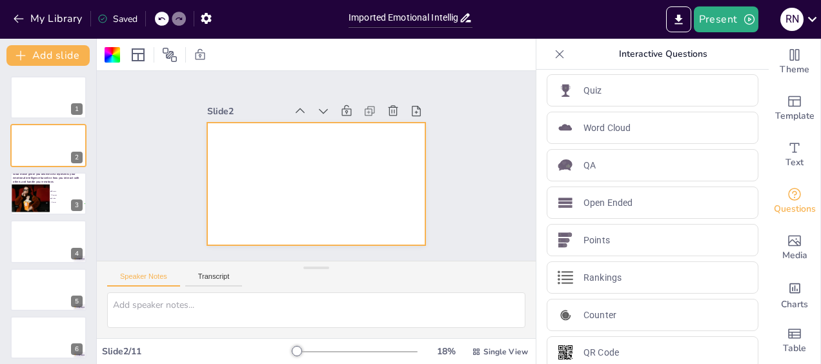
scroll to position [54, 0]
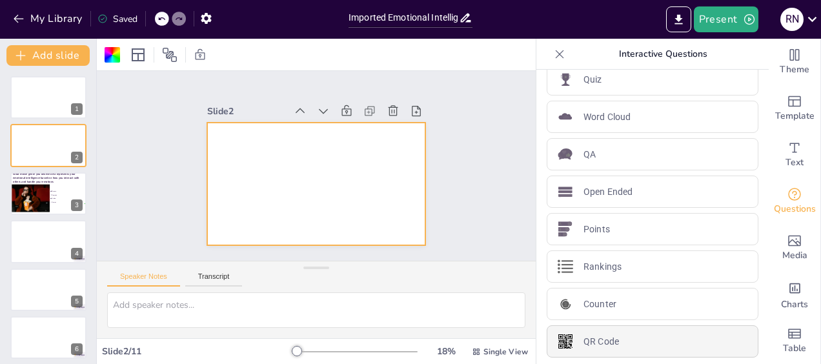
click at [589, 337] on p "QR Code" at bounding box center [600, 342] width 35 height 14
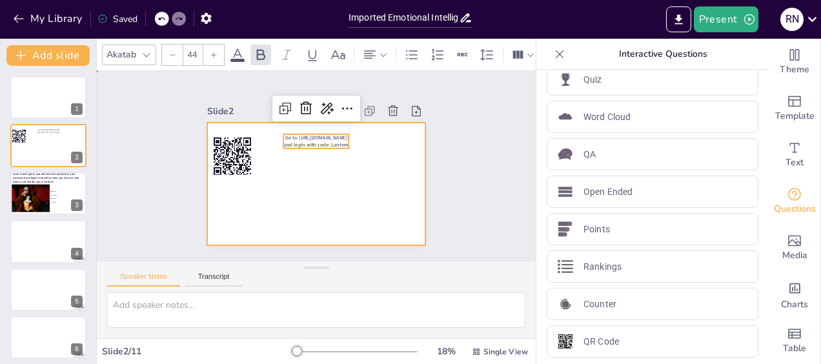
click at [370, 203] on div at bounding box center [298, 164] width 145 height 230
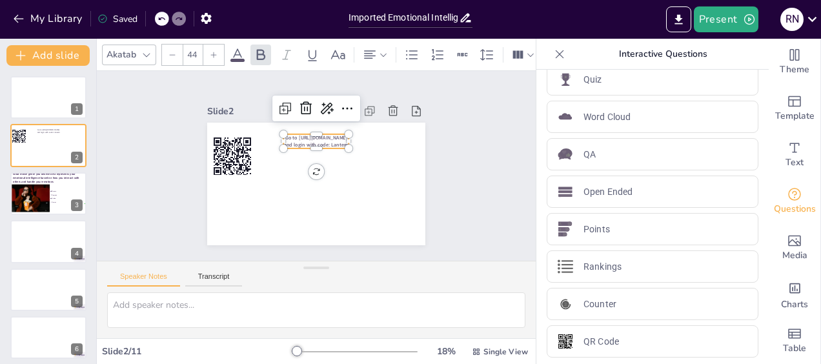
click at [294, 161] on span "Go to [URL][DOMAIN_NAME] and login with code: Lantern" at bounding box center [301, 185] width 59 height 48
drag, startPoint x: 274, startPoint y: 130, endPoint x: 254, endPoint y: 130, distance: 19.4
click at [254, 130] on div "Go to [URL][DOMAIN_NAME] and login with code: Lantern" at bounding box center [304, 152] width 244 height 237
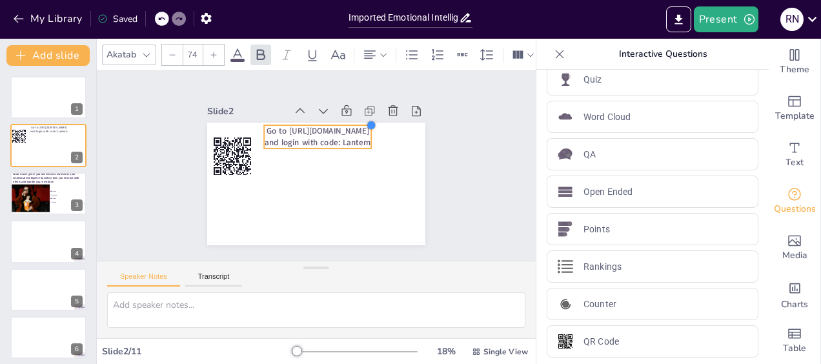
type input "74.4"
drag, startPoint x: 340, startPoint y: 125, endPoint x: 366, endPoint y: 133, distance: 26.9
click at [366, 133] on div "Go to [URL][DOMAIN_NAME] and login with code: Lantern" at bounding box center [299, 159] width 184 height 245
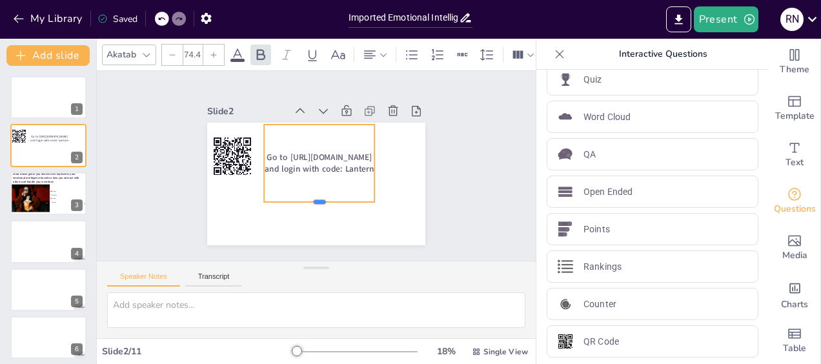
drag, startPoint x: 307, startPoint y: 145, endPoint x: 308, endPoint y: 198, distance: 53.6
click at [300, 198] on div at bounding box center [278, 181] width 44 height 108
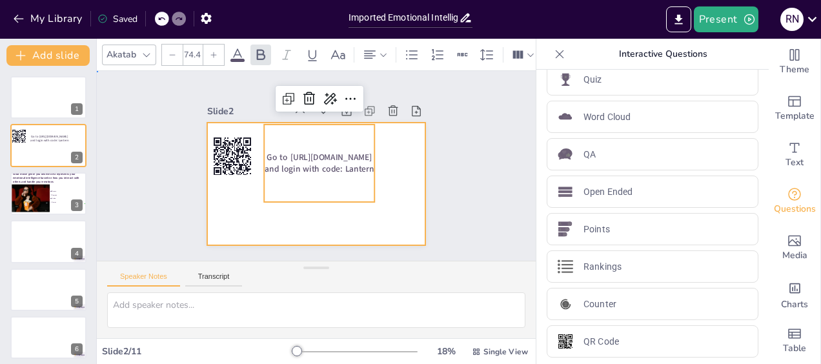
click at [391, 185] on div at bounding box center [310, 183] width 245 height 184
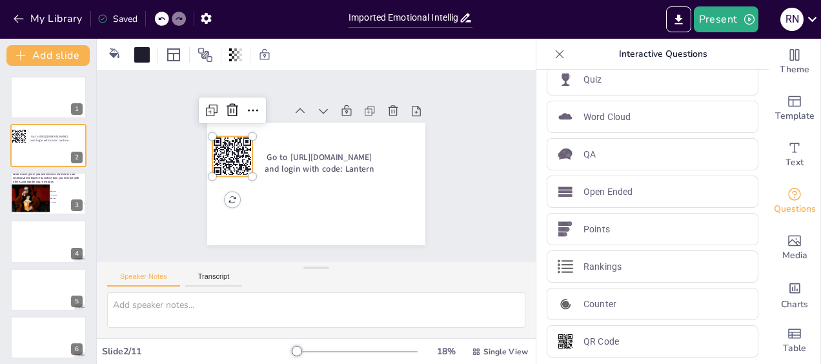
click at [317, 81] on rect at bounding box center [319, 80] width 5 height 1
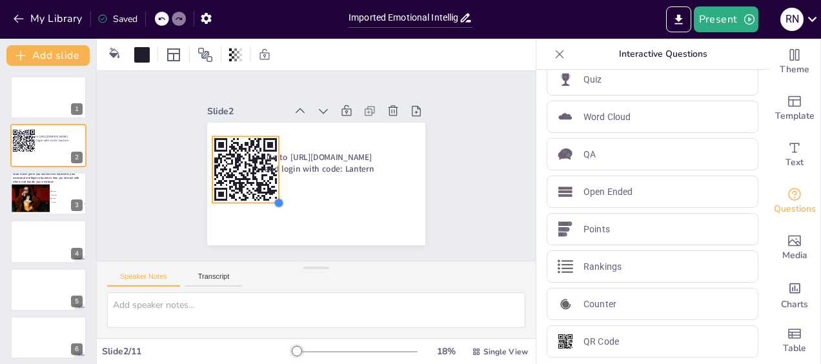
click at [244, 197] on div "Go to [URL][DOMAIN_NAME] and login with code: Lantern" at bounding box center [299, 172] width 201 height 249
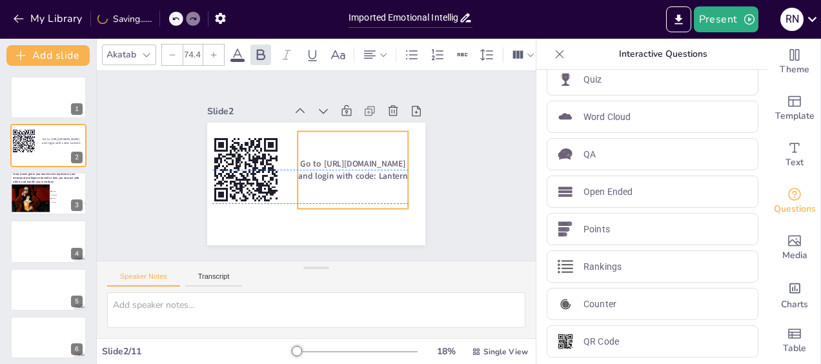
drag, startPoint x: 321, startPoint y: 163, endPoint x: 354, endPoint y: 165, distance: 33.6
click at [343, 165] on span "Go to [URL][DOMAIN_NAME] and login with code: Lantern" at bounding box center [319, 203] width 45 height 110
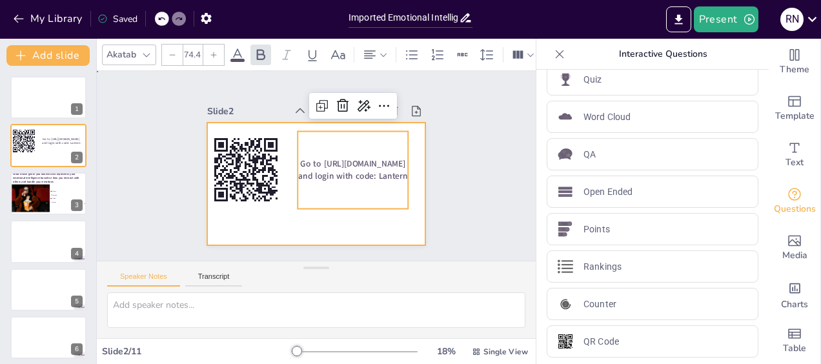
click at [245, 210] on div at bounding box center [312, 183] width 239 height 165
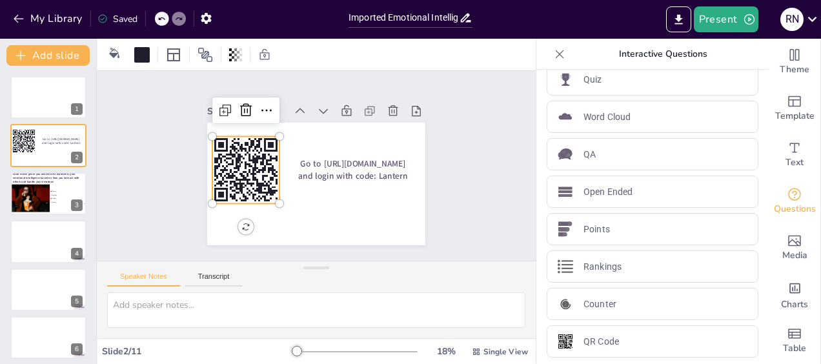
click at [283, 103] on rect at bounding box center [284, 102] width 2 height 2
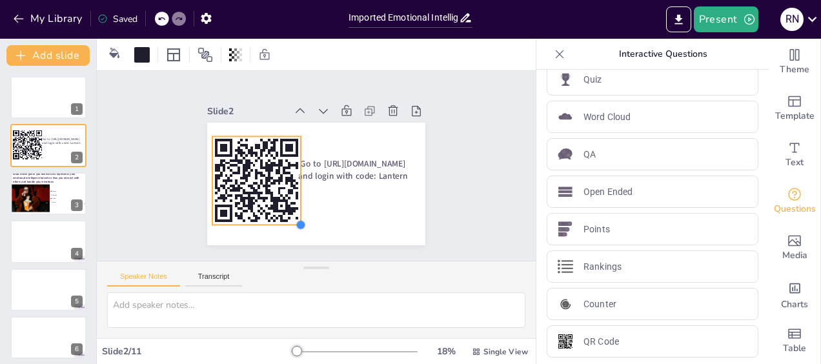
drag, startPoint x: 269, startPoint y: 196, endPoint x: 267, endPoint y: 216, distance: 20.8
click at [267, 217] on div "Go to [URL][DOMAIN_NAME] and login with code: Lantern" at bounding box center [305, 150] width 248 height 227
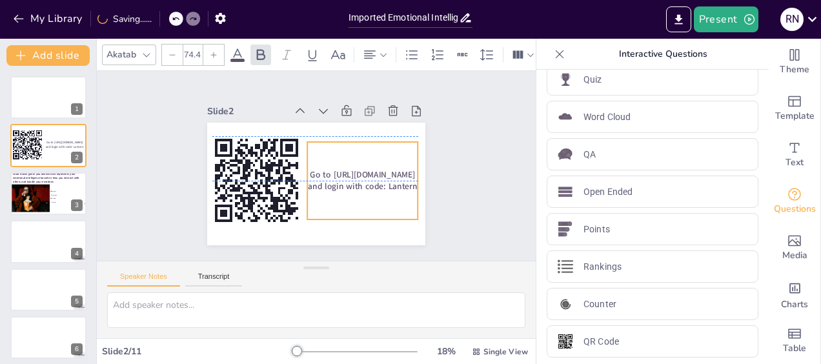
drag, startPoint x: 342, startPoint y: 168, endPoint x: 352, endPoint y: 174, distance: 11.3
click at [352, 174] on span "Go to [URL][DOMAIN_NAME] and login with code: Lantern" at bounding box center [355, 193] width 109 height 55
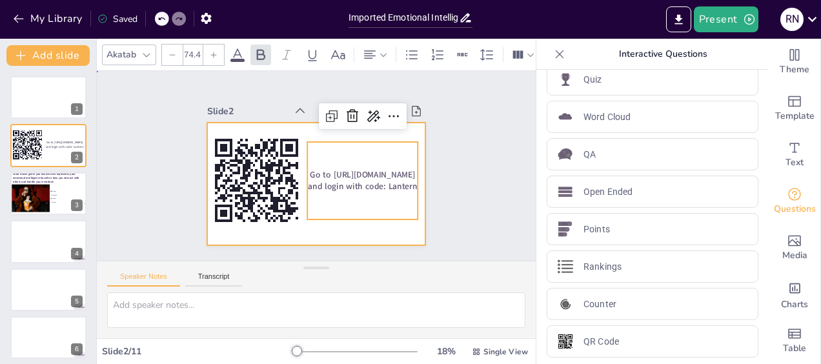
click at [385, 230] on div at bounding box center [333, 159] width 184 height 245
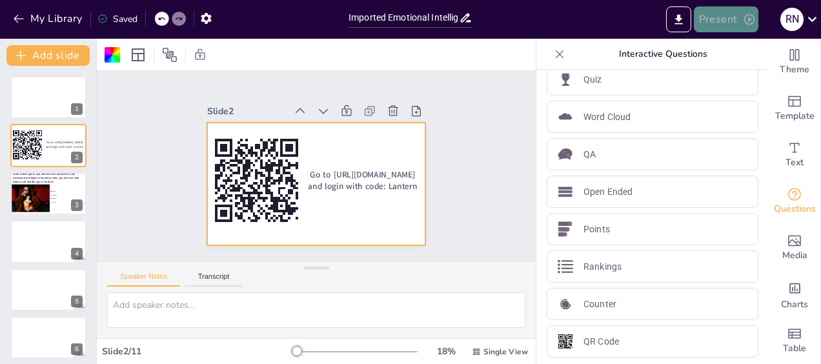
click at [710, 25] on button "Present" at bounding box center [726, 19] width 65 height 26
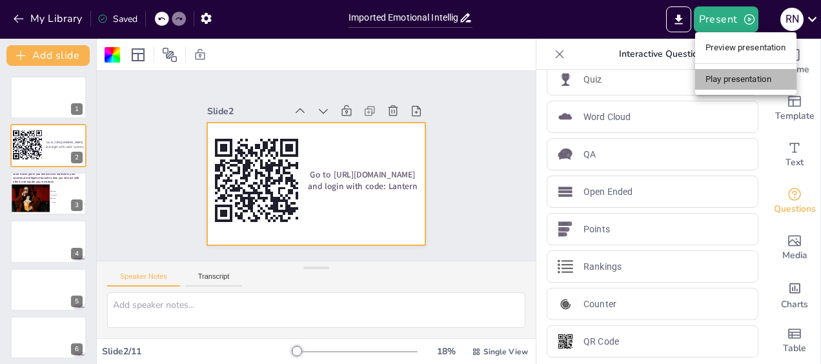
click at [727, 74] on li "Play presentation" at bounding box center [745, 79] width 101 height 21
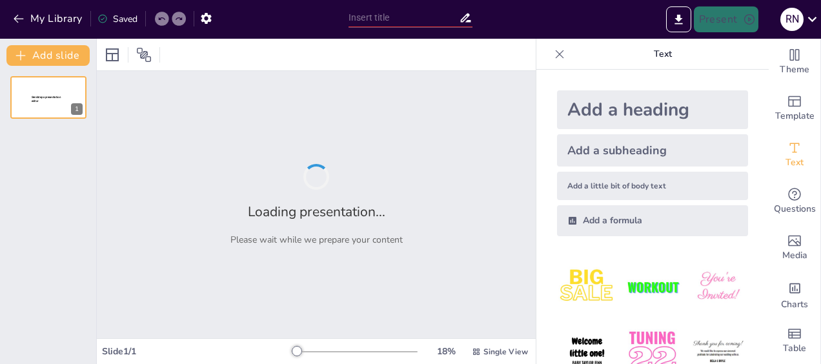
type input "Imported Emotional Intelligence Workshop deck [DATE].pptx"
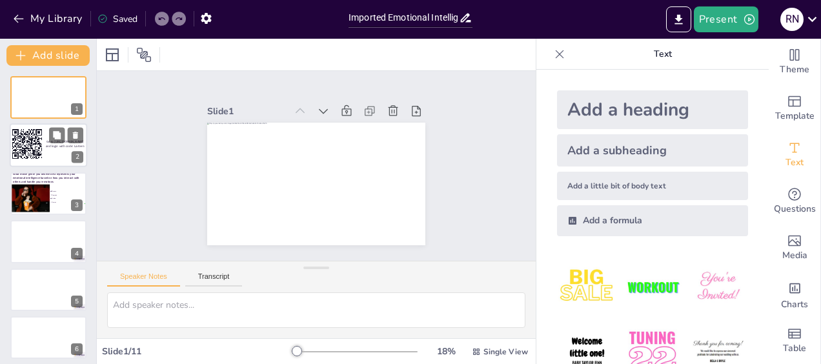
click at [53, 157] on div "Go to [URL][DOMAIN_NAME] and login with code: Lantern" at bounding box center [64, 144] width 39 height 28
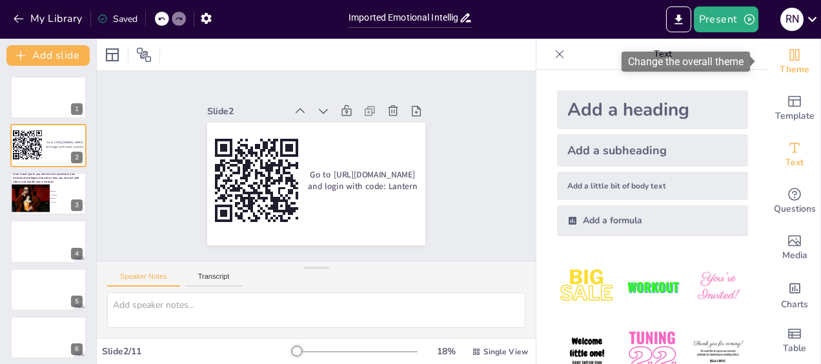
click at [785, 63] on span "Theme" at bounding box center [795, 70] width 30 height 14
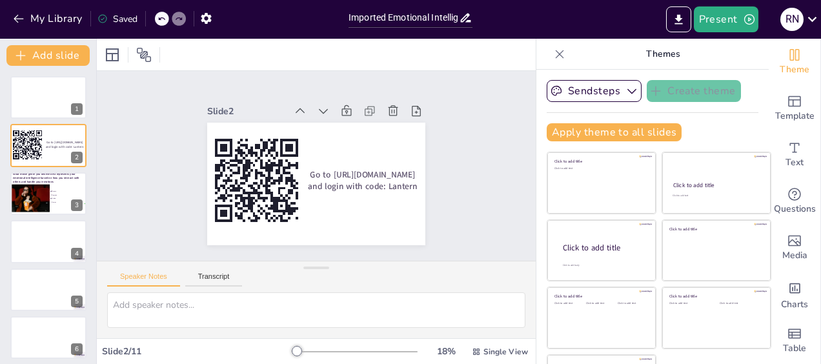
click at [481, 59] on div at bounding box center [316, 55] width 439 height 32
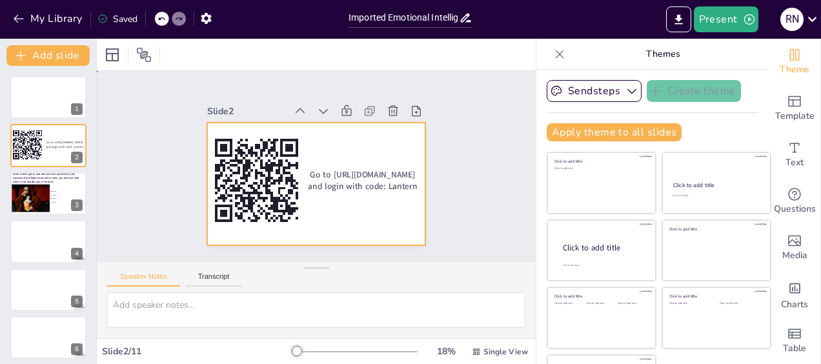
click at [368, 126] on div at bounding box center [305, 180] width 248 height 227
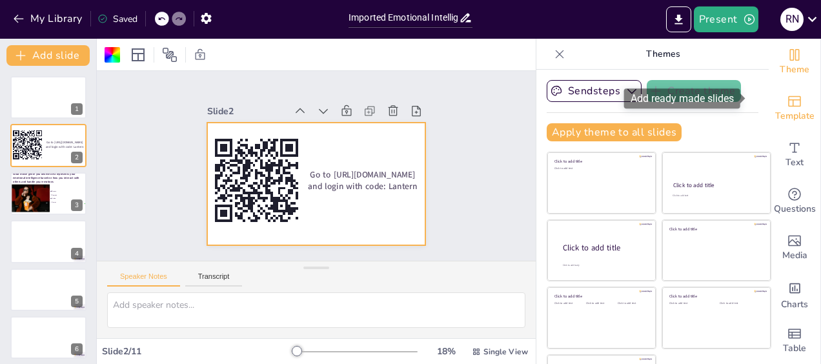
click at [788, 96] on icon "Add ready made slides" at bounding box center [794, 101] width 13 height 11
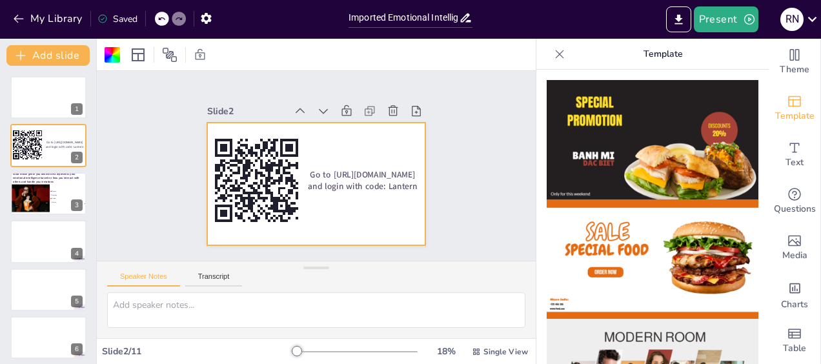
drag, startPoint x: 755, startPoint y: 108, endPoint x: 754, endPoint y: 128, distance: 20.0
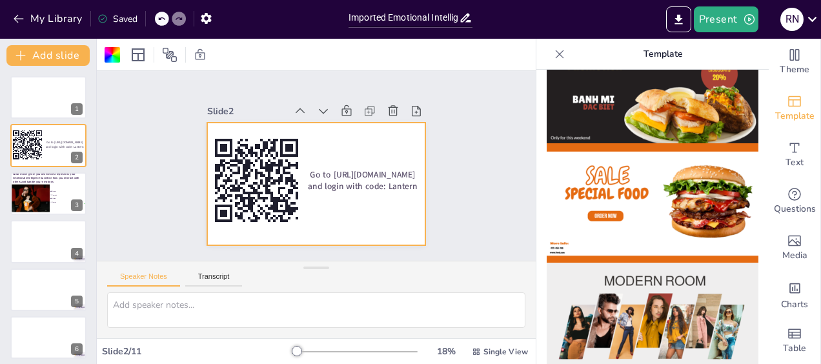
scroll to position [72, 0]
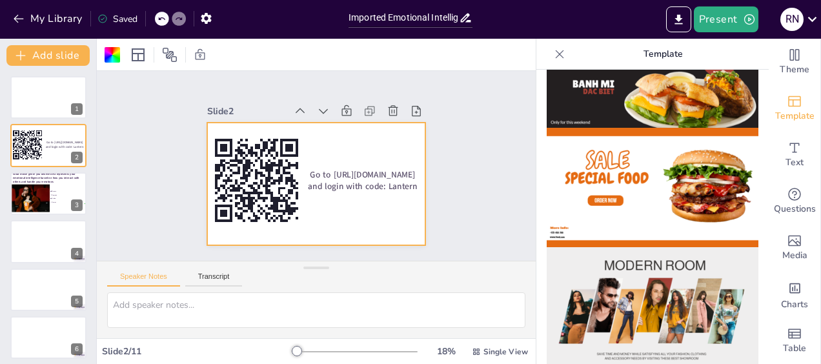
drag, startPoint x: 787, startPoint y: 136, endPoint x: 756, endPoint y: 110, distance: 39.9
click at [756, 110] on div "Theme Template Text Questions Media Charts Table Template" at bounding box center [678, 201] width 285 height 325
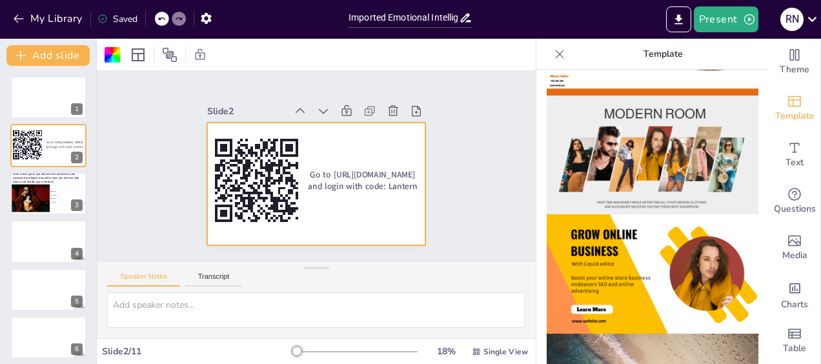
scroll to position [226, 0]
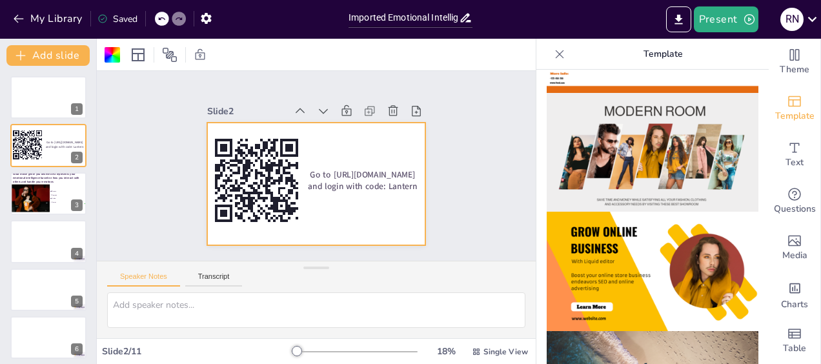
click at [685, 137] on img at bounding box center [653, 152] width 212 height 119
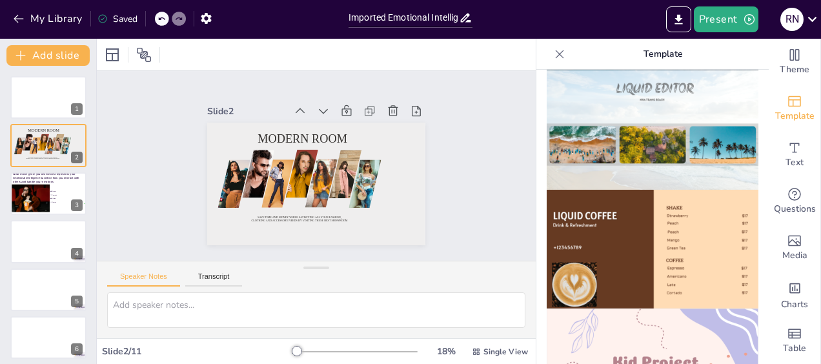
scroll to position [745, 0]
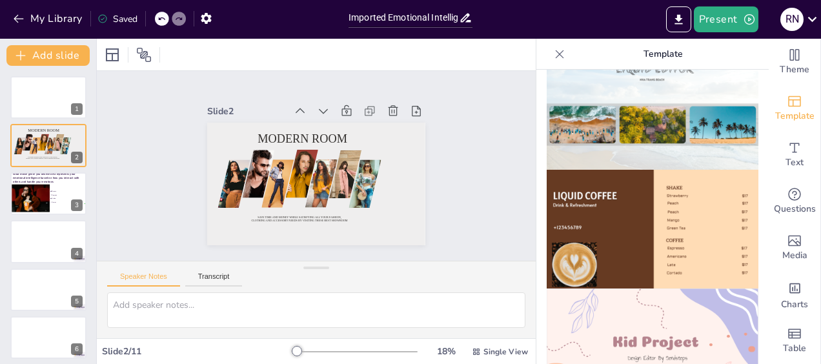
click at [615, 177] on img at bounding box center [653, 229] width 212 height 119
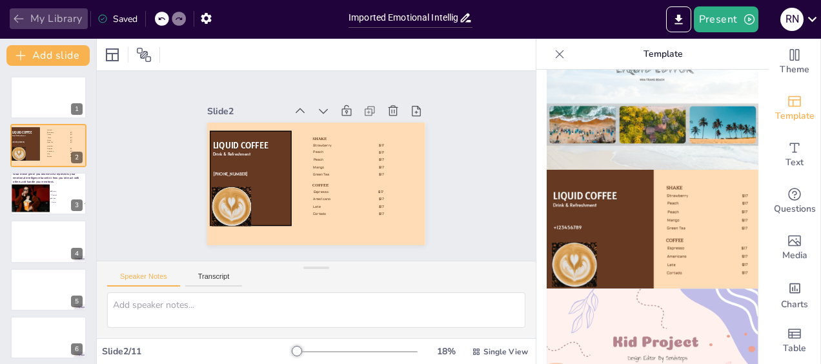
click at [20, 24] on icon "button" at bounding box center [18, 18] width 13 height 13
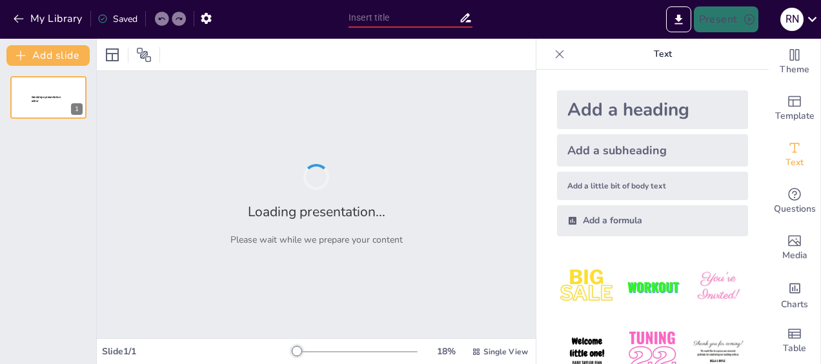
type input "Imported Emotional Intelligence Workshop deck [DATE].pptx"
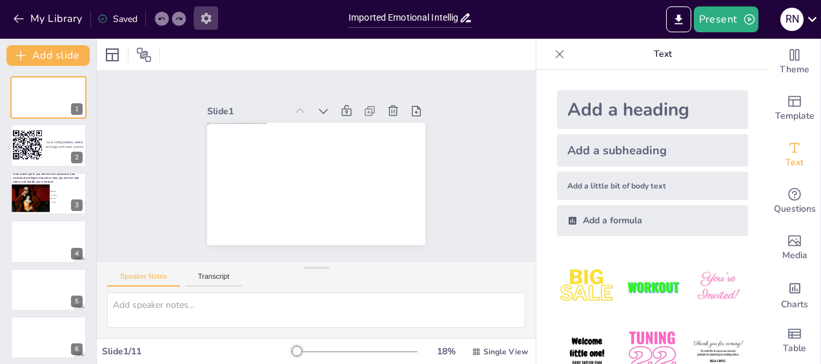
click at [208, 14] on icon "button" at bounding box center [206, 18] width 10 height 11
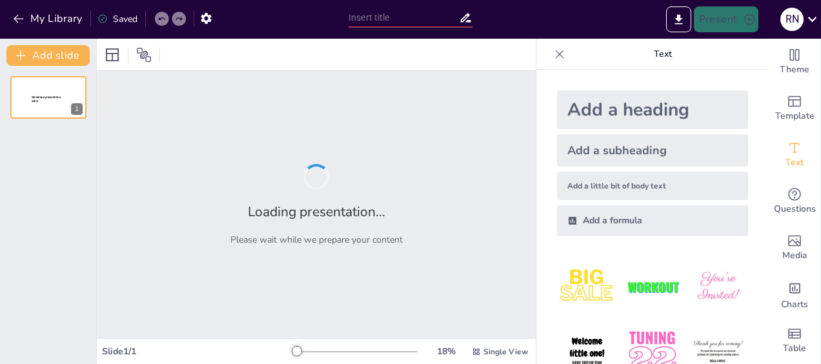
type input "Imported Emotional Intelligence Workshop deck [DATE].pptx"
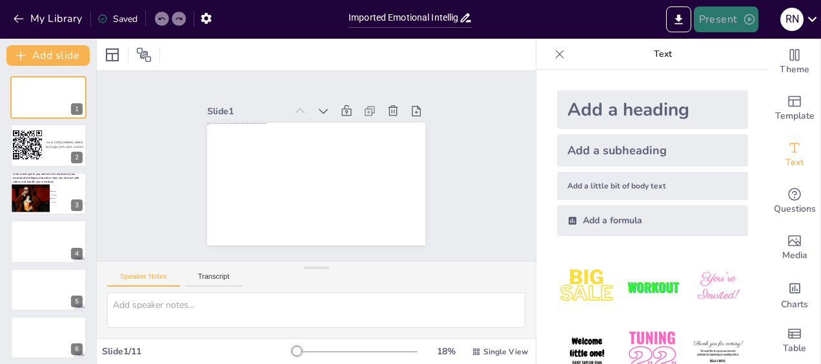
click at [722, 22] on button "Present" at bounding box center [726, 19] width 65 height 26
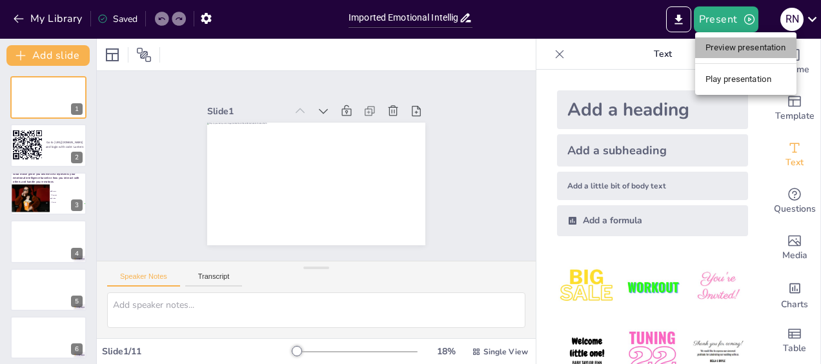
click at [722, 48] on li "Preview presentation" at bounding box center [745, 47] width 101 height 21
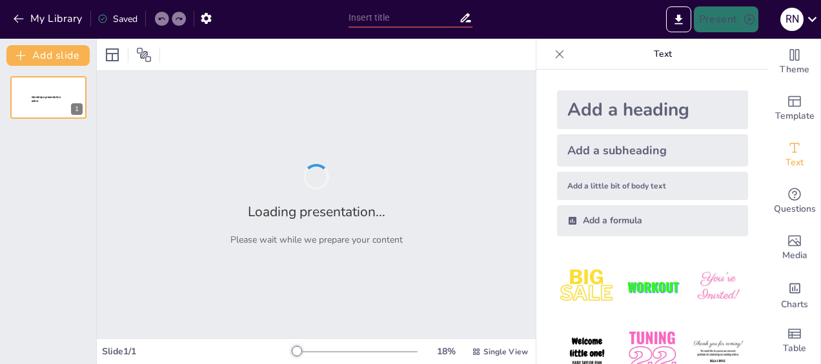
type input "Imported Emotional Intelligence Workshop deck [DATE].pptx"
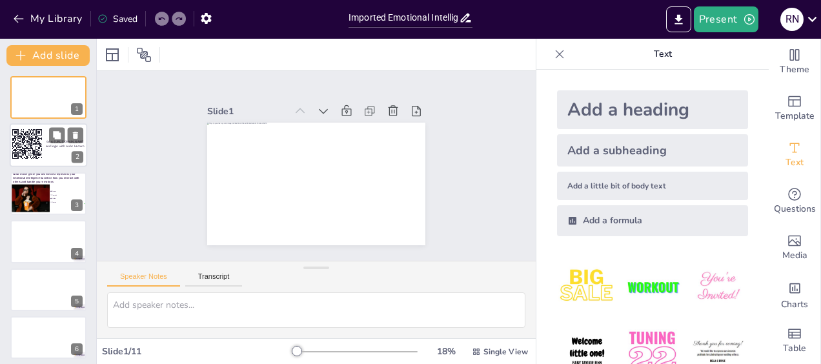
click at [45, 150] on div at bounding box center [48, 146] width 77 height 44
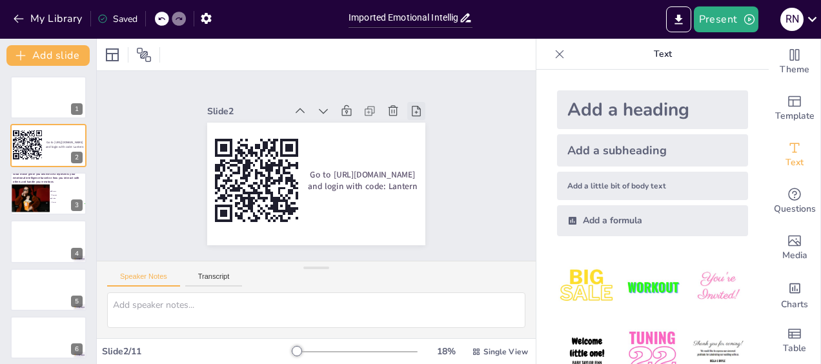
click at [423, 150] on icon at bounding box center [429, 156] width 12 height 13
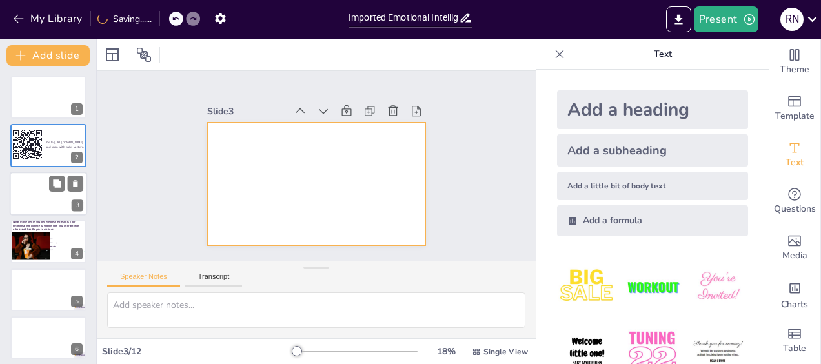
click at [52, 195] on div at bounding box center [48, 194] width 77 height 44
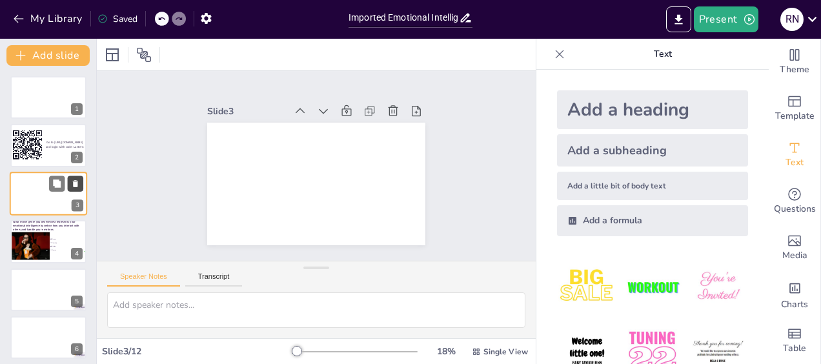
click at [77, 183] on icon at bounding box center [75, 183] width 9 height 9
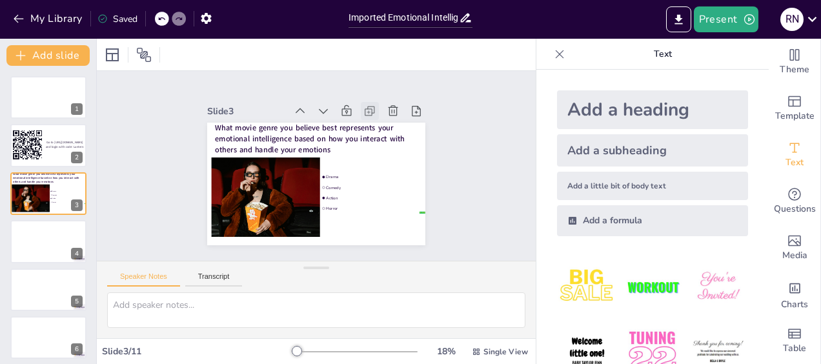
click at [388, 159] on icon at bounding box center [390, 161] width 5 height 5
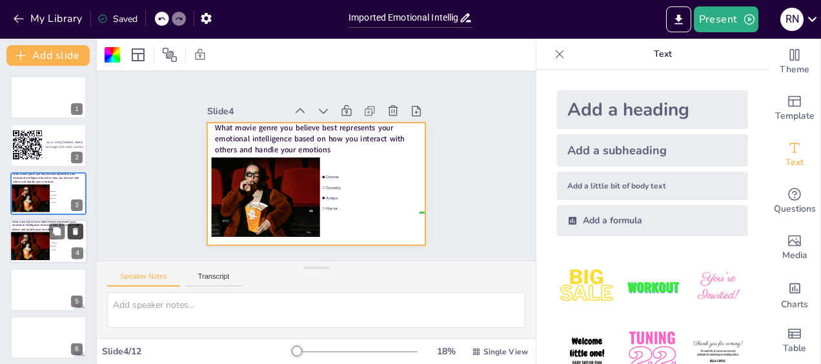
click at [78, 229] on icon at bounding box center [75, 231] width 9 height 9
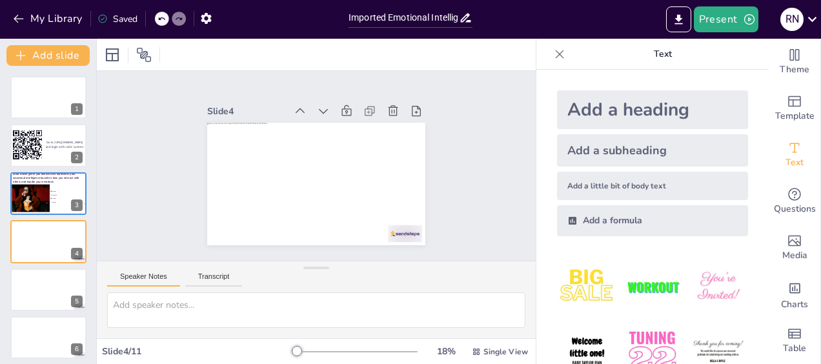
click at [137, 277] on button "Speaker Notes" at bounding box center [143, 279] width 73 height 14
click at [209, 279] on button "Transcript" at bounding box center [213, 279] width 57 height 14
click at [151, 276] on button "Speaker Notes" at bounding box center [143, 279] width 73 height 14
click at [719, 15] on button "Present" at bounding box center [726, 19] width 65 height 26
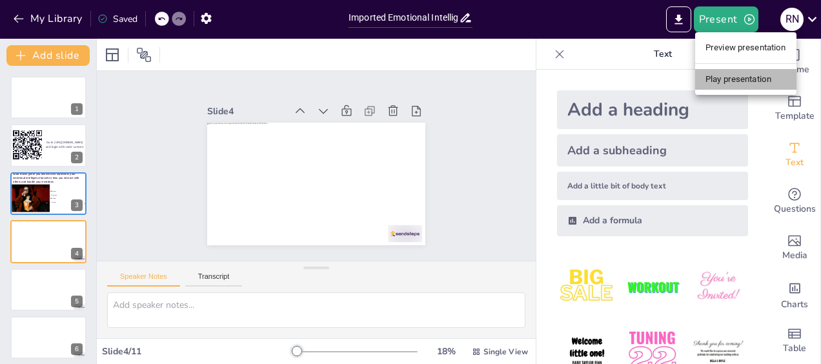
click at [723, 80] on li "Play presentation" at bounding box center [745, 79] width 101 height 21
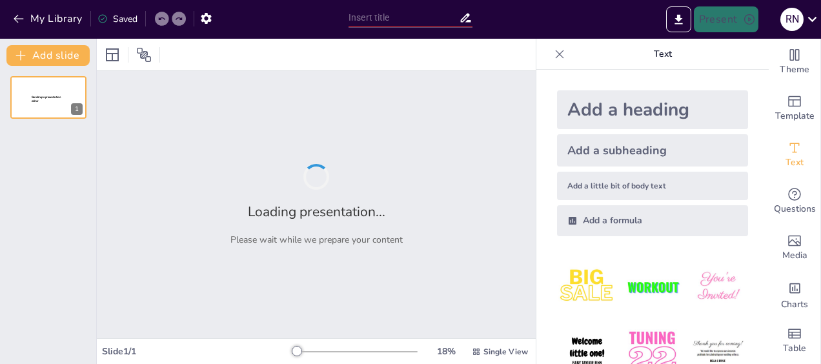
type input "Imported Emotional Intelligence Workshop deck [DATE].pptx"
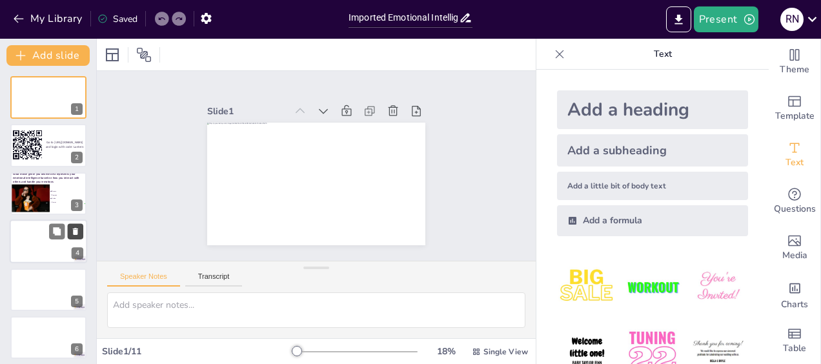
click at [69, 232] on button at bounding box center [75, 231] width 15 height 15
click at [68, 338] on div at bounding box center [48, 338] width 77 height 44
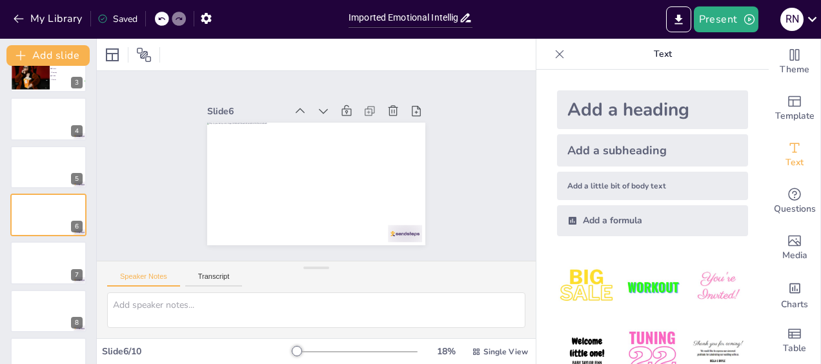
drag, startPoint x: 755, startPoint y: 163, endPoint x: 756, endPoint y: 197, distance: 33.6
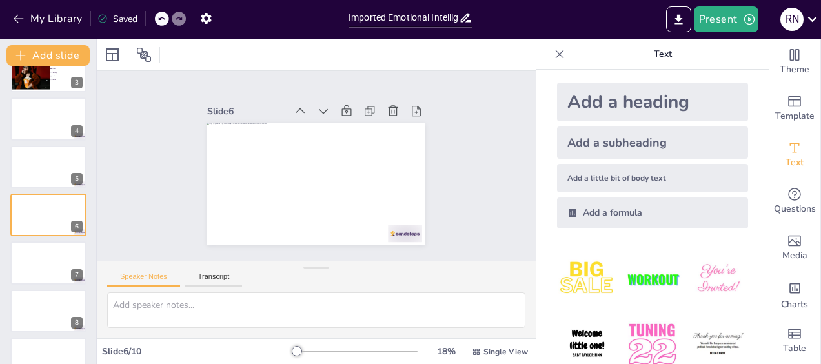
scroll to position [0, 0]
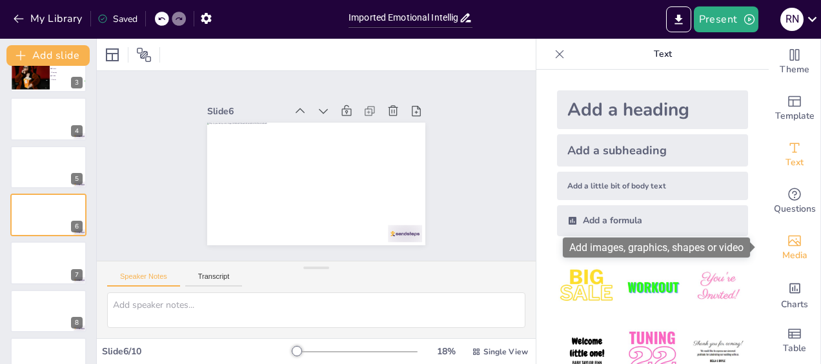
click at [787, 247] on icon "Add images, graphics, shapes or video" at bounding box center [794, 240] width 15 height 15
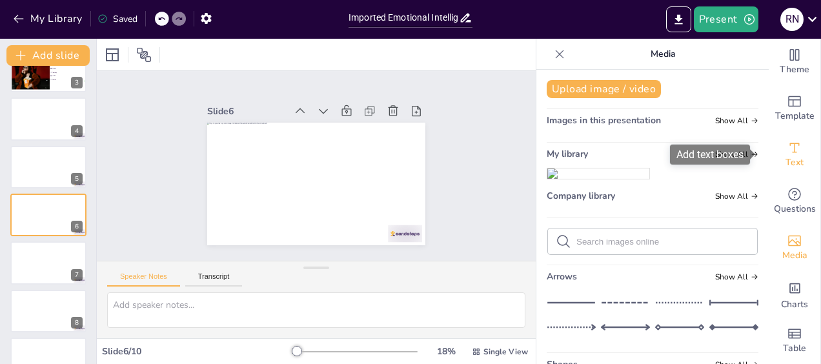
click at [785, 163] on span "Text" at bounding box center [794, 163] width 18 height 14
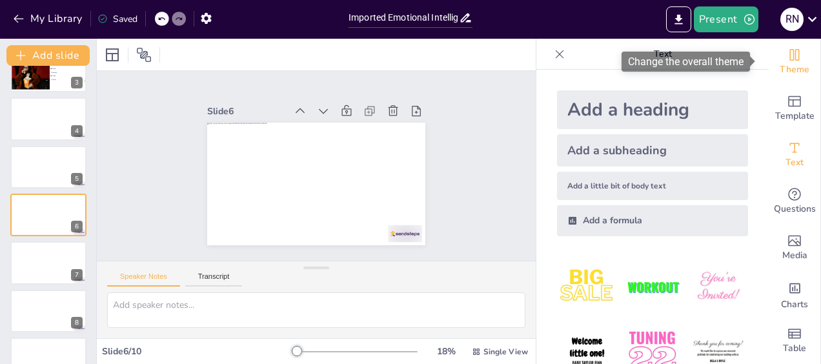
click at [790, 59] on icon "Change the overall theme" at bounding box center [795, 55] width 10 height 12
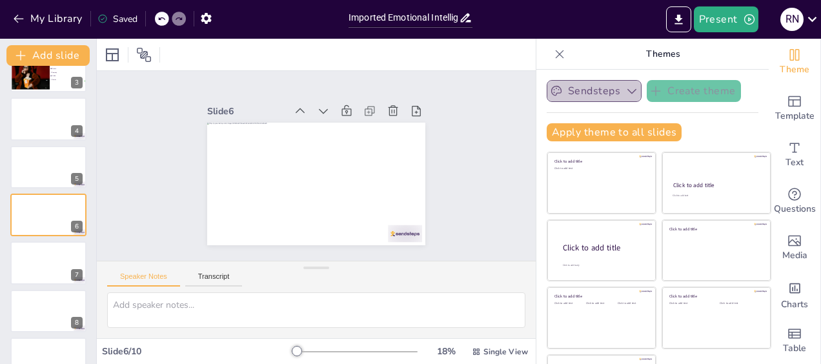
click at [595, 93] on button "Sendsteps" at bounding box center [594, 91] width 95 height 22
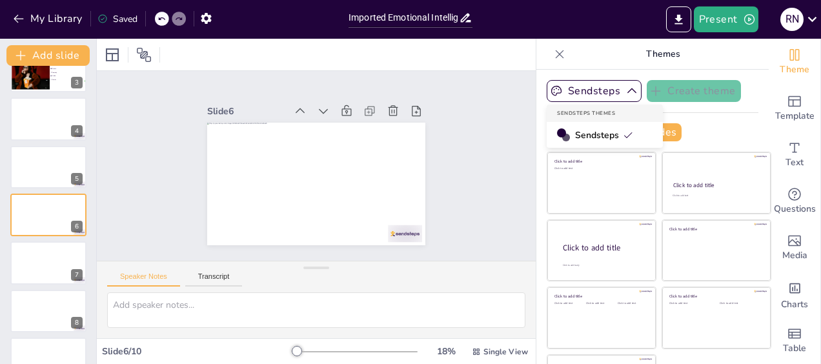
click at [623, 136] on icon at bounding box center [628, 135] width 10 height 10
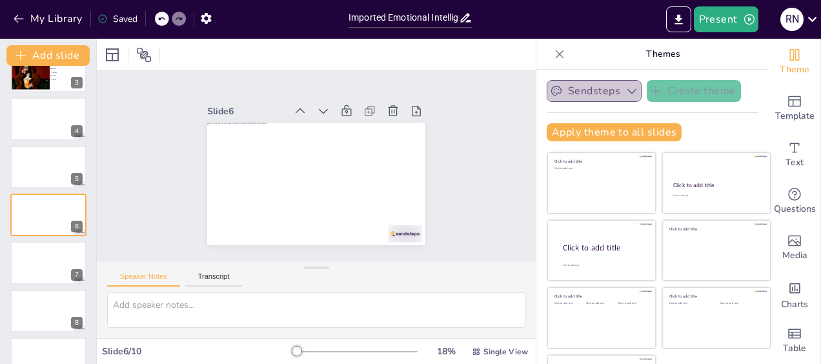
click at [625, 94] on icon "button" at bounding box center [631, 91] width 13 height 13
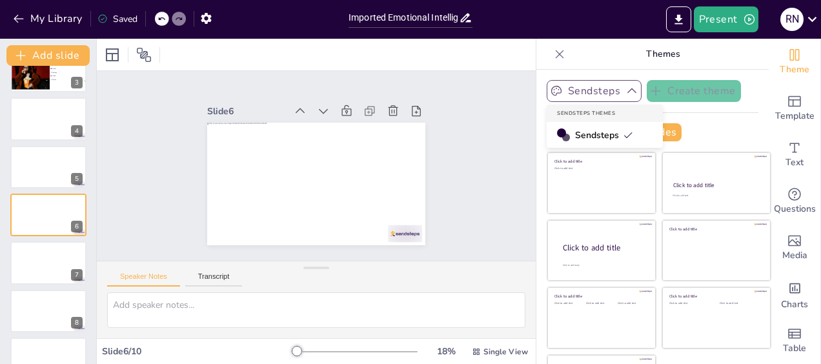
click at [575, 132] on span "Sendsteps" at bounding box center [604, 135] width 58 height 12
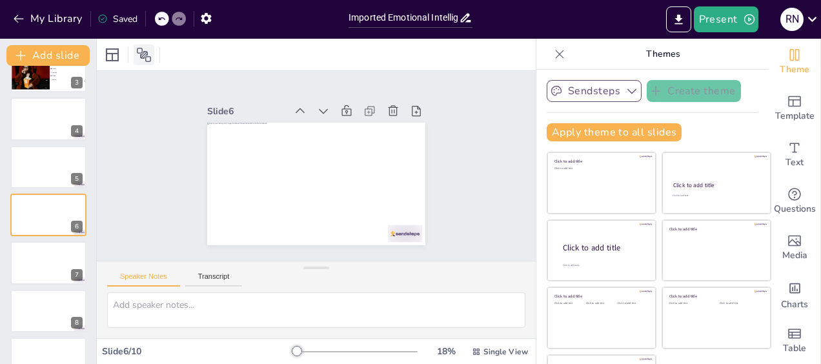
click at [143, 57] on icon at bounding box center [143, 54] width 15 height 15
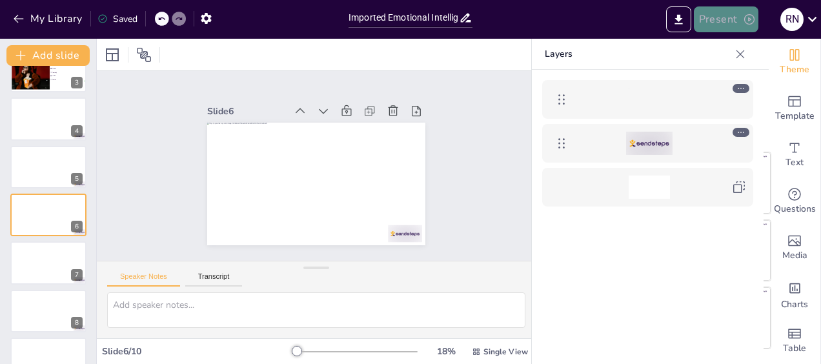
click at [718, 21] on button "Present" at bounding box center [726, 19] width 65 height 26
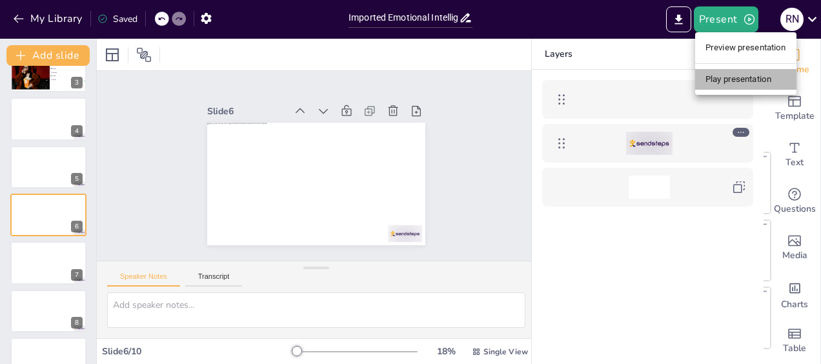
click at [723, 79] on li "Play presentation" at bounding box center [745, 79] width 101 height 21
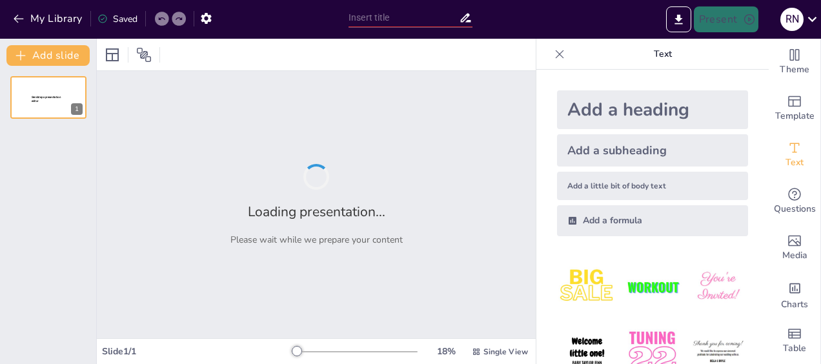
type input "Imported Emotional Intelligence Workshop deck [DATE].pptx"
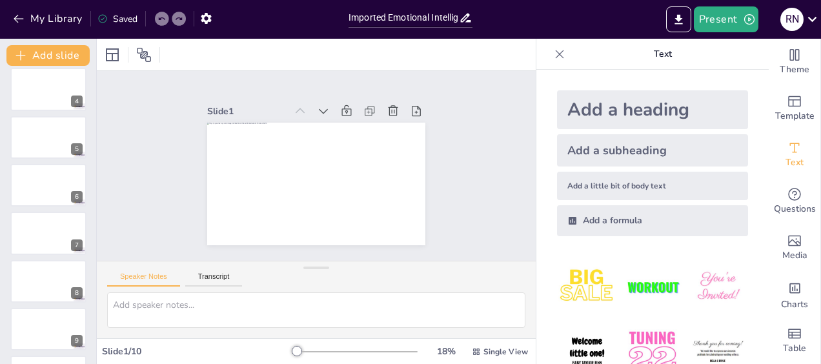
scroll to position [134, 0]
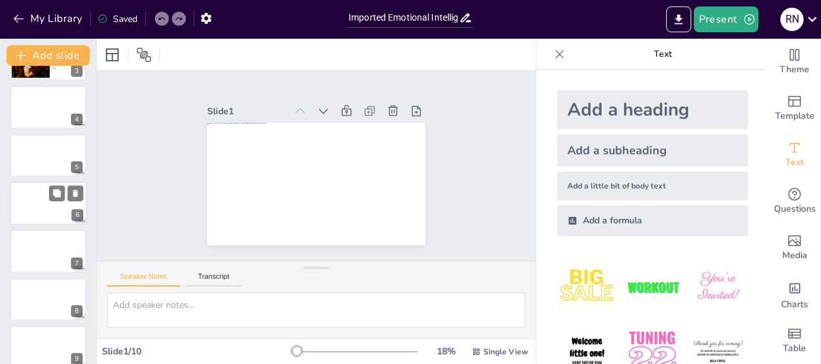
click at [41, 205] on div at bounding box center [48, 203] width 77 height 44
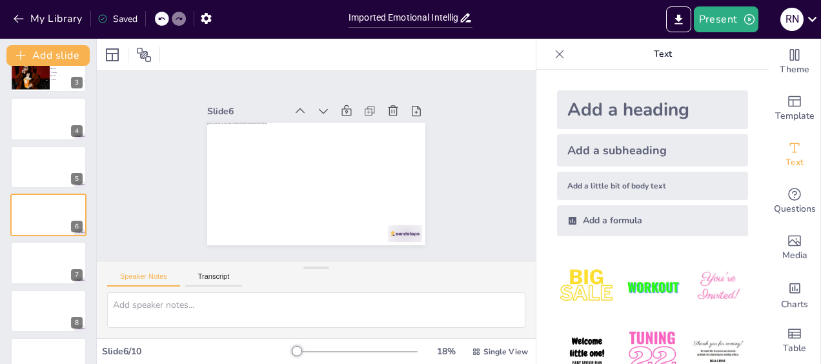
click at [35, 237] on div "1 Go to [URL][DOMAIN_NAME] and login with code: Lantern 2 What movie genre you …" at bounding box center [48, 191] width 96 height 475
click at [71, 54] on button "Add slide" at bounding box center [47, 55] width 83 height 21
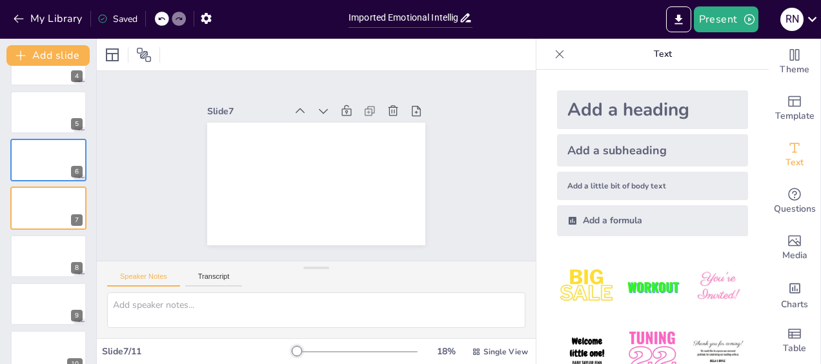
scroll to position [245, 0]
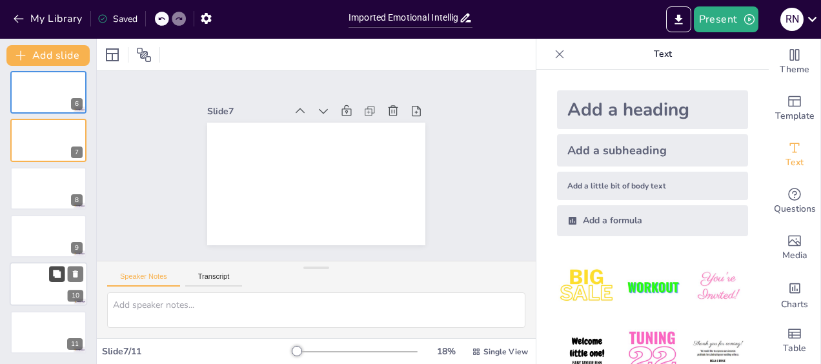
click at [62, 281] on button at bounding box center [56, 274] width 15 height 15
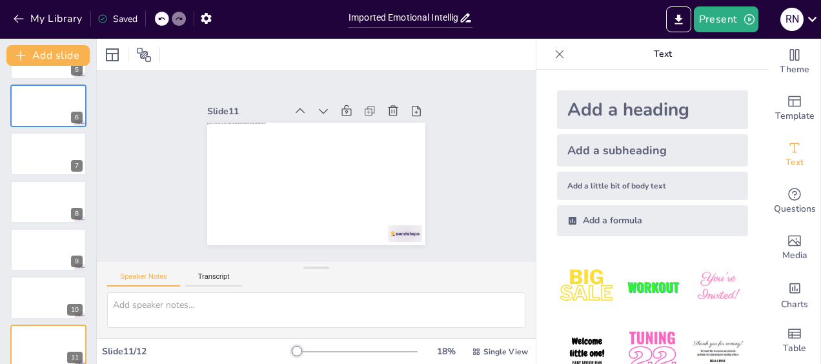
scroll to position [226, 0]
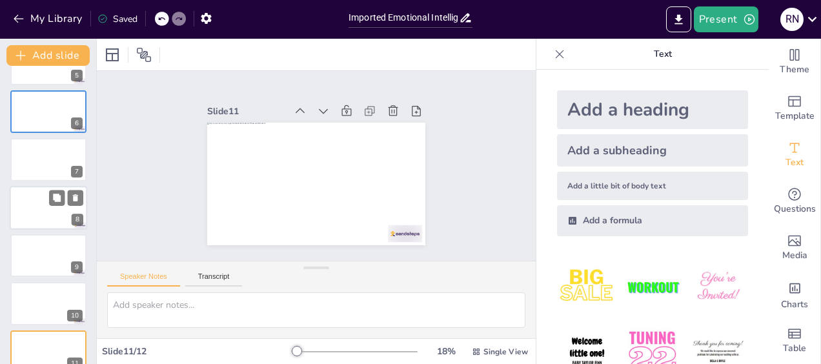
click at [43, 223] on div at bounding box center [48, 208] width 77 height 44
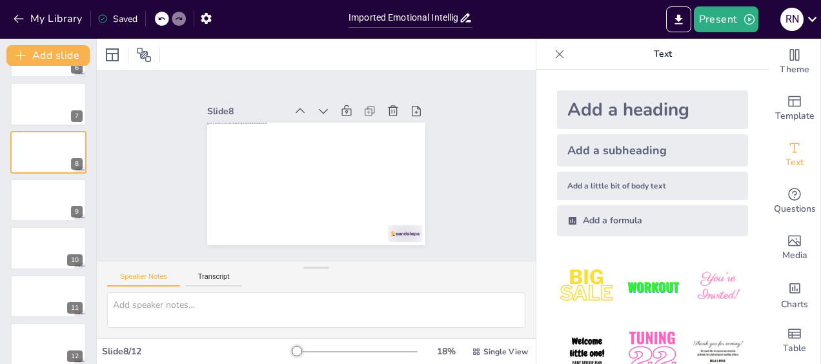
scroll to position [293, 0]
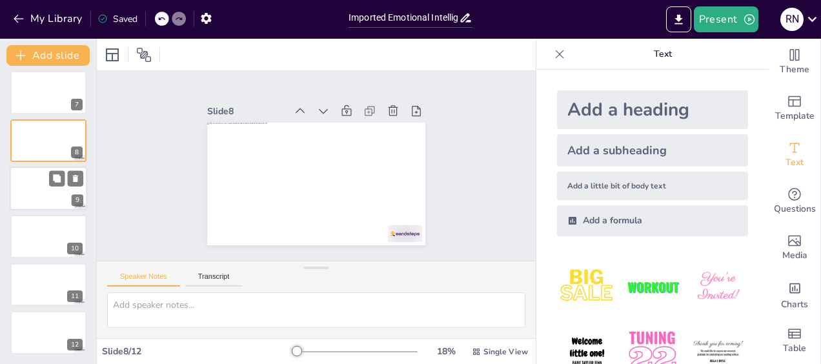
click at [41, 201] on div at bounding box center [48, 188] width 77 height 44
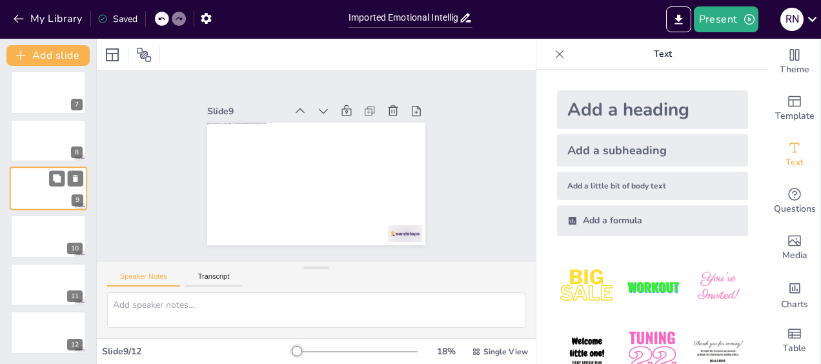
scroll to position [267, 0]
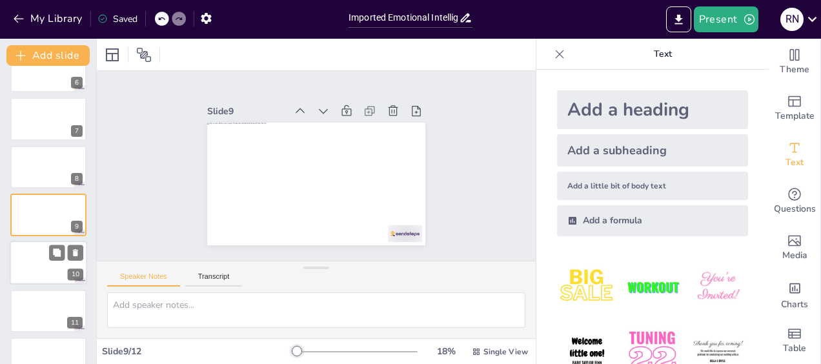
click at [39, 269] on div at bounding box center [48, 263] width 77 height 44
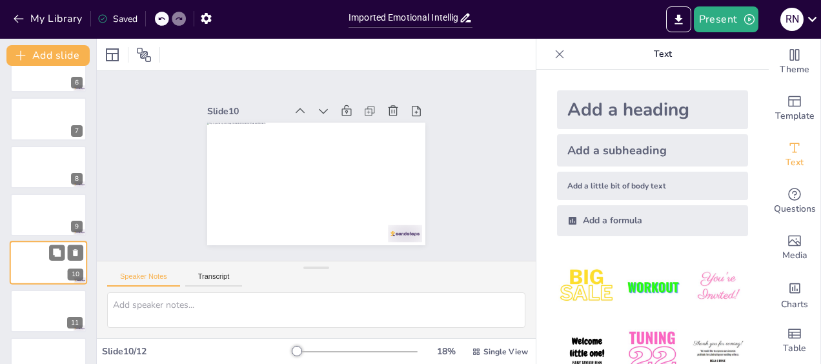
scroll to position [293, 0]
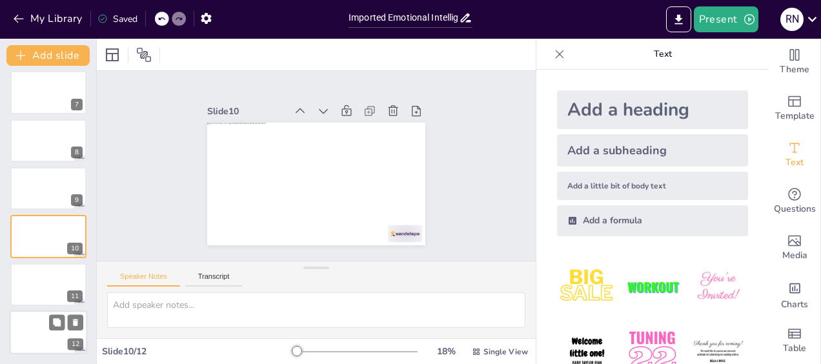
click at [37, 327] on div at bounding box center [48, 332] width 77 height 44
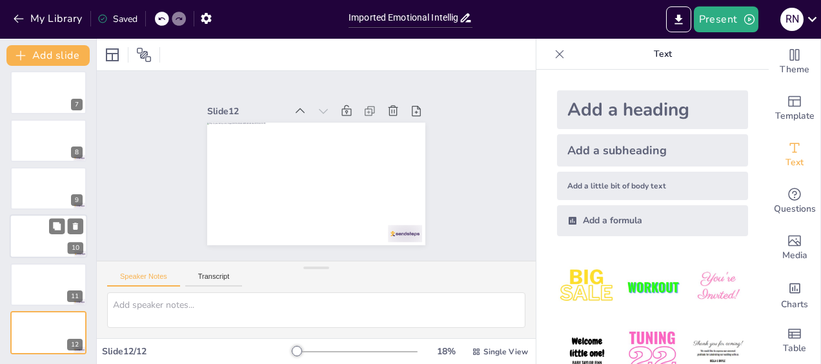
click at [37, 246] on div at bounding box center [48, 237] width 77 height 44
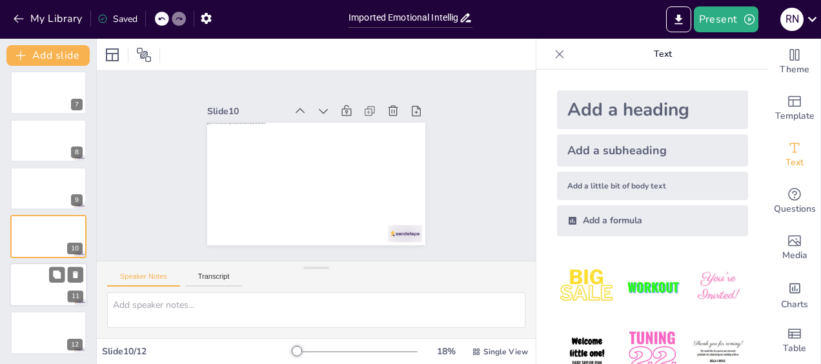
click at [35, 277] on div at bounding box center [48, 285] width 77 height 44
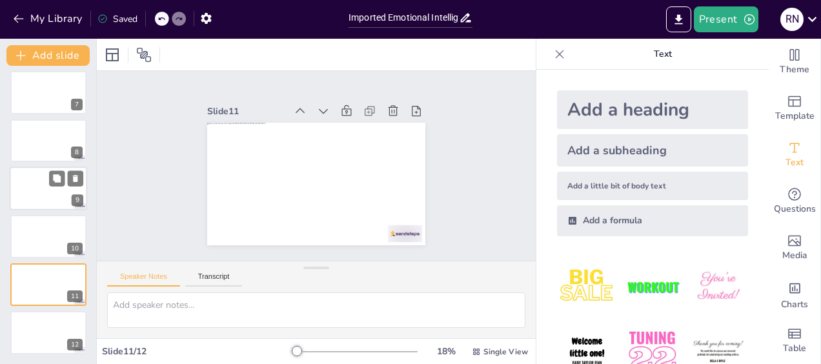
click at [34, 186] on div at bounding box center [48, 188] width 77 height 44
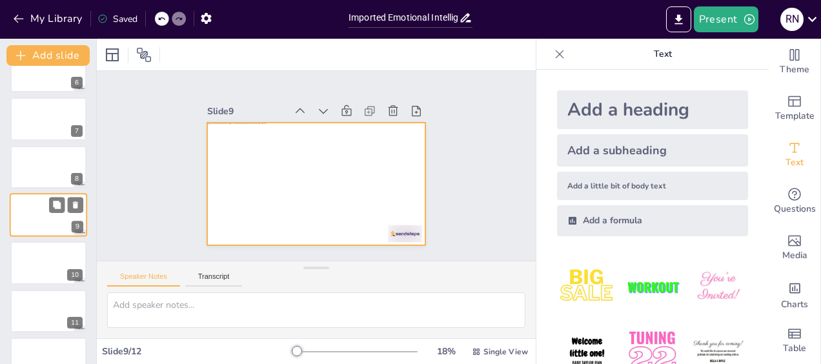
click at [32, 206] on div at bounding box center [48, 215] width 77 height 44
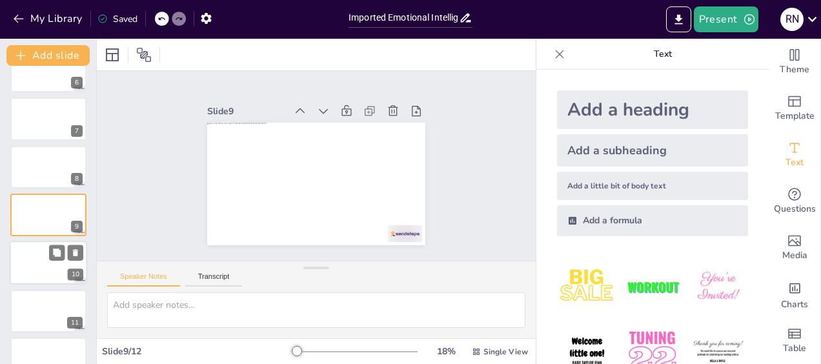
click at [32, 254] on div at bounding box center [48, 263] width 77 height 44
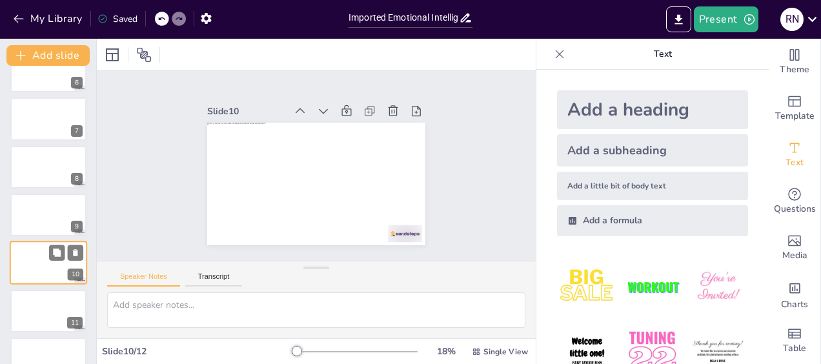
scroll to position [293, 0]
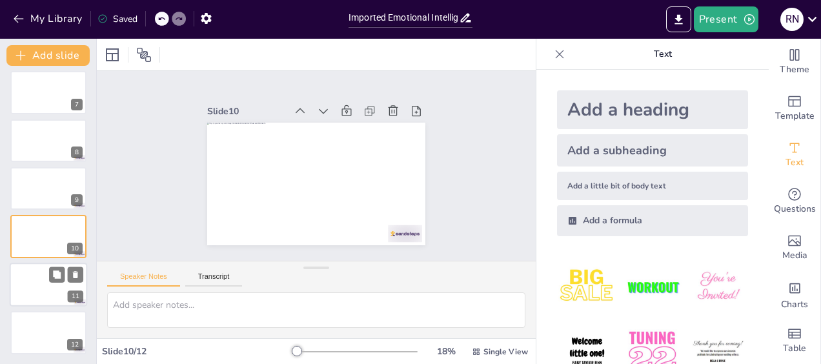
click at [33, 276] on div at bounding box center [48, 285] width 77 height 44
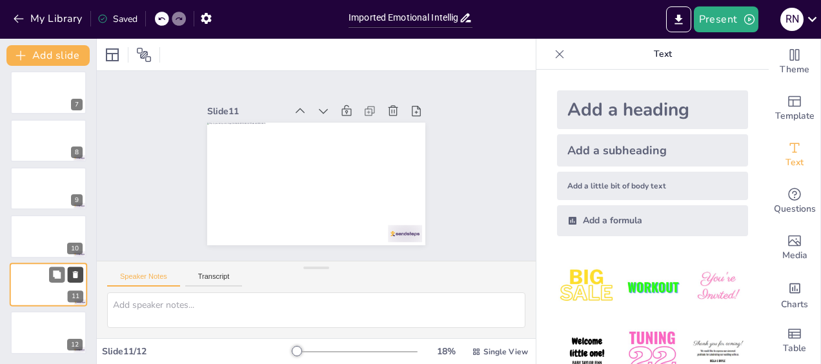
click at [75, 271] on icon at bounding box center [75, 274] width 5 height 7
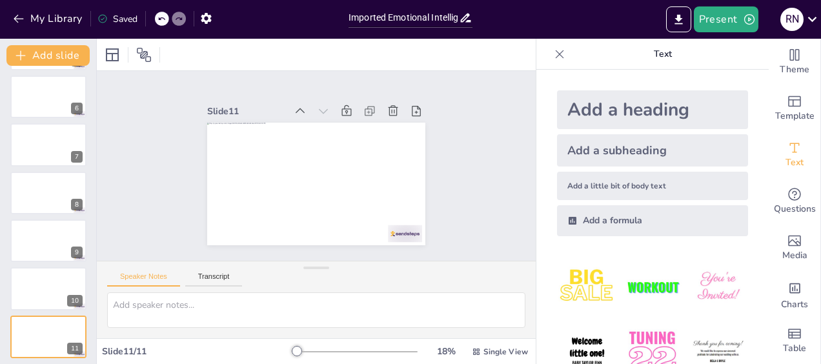
scroll to position [245, 0]
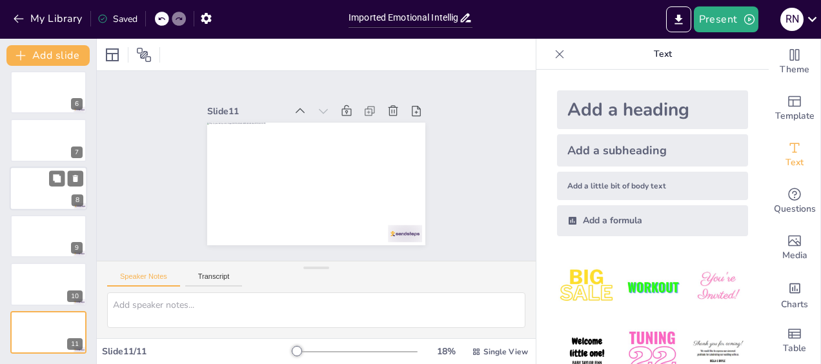
click at [32, 194] on div at bounding box center [48, 188] width 77 height 44
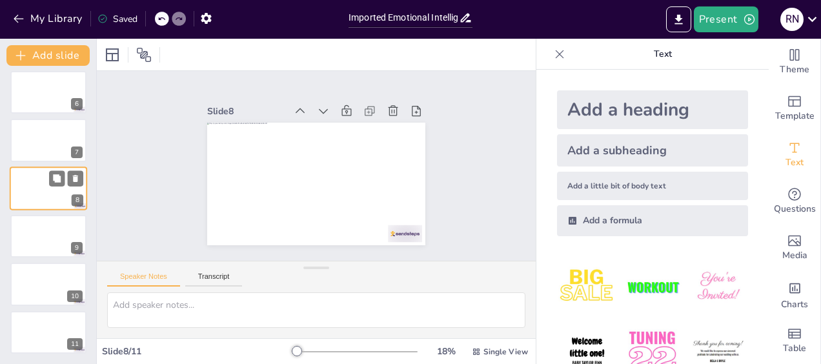
scroll to position [218, 0]
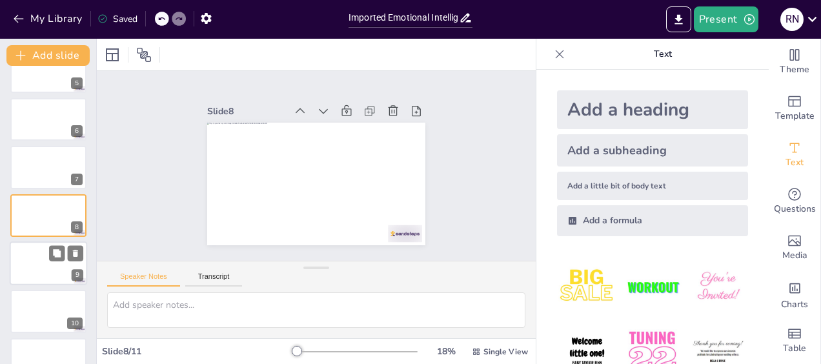
click at [32, 255] on div at bounding box center [48, 263] width 77 height 44
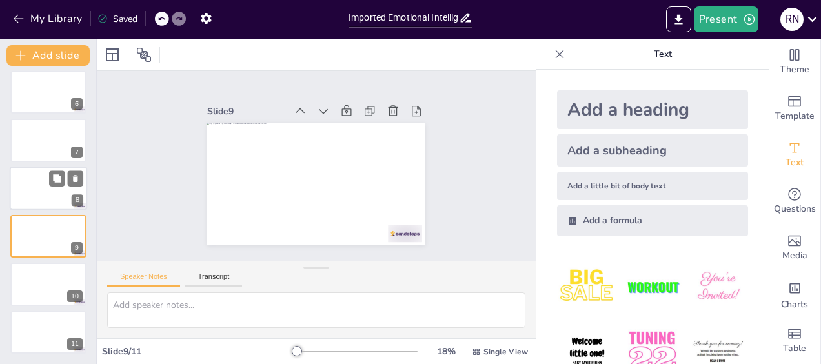
click at [27, 195] on div at bounding box center [48, 188] width 77 height 44
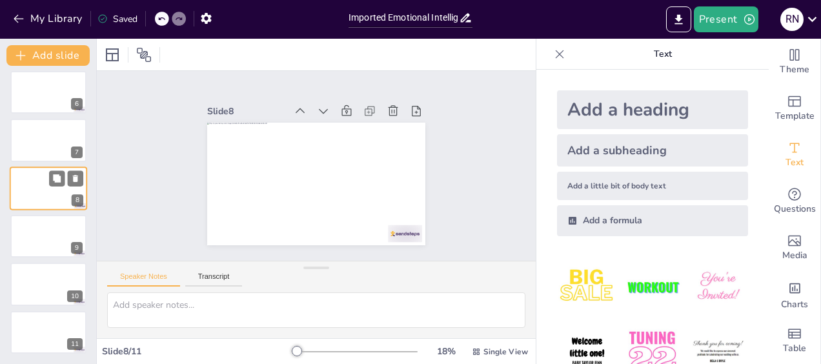
scroll to position [218, 0]
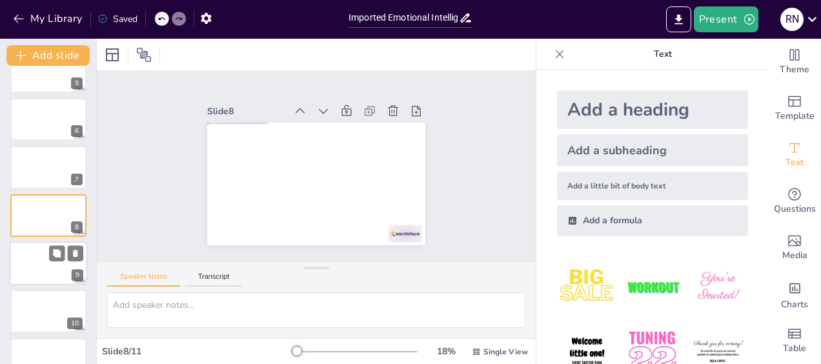
click at [34, 258] on div at bounding box center [48, 263] width 77 height 44
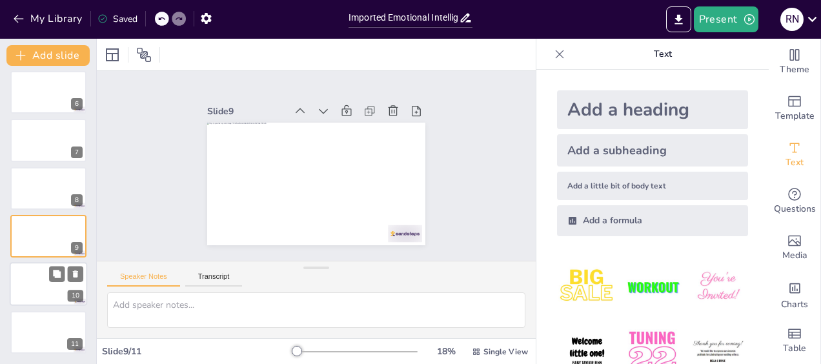
click at [33, 282] on div at bounding box center [48, 285] width 77 height 44
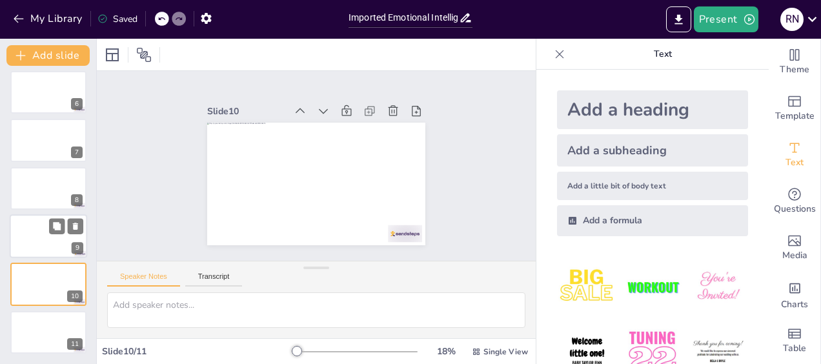
click at [31, 237] on div at bounding box center [48, 236] width 77 height 44
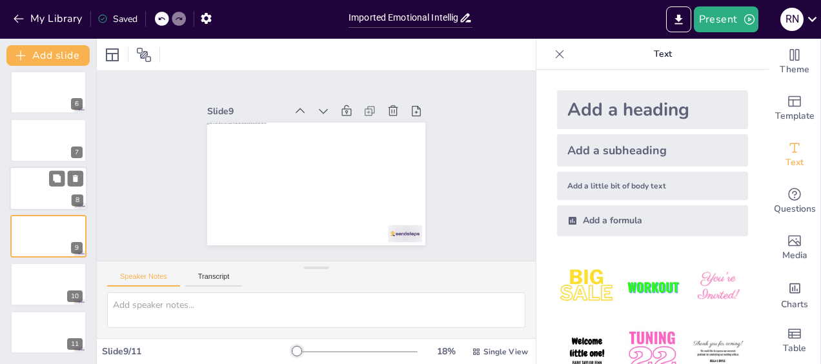
click at [28, 192] on div at bounding box center [48, 188] width 77 height 44
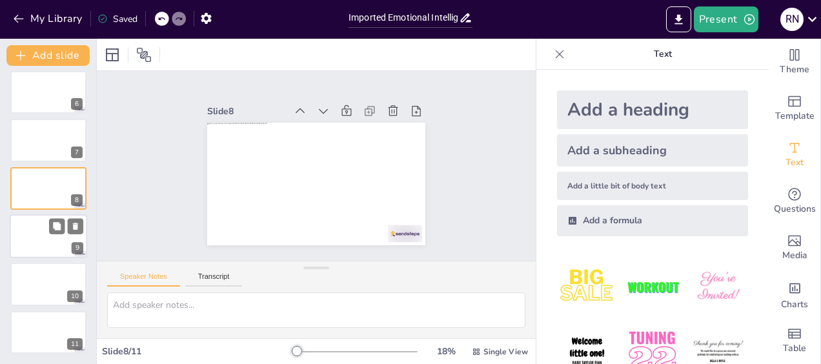
click at [28, 232] on div at bounding box center [48, 236] width 77 height 44
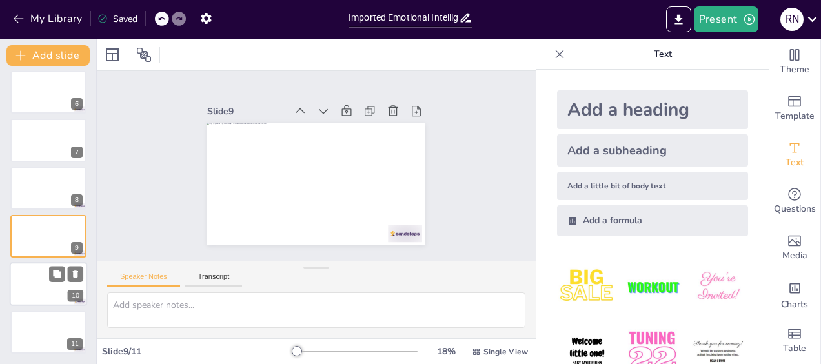
click at [25, 285] on div at bounding box center [48, 285] width 77 height 44
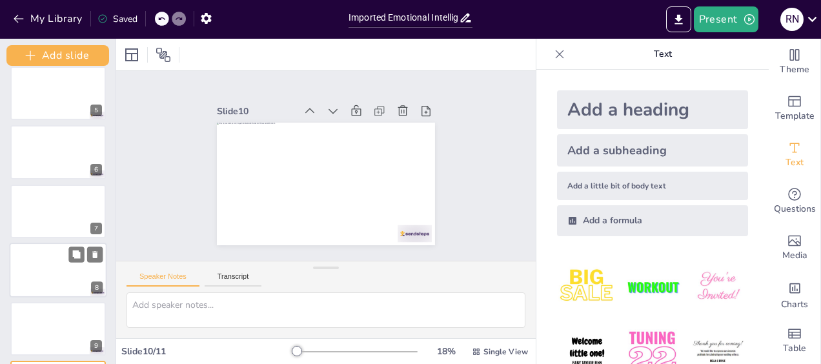
drag, startPoint x: 94, startPoint y: 254, endPoint x: 96, endPoint y: 243, distance: 11.1
click at [96, 243] on div "Add slide 1 Go to [URL][DOMAIN_NAME] and login with code: Lantern 2 What movie …" at bounding box center [58, 201] width 116 height 325
drag, startPoint x: 113, startPoint y: 248, endPoint x: 112, endPoint y: 223, distance: 24.5
click at [112, 223] on div "Add slide 1 Go to [URL][DOMAIN_NAME] and login with code: Lantern 2 What movie …" at bounding box center [58, 201] width 116 height 325
click at [142, 234] on div "Slide 1 Slide 2 Go to [URL][DOMAIN_NAME] and login with code: Lantern Slide 3 W…" at bounding box center [325, 166] width 419 height 190
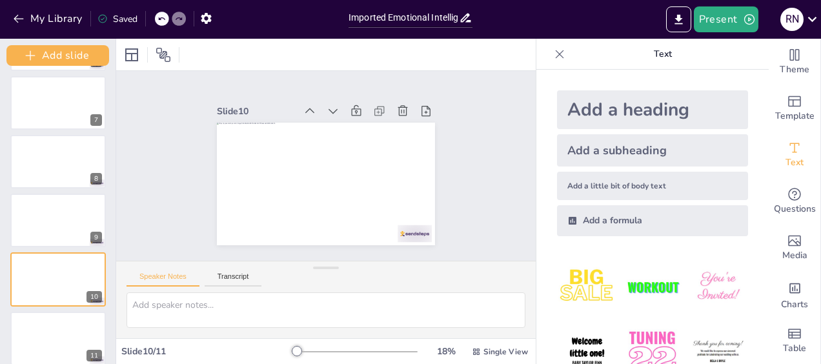
scroll to position [365, 0]
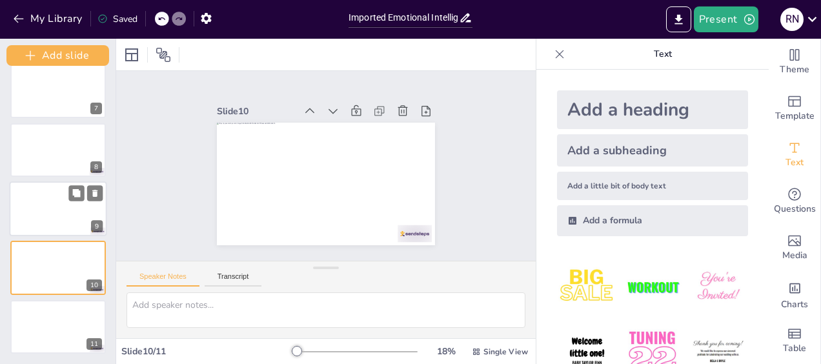
click at [28, 210] on div at bounding box center [58, 208] width 97 height 55
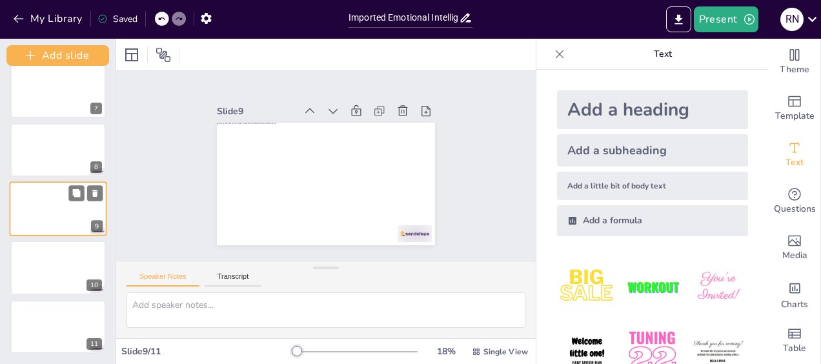
scroll to position [359, 0]
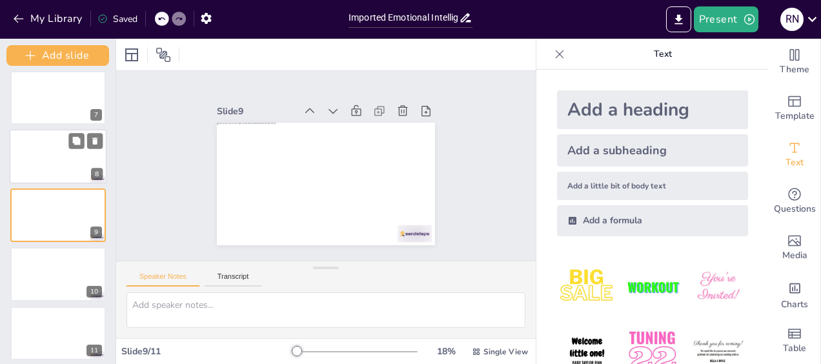
click at [43, 174] on div at bounding box center [58, 156] width 97 height 55
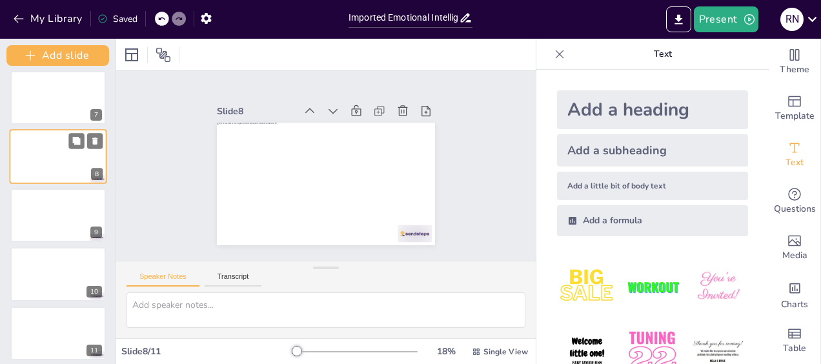
scroll to position [300, 0]
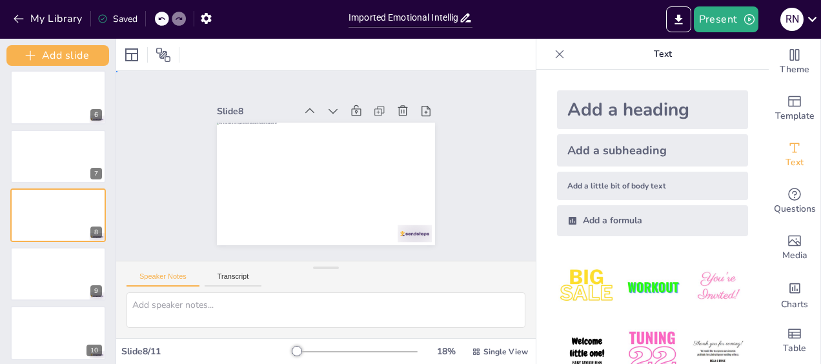
click at [148, 192] on div "Slide 1 Slide 2 Go to [URL][DOMAIN_NAME] and login with code: Lantern Slide 3 W…" at bounding box center [325, 166] width 419 height 190
click at [43, 284] on div at bounding box center [58, 274] width 97 height 55
click at [35, 336] on div at bounding box center [58, 333] width 97 height 55
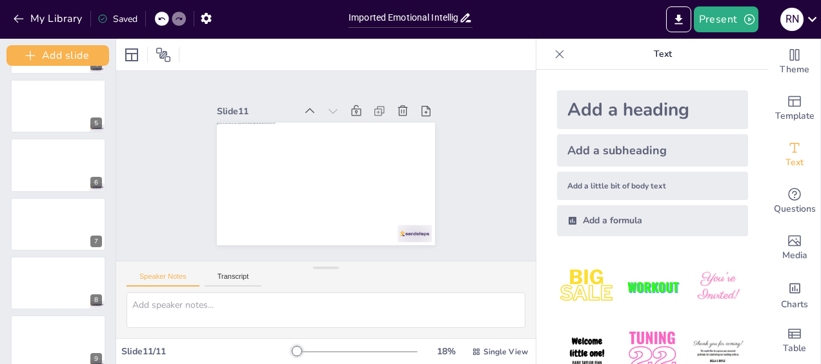
scroll to position [230, 0]
click at [63, 222] on div at bounding box center [58, 226] width 97 height 55
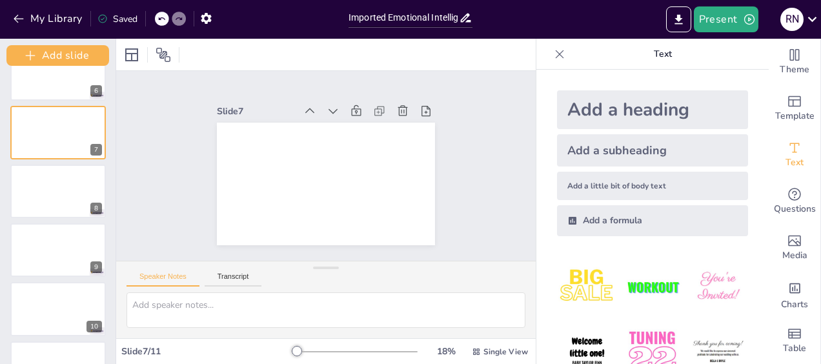
scroll to position [317, 0]
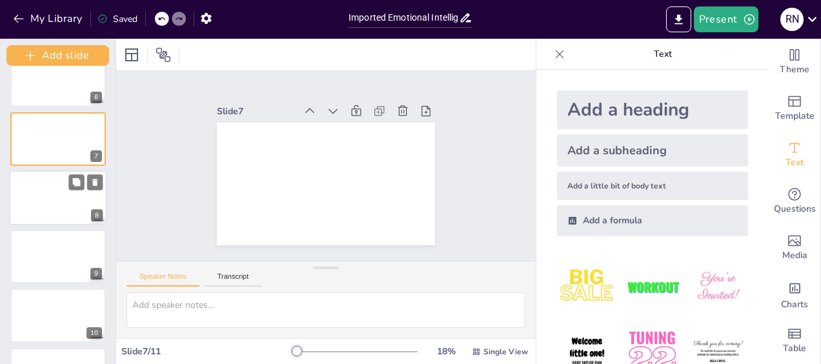
click at [44, 210] on div at bounding box center [58, 197] width 97 height 55
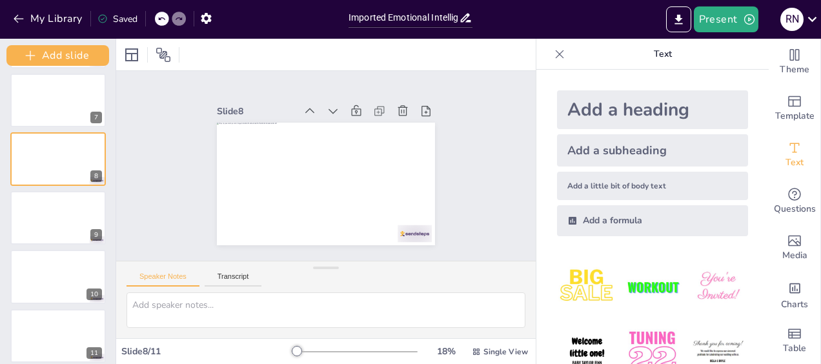
scroll to position [365, 0]
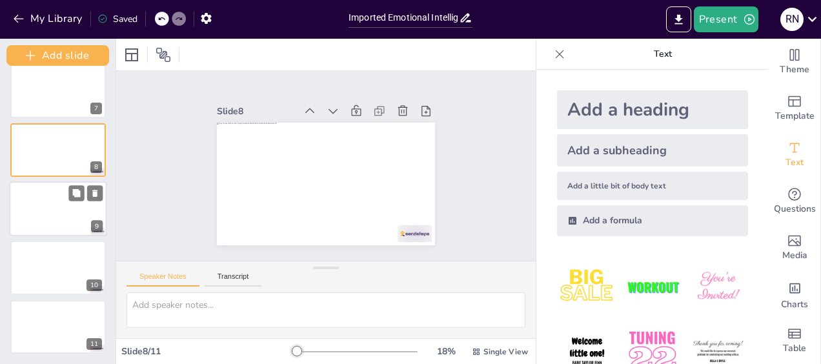
click at [45, 220] on div at bounding box center [58, 208] width 97 height 55
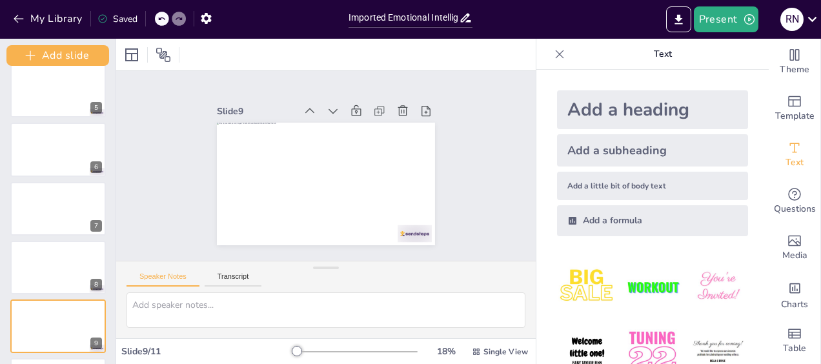
scroll to position [247, 0]
click at [48, 154] on div at bounding box center [58, 150] width 97 height 55
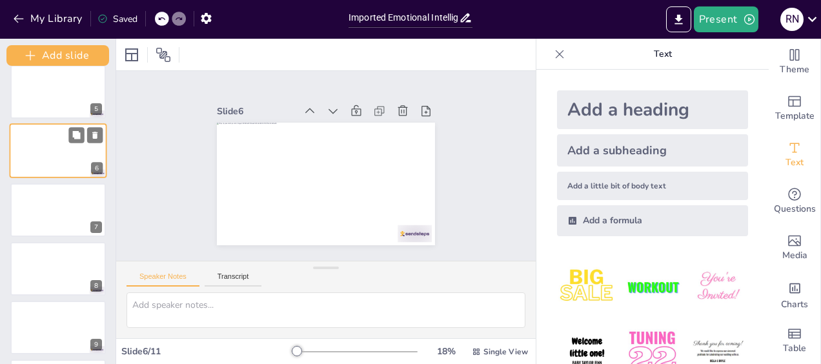
scroll to position [182, 0]
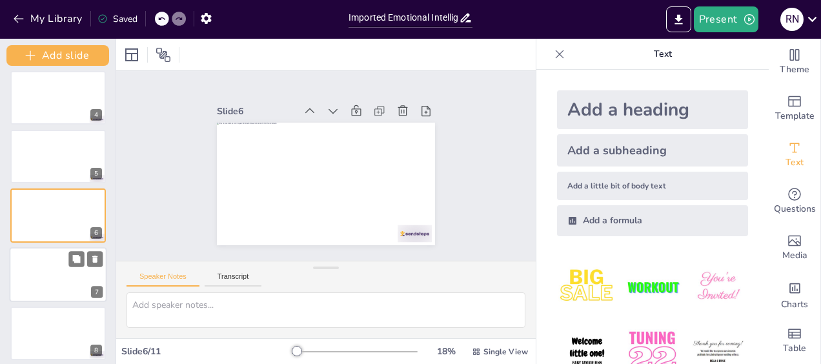
click at [46, 267] on div at bounding box center [58, 274] width 97 height 55
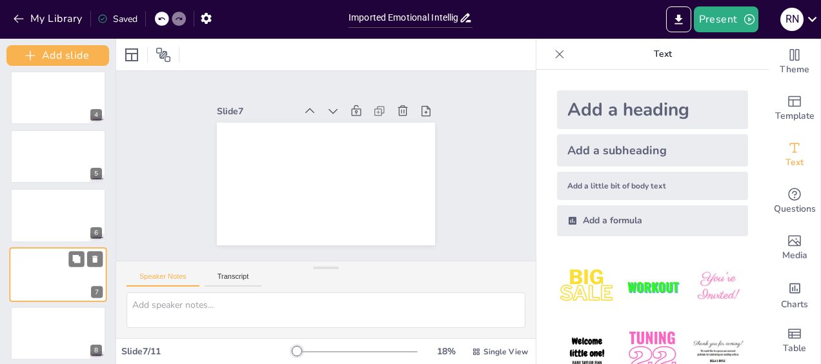
scroll to position [241, 0]
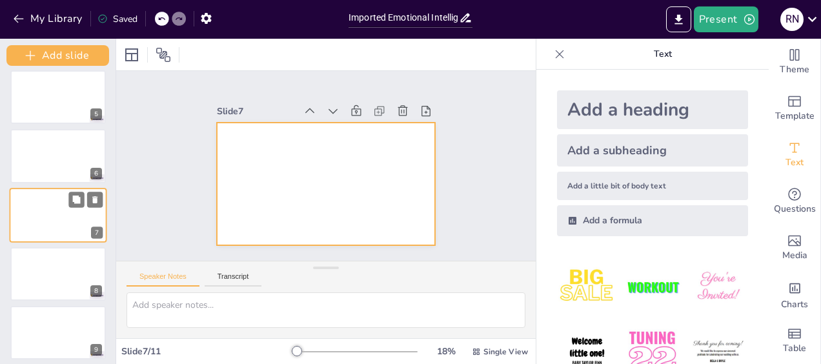
click at [52, 211] on div at bounding box center [58, 215] width 97 height 55
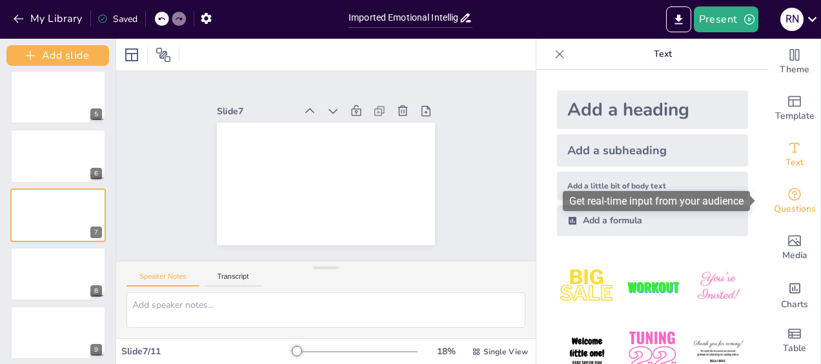
click at [787, 196] on icon "Get real-time input from your audience" at bounding box center [794, 193] width 15 height 15
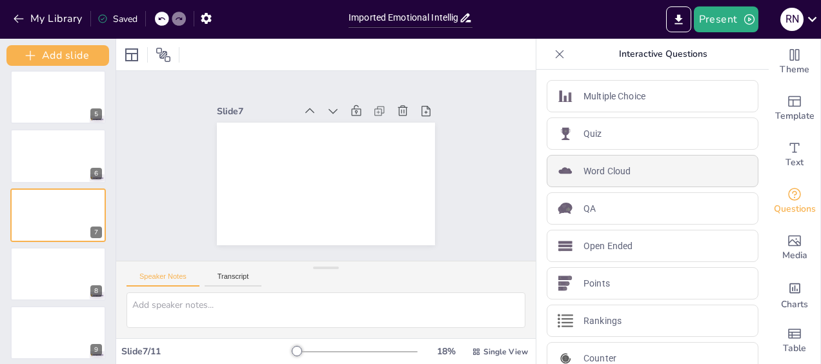
click at [641, 173] on div "Word Cloud" at bounding box center [653, 171] width 212 height 32
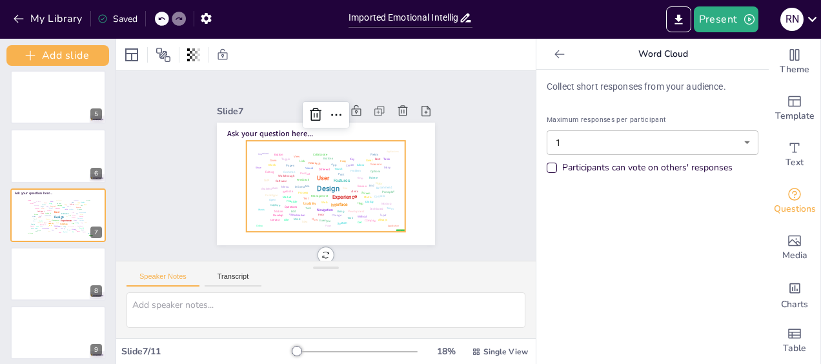
click at [328, 168] on div "Design User Experience Interface Features Navigation Usability Test Process Inf…" at bounding box center [325, 186] width 154 height 86
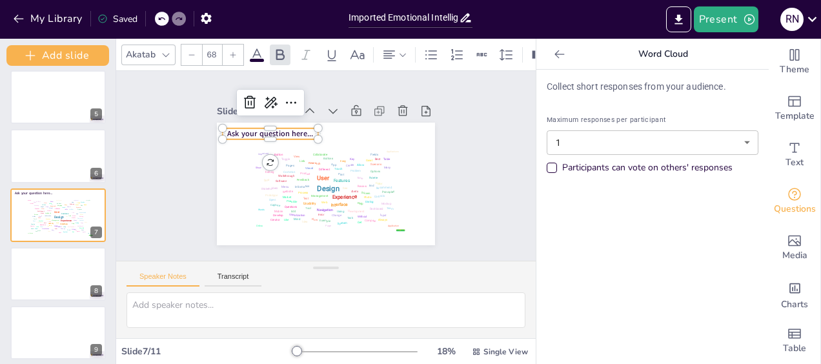
click at [301, 130] on span "Ask your question here..." at bounding box center [270, 133] width 86 height 10
click at [297, 126] on span "Ask your question here..." at bounding box center [273, 127] width 86 height 19
click at [297, 128] on span "Ask your question here..." at bounding box center [270, 133] width 86 height 10
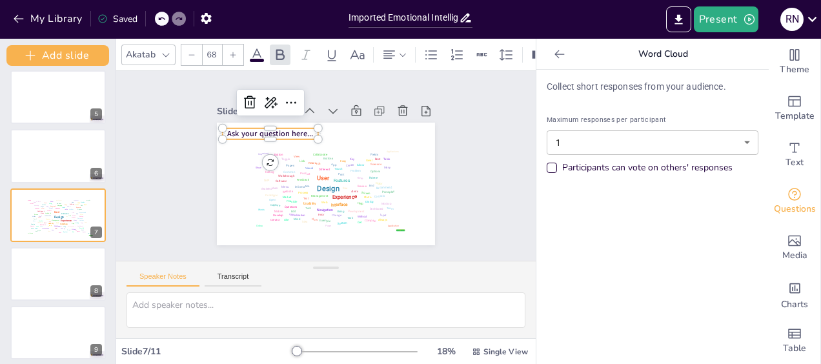
click at [297, 126] on span "Ask your question here..." at bounding box center [278, 122] width 86 height 28
